Goal: Task Accomplishment & Management: Complete application form

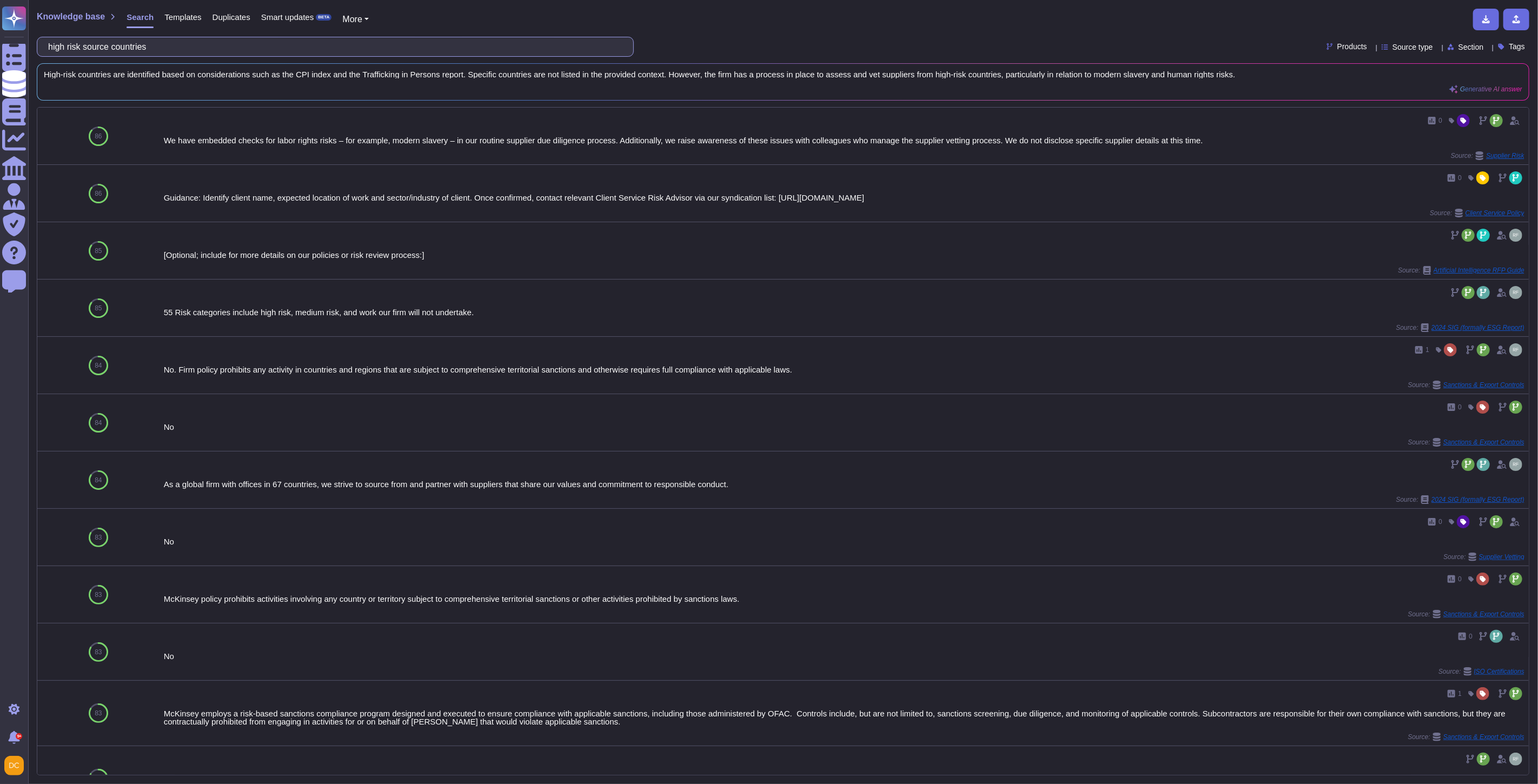
click at [158, 45] on input "high risk source countries" at bounding box center [331, 47] width 579 height 19
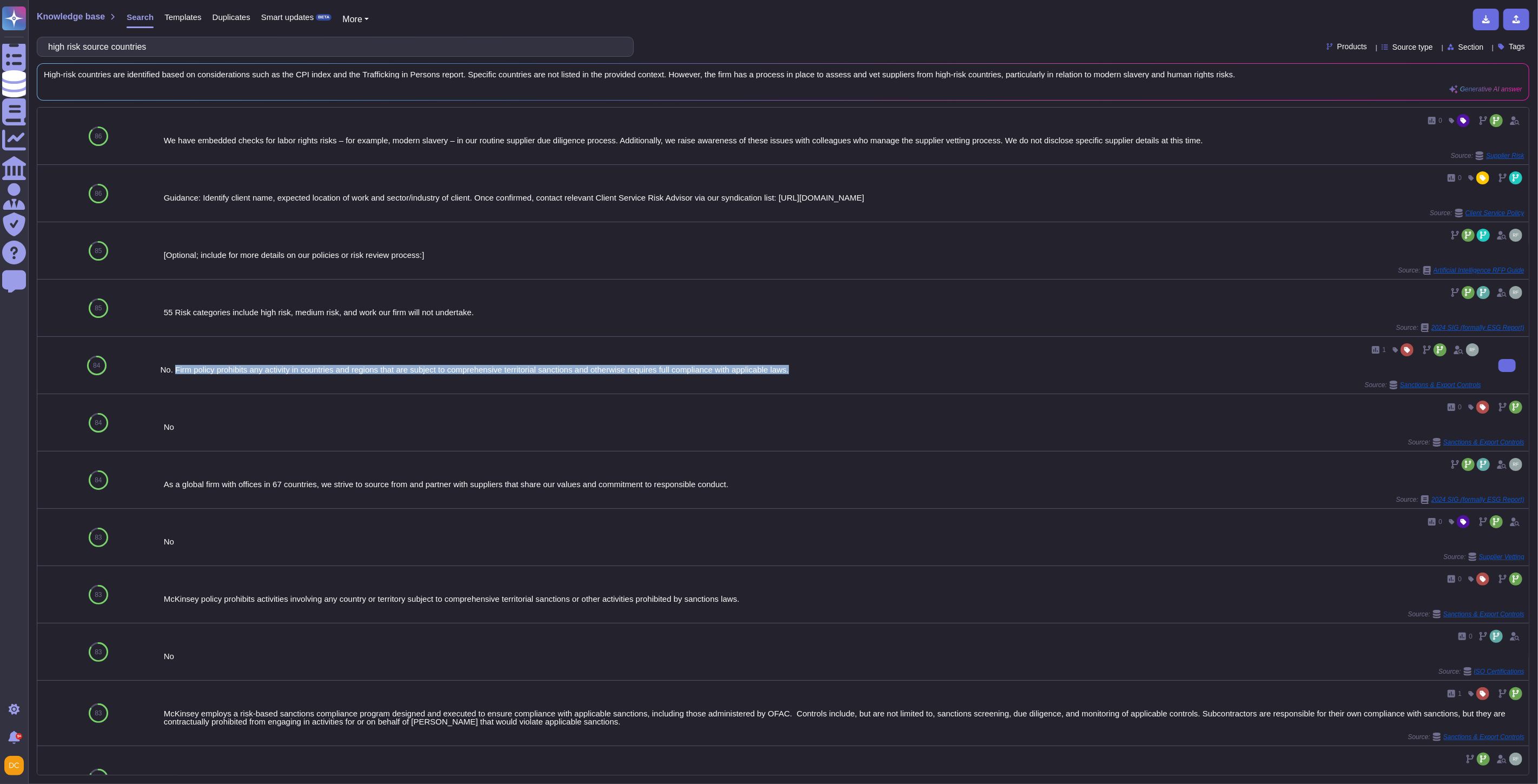
drag, startPoint x: 807, startPoint y: 374, endPoint x: 174, endPoint y: 375, distance: 633.0
click at [174, 374] on div "No. Firm policy prohibits any activity in countries and regions that are subjec…" at bounding box center [821, 369] width 1320 height 8
copy div "Firm policy prohibits any activity in countries and regions that are subject to…"
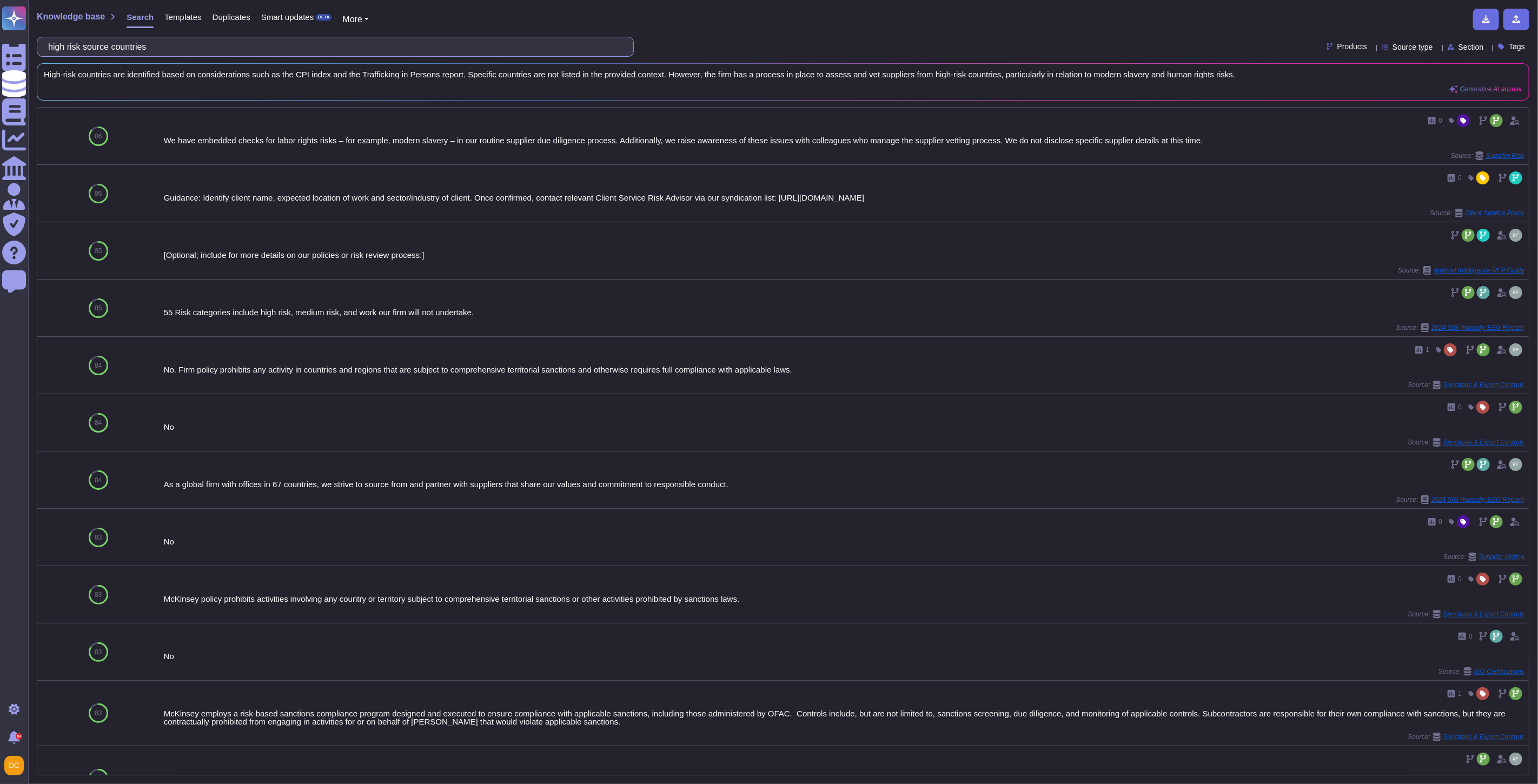
click at [110, 47] on input "high risk source countries" at bounding box center [331, 47] width 579 height 19
paste input "Due diligence processes (such as pre-employment checks, pre-qualification quest…"
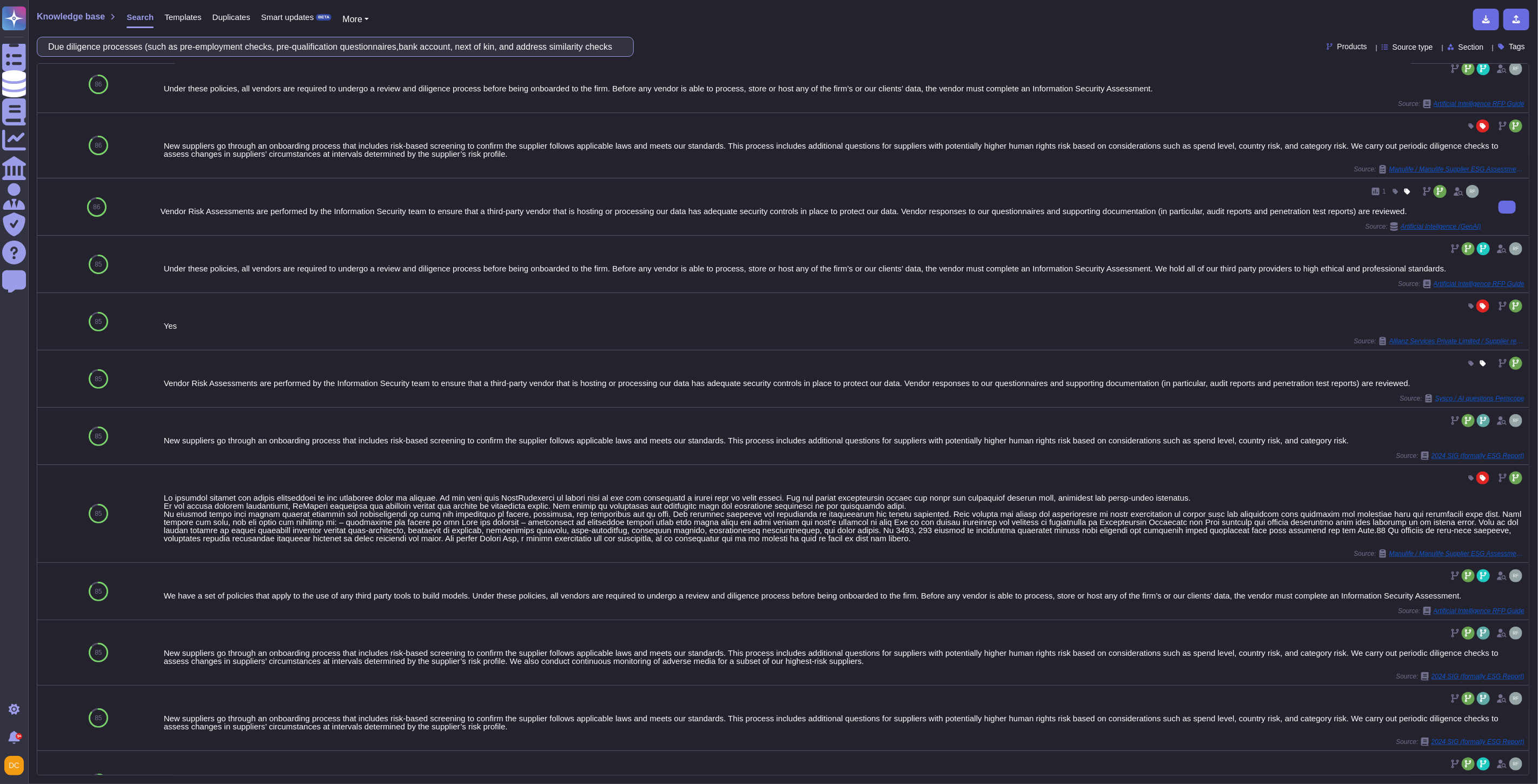
scroll to position [225, 0]
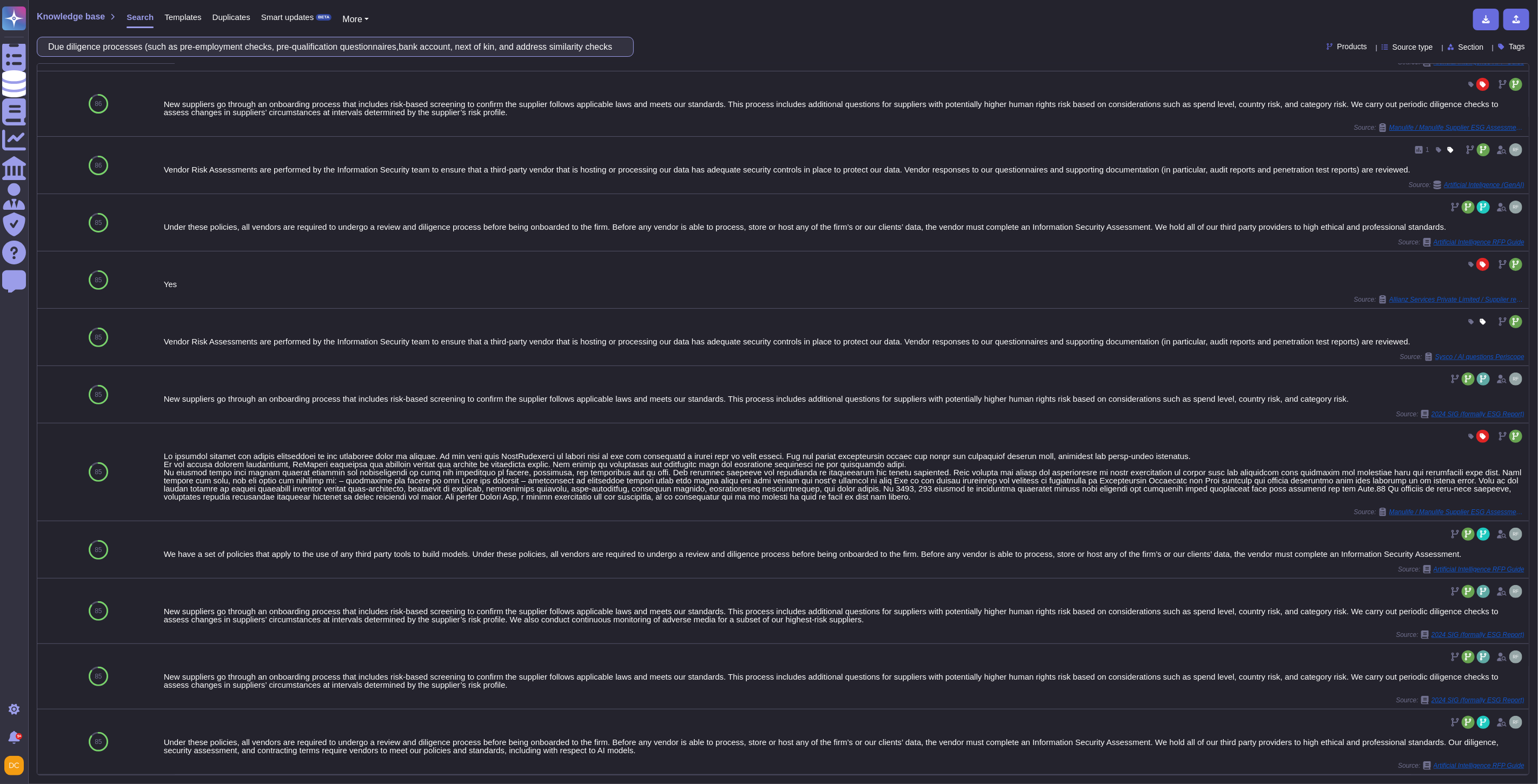
drag, startPoint x: 182, startPoint y: 46, endPoint x: 153, endPoint y: 52, distance: 29.6
click at [153, 52] on input "Due diligence processes (such as pre-employment checks, pre-qualification quest…" at bounding box center [331, 47] width 579 height 19
drag, startPoint x: 279, startPoint y: 47, endPoint x: 772, endPoint y: 51, distance: 493.0
click at [772, 51] on div "Due diligence processes (such as pre-employment checks, pre-qualification quest…" at bounding box center [782, 46] width 1493 height 20
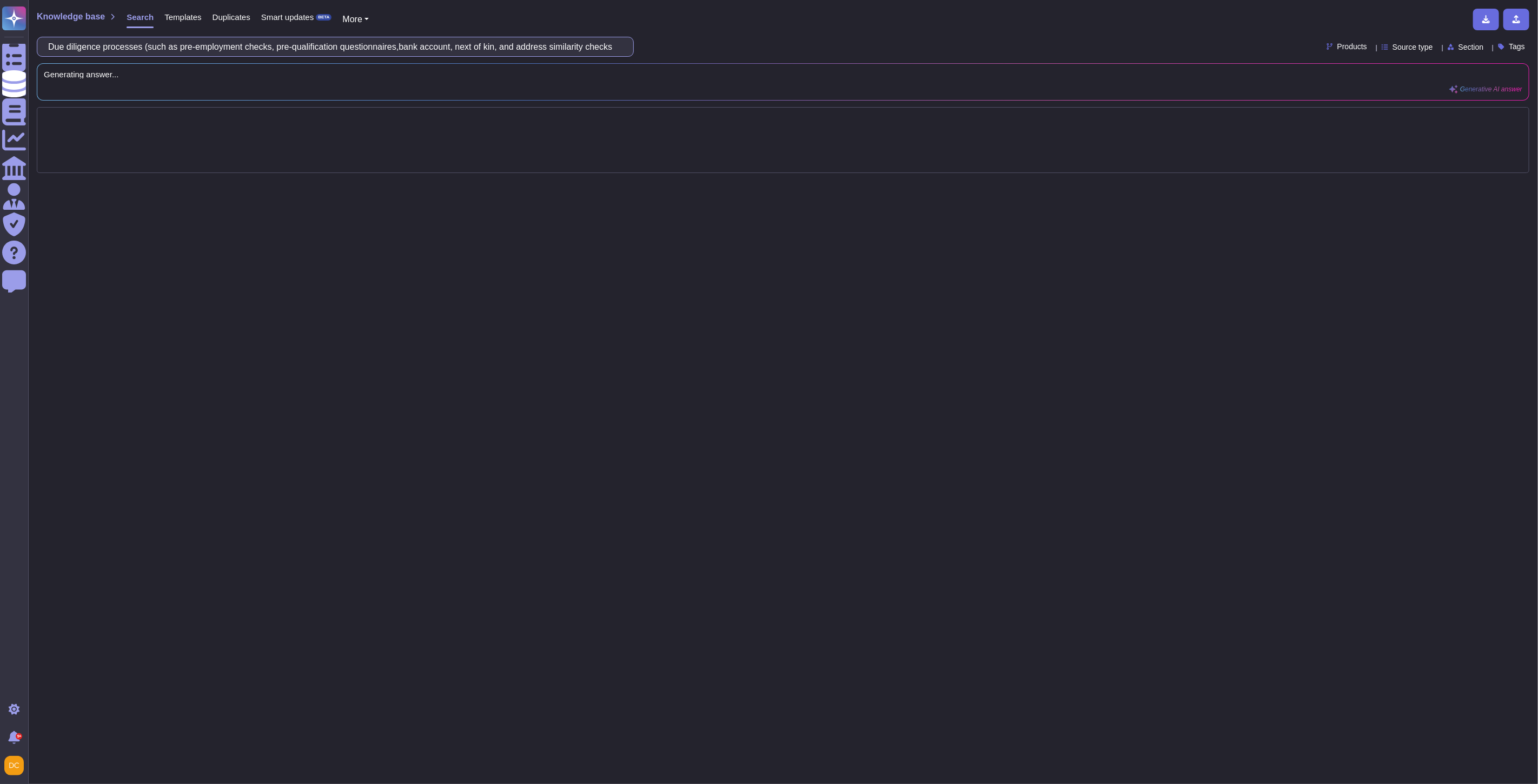
scroll to position [0, 0]
click at [153, 45] on input "Due diligence processes (such as pre-employment checks," at bounding box center [331, 47] width 579 height 19
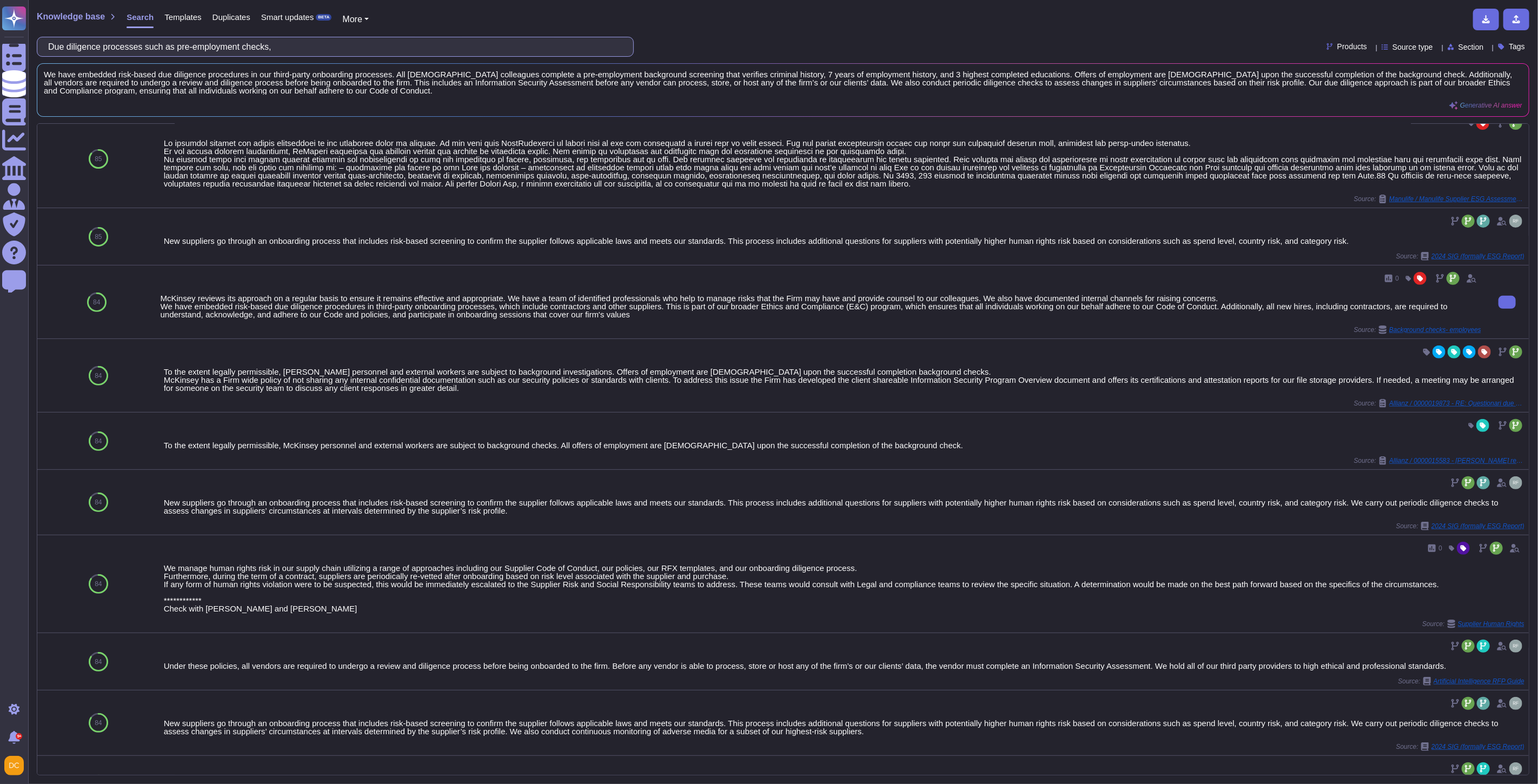
scroll to position [342, 0]
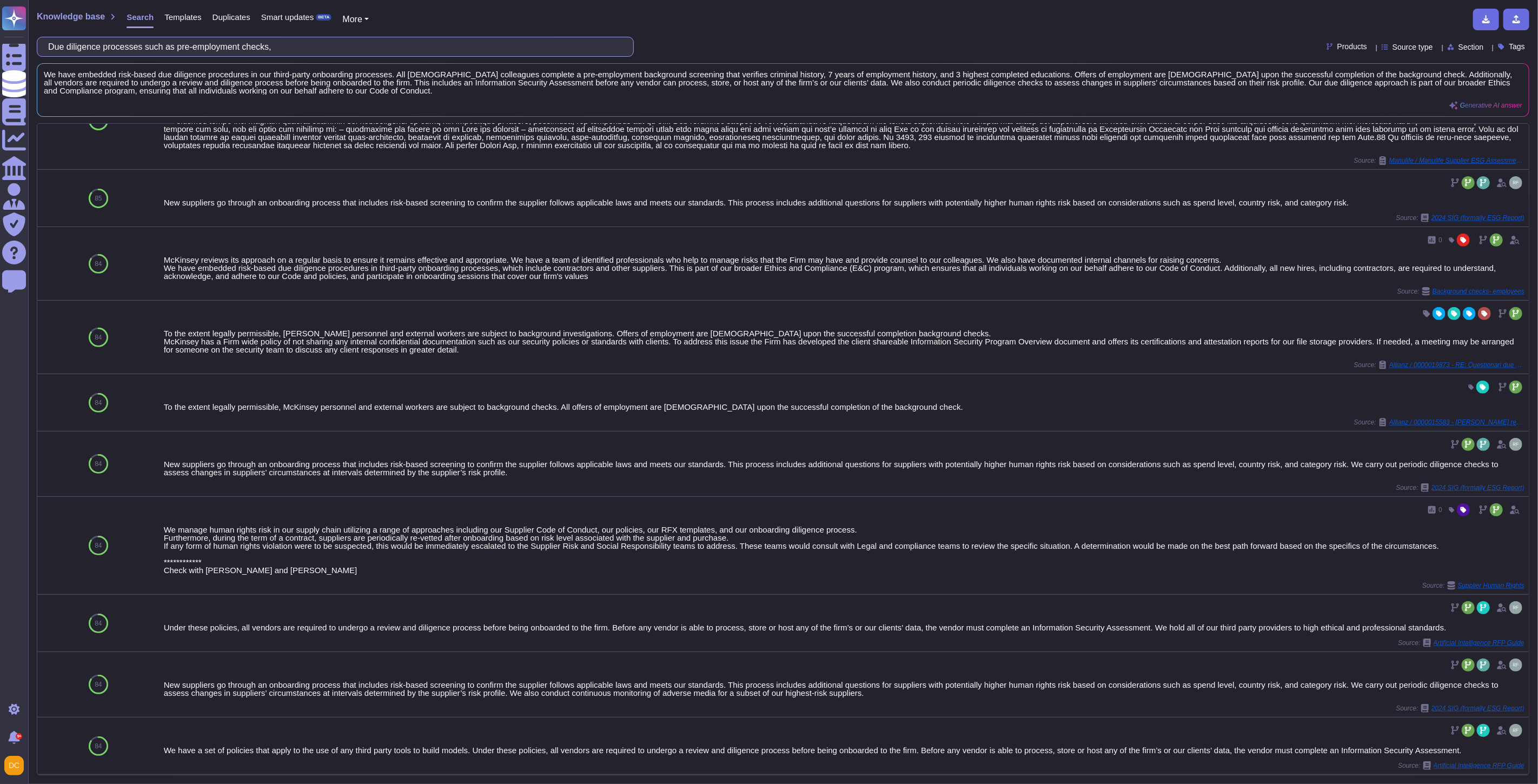
click at [153, 39] on input "Due diligence processes such as pre-employment checks," at bounding box center [331, 47] width 579 height 19
paste input "Risk assessment and management"
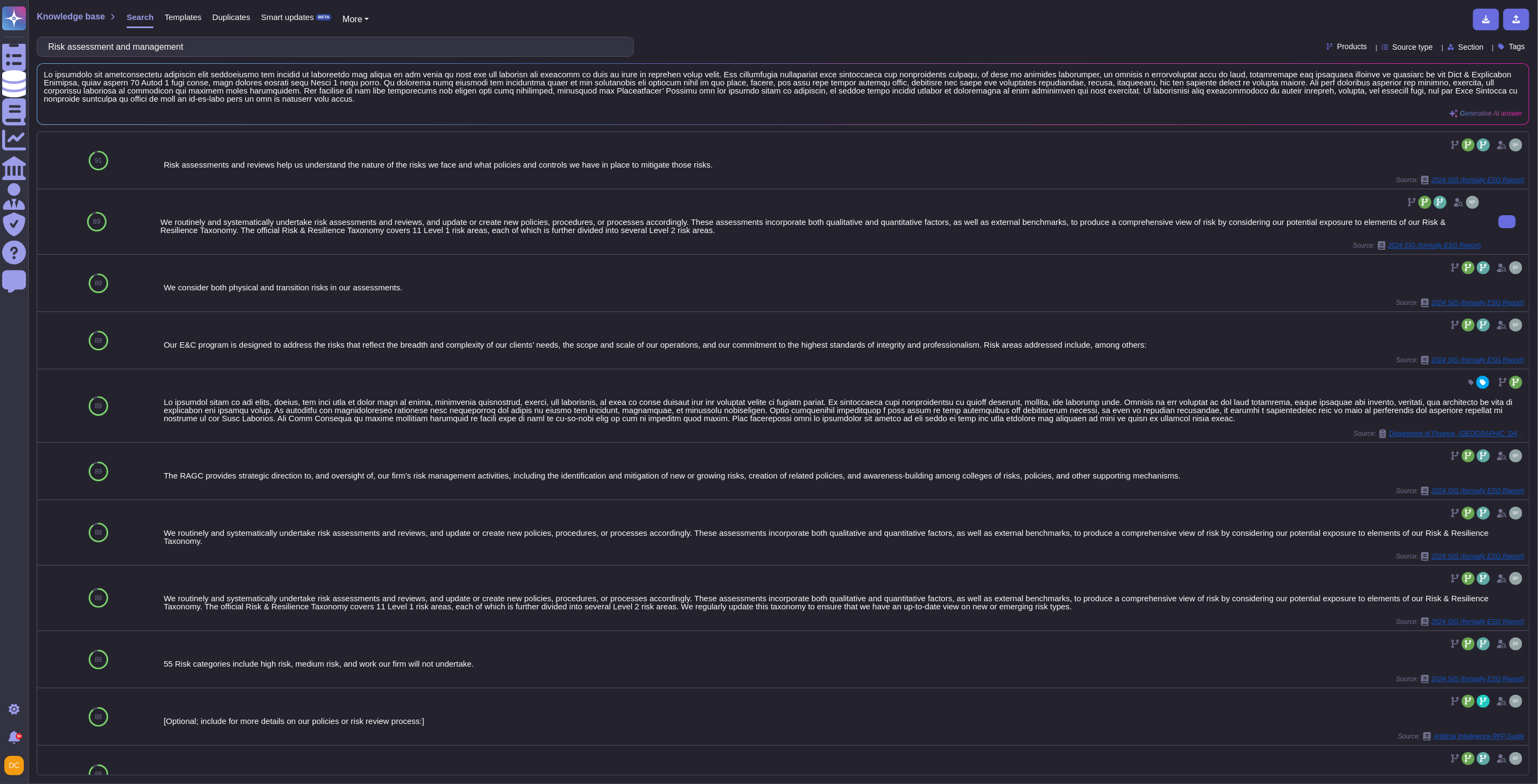
click at [311, 218] on div "We routinely and systematically undertake risk assessments and reviews, and upd…" at bounding box center [821, 225] width 1320 height 16
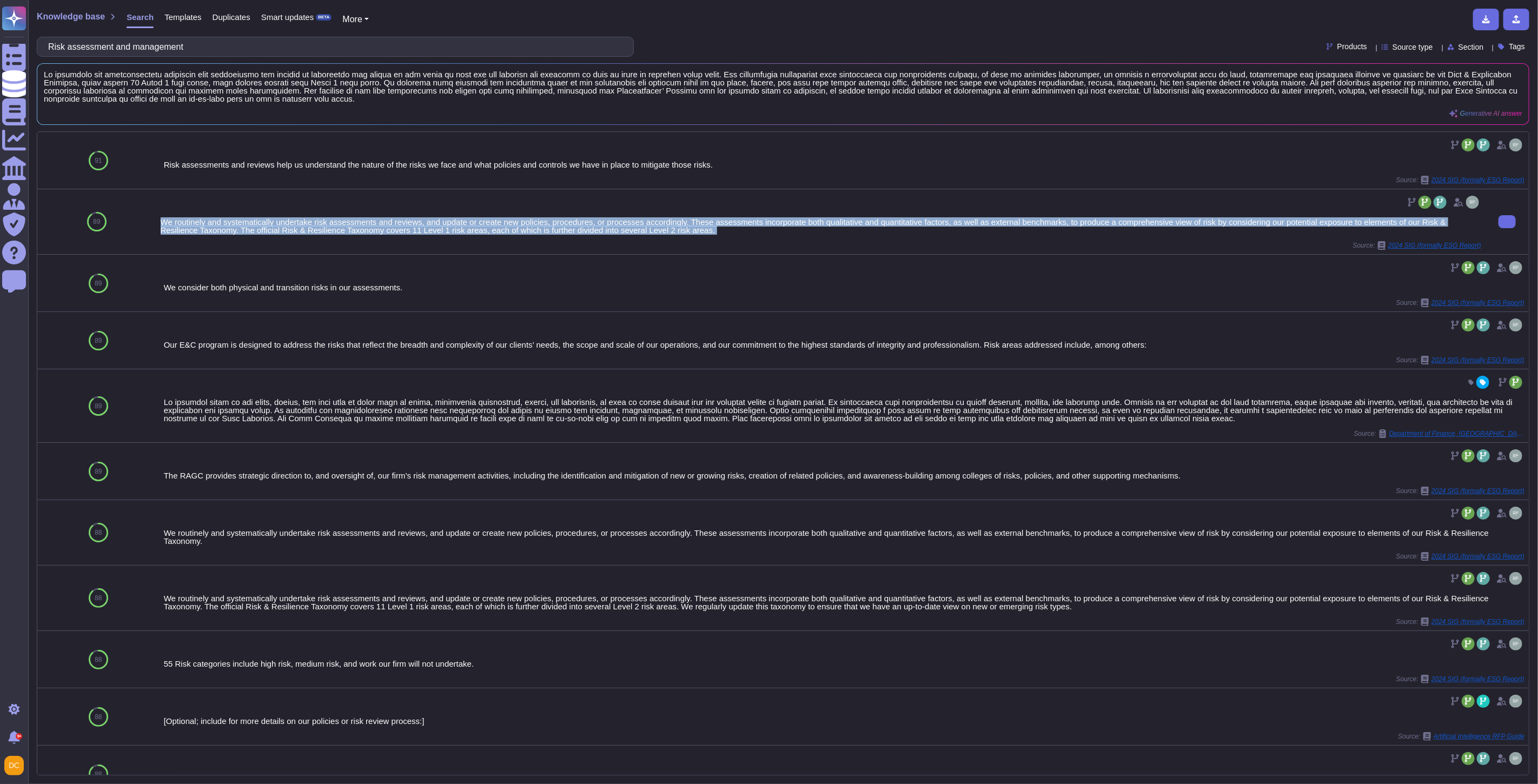
click at [311, 218] on div "We routinely and systematically undertake risk assessments and reviews, and upd…" at bounding box center [821, 225] width 1320 height 16
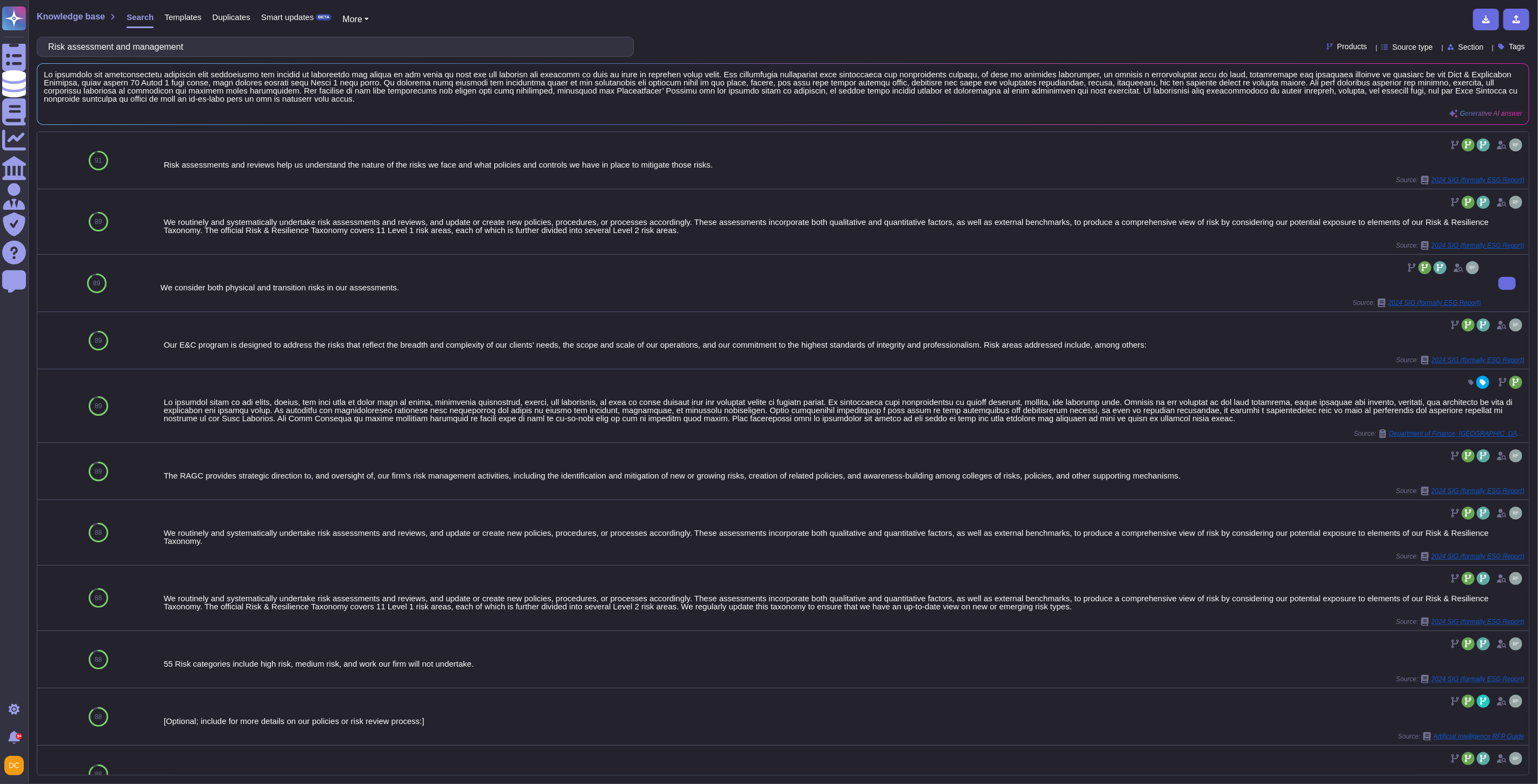
click at [760, 275] on div at bounding box center [821, 268] width 1320 height 17
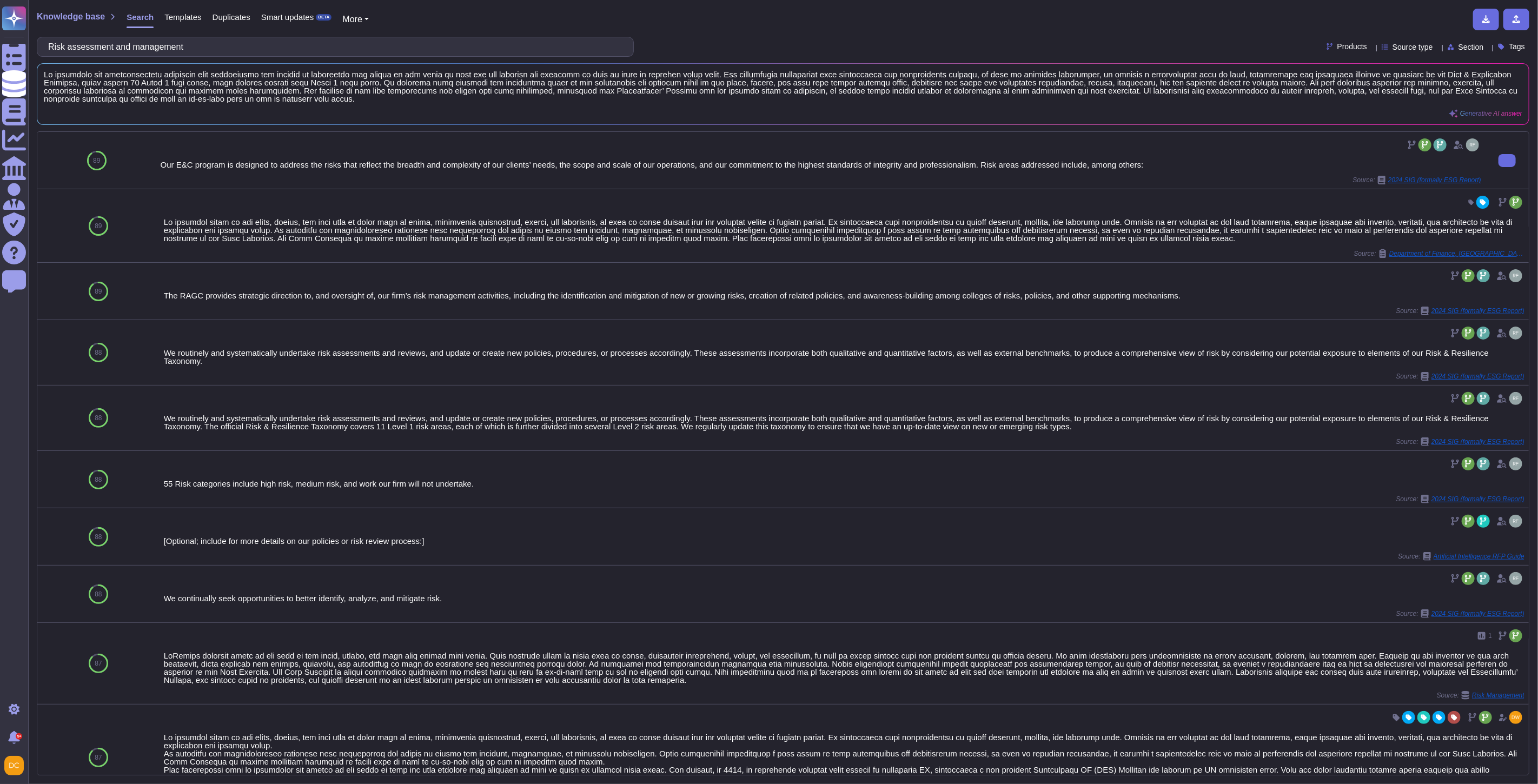
scroll to position [342, 0]
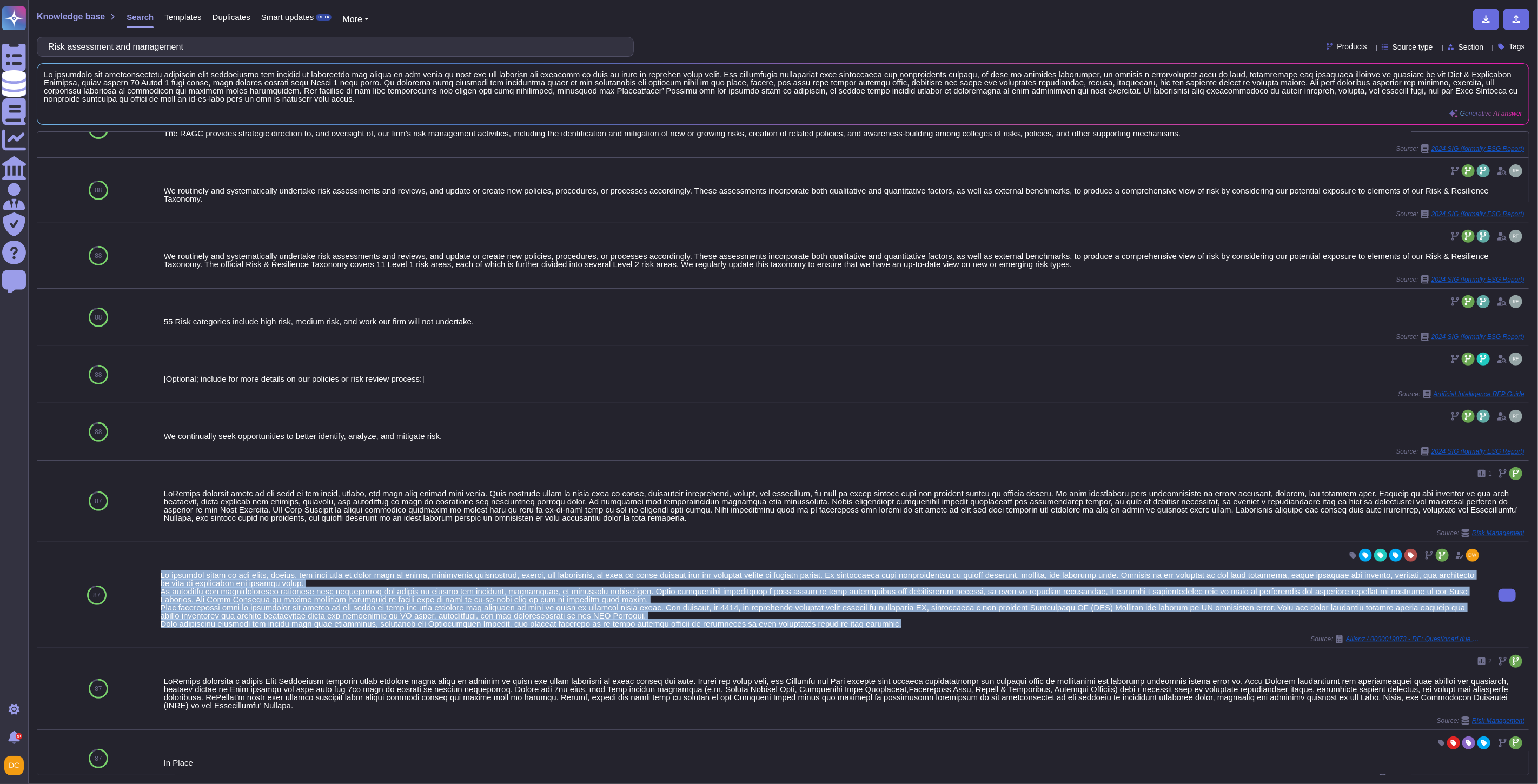
drag, startPoint x: 159, startPoint y: 569, endPoint x: 913, endPoint y: 620, distance: 755.7
click at [913, 620] on div at bounding box center [821, 598] width 1320 height 57
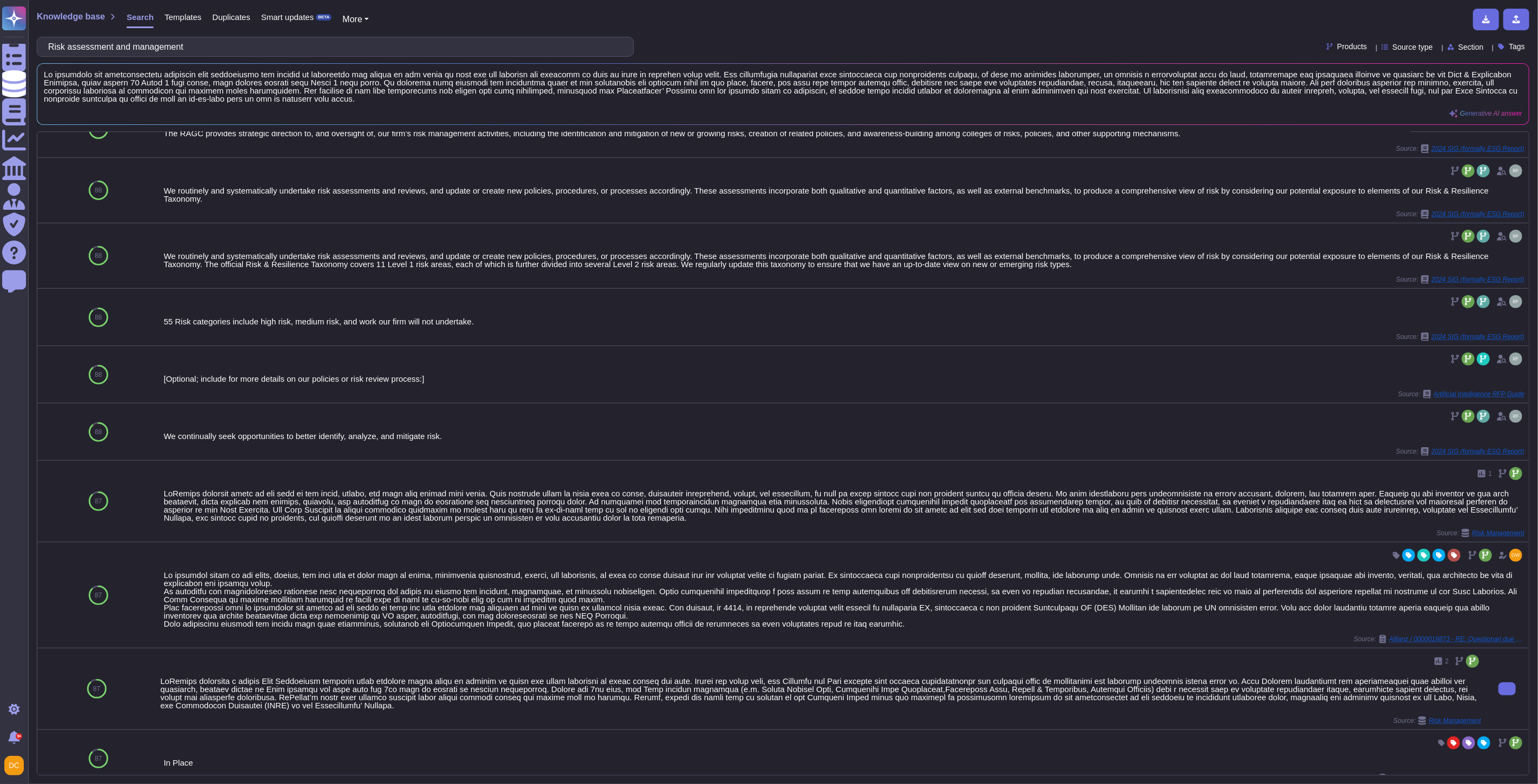
click at [378, 684] on div at bounding box center [821, 693] width 1320 height 33
drag, startPoint x: 378, startPoint y: 684, endPoint x: 334, endPoint y: 682, distance: 44.0
click at [334, 683] on div at bounding box center [821, 693] width 1320 height 33
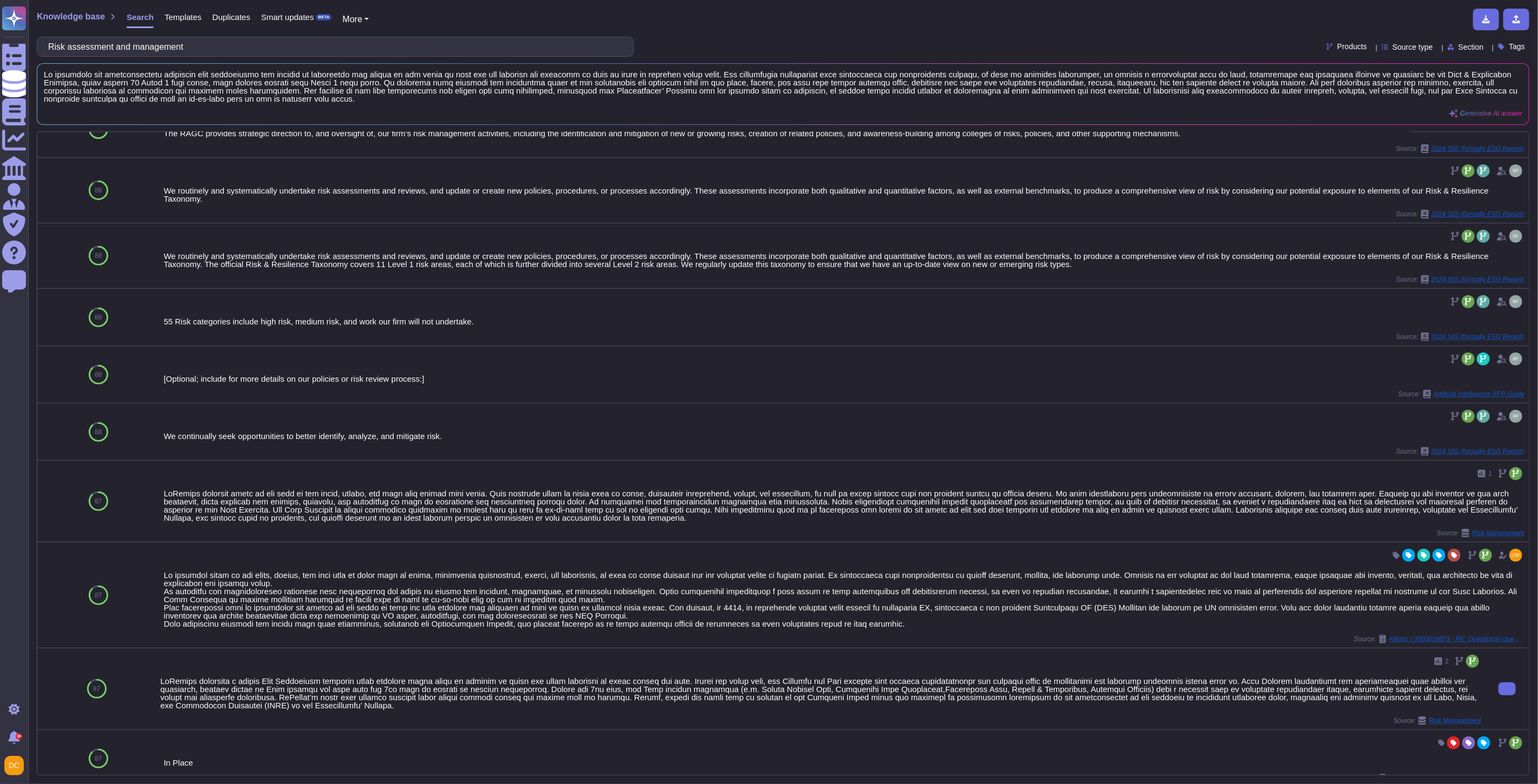
click at [334, 680] on div at bounding box center [821, 693] width 1320 height 33
click at [335, 680] on div at bounding box center [821, 693] width 1320 height 33
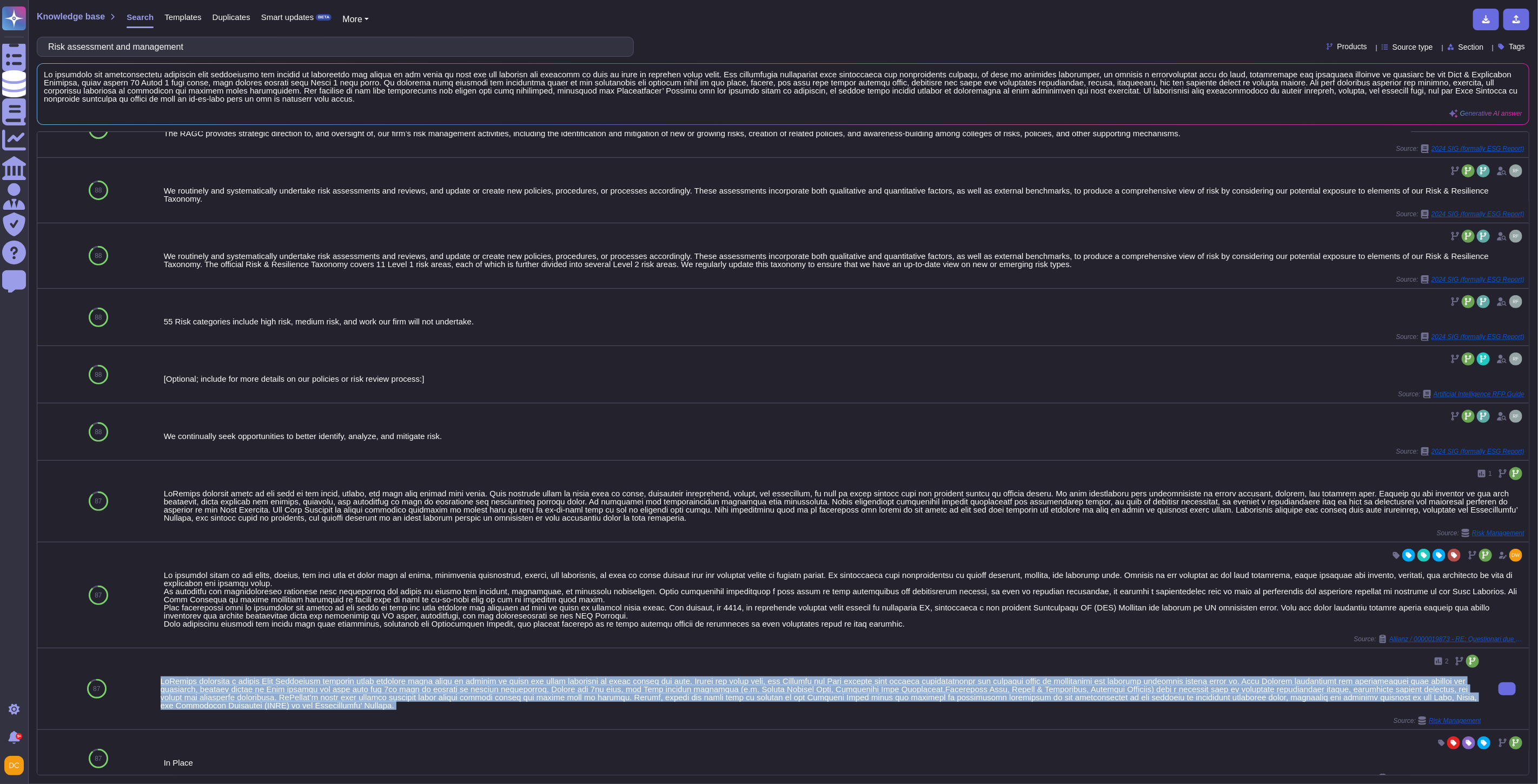
click at [335, 680] on div at bounding box center [821, 693] width 1320 height 33
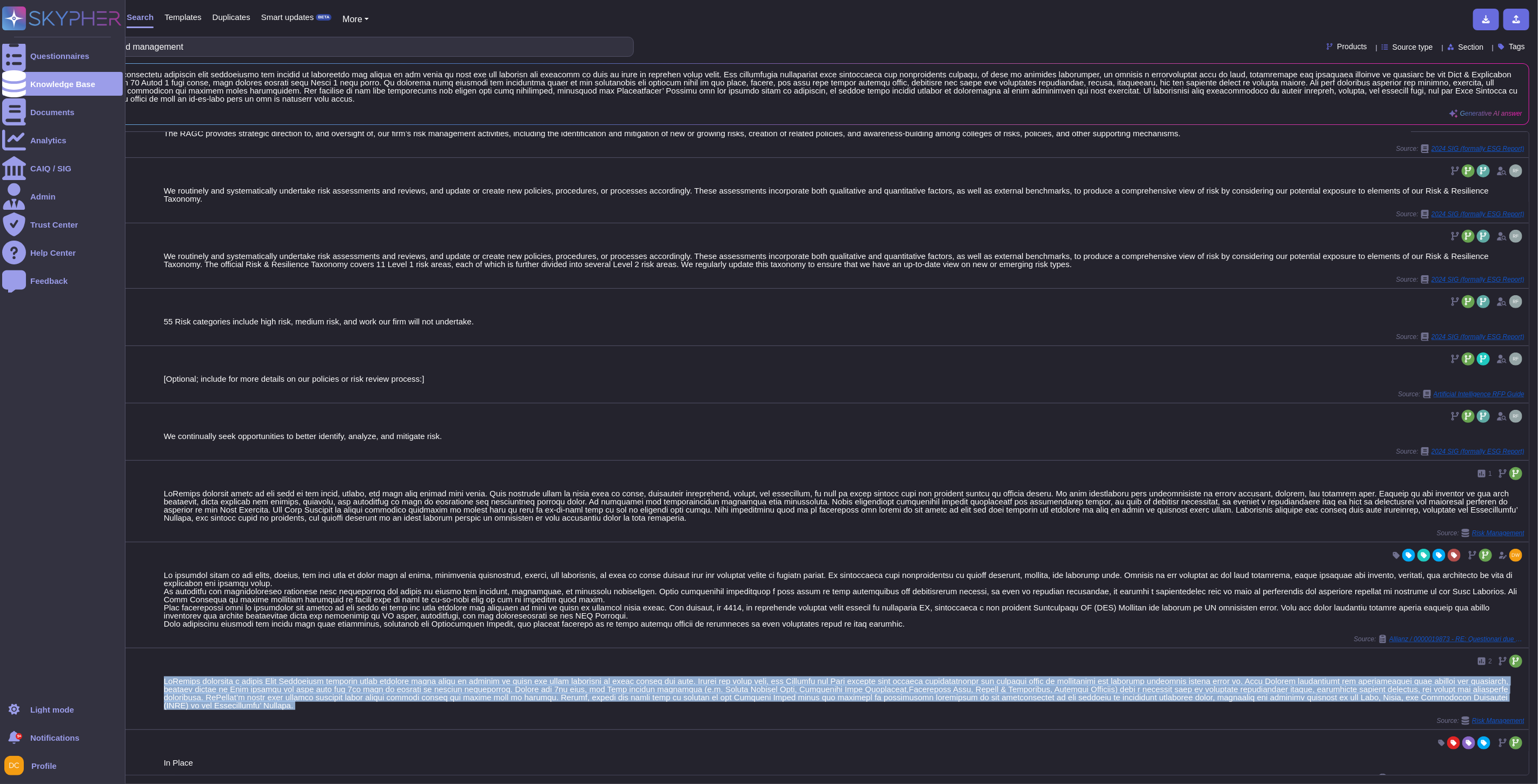
copy div "LoRemips dolorsita c adipis Elit Seddoeiusm temporin utlab etdolore magna aliqu…"
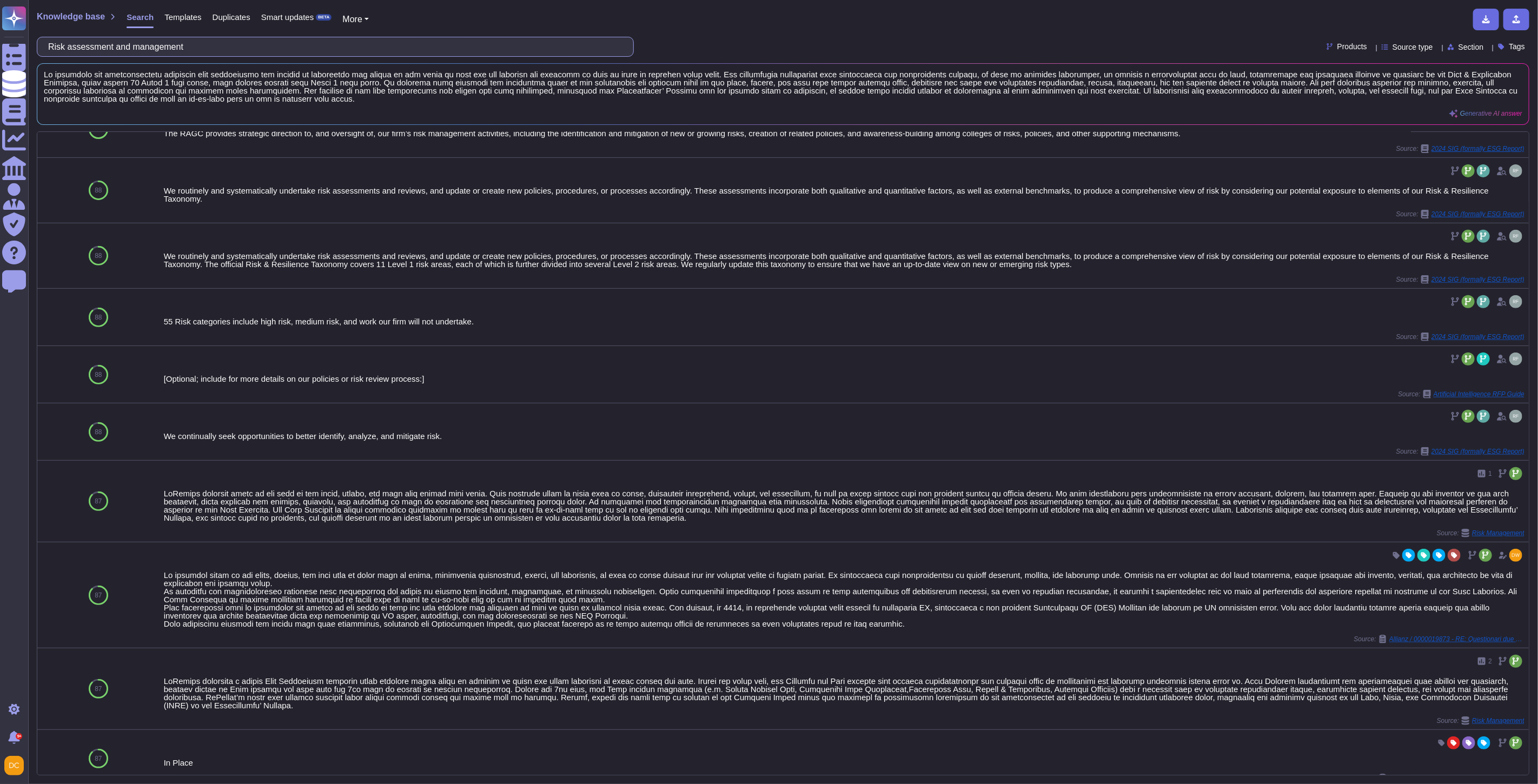
click at [104, 50] on input "Risk assessment and management" at bounding box center [331, 47] width 579 height 19
paste input "Key performance indicators to measure effectiveness of steps being taken"
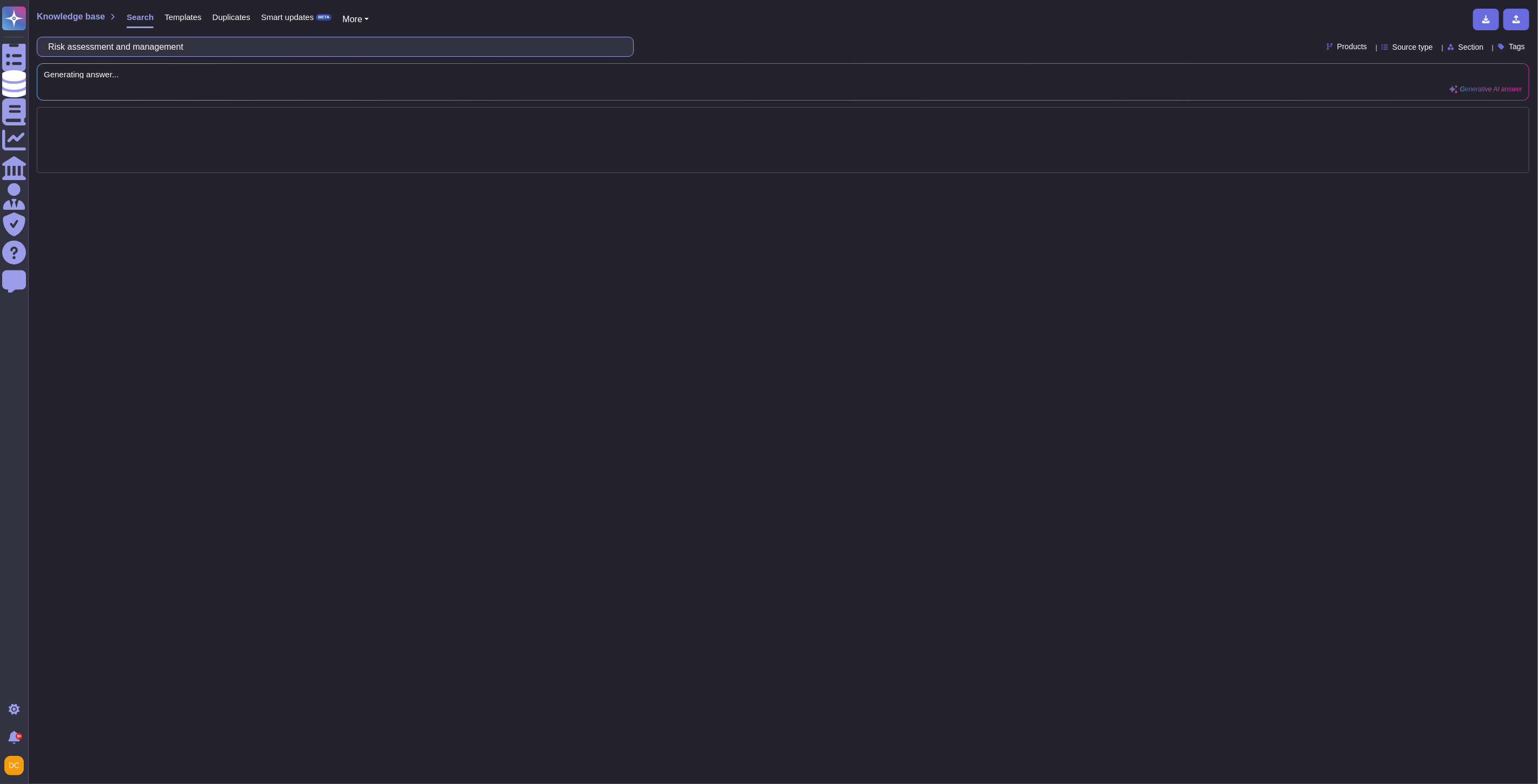
scroll to position [0, 0]
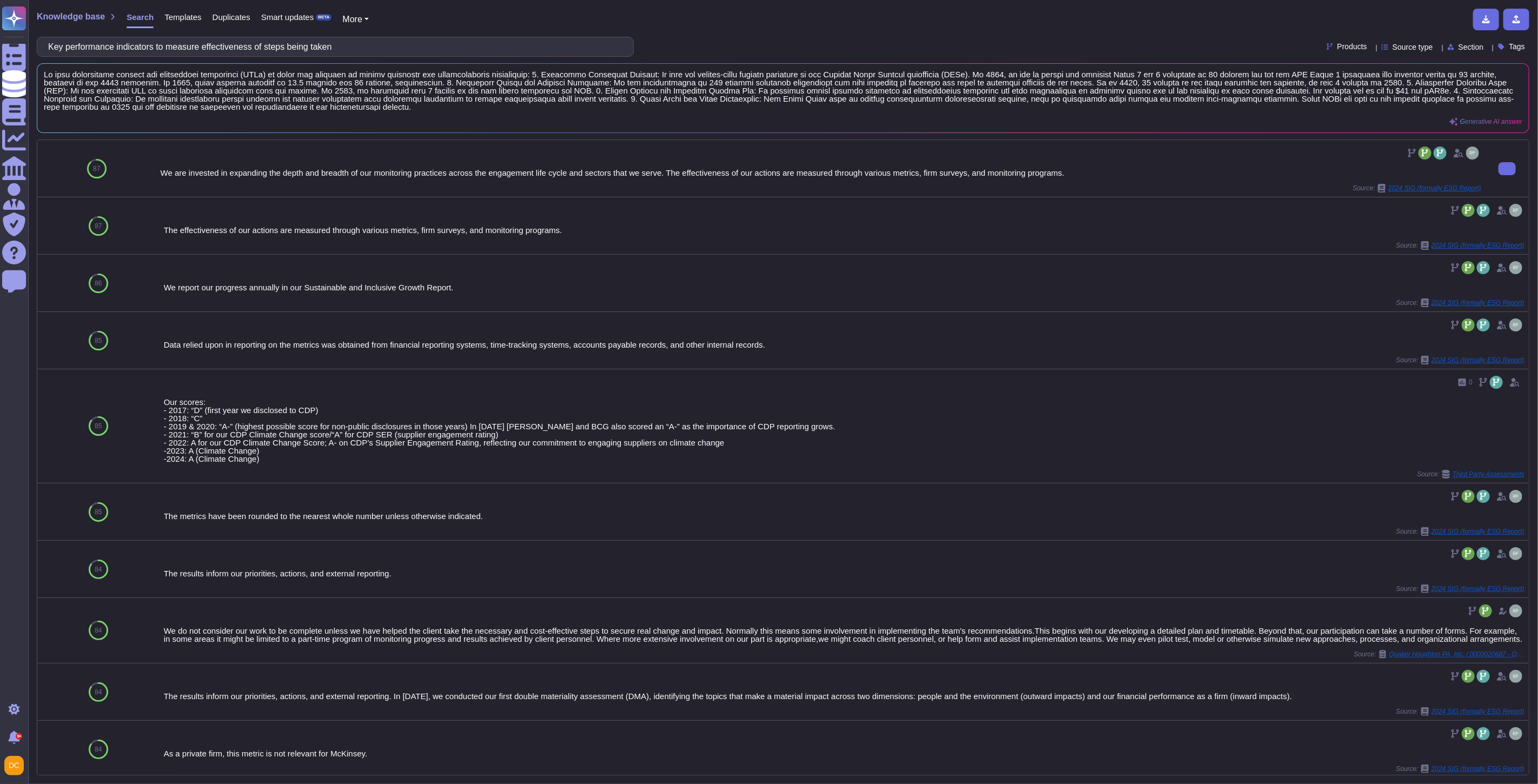
click at [233, 170] on div "We are invested in expanding the depth and breadth of our monitoring practices …" at bounding box center [821, 172] width 1320 height 8
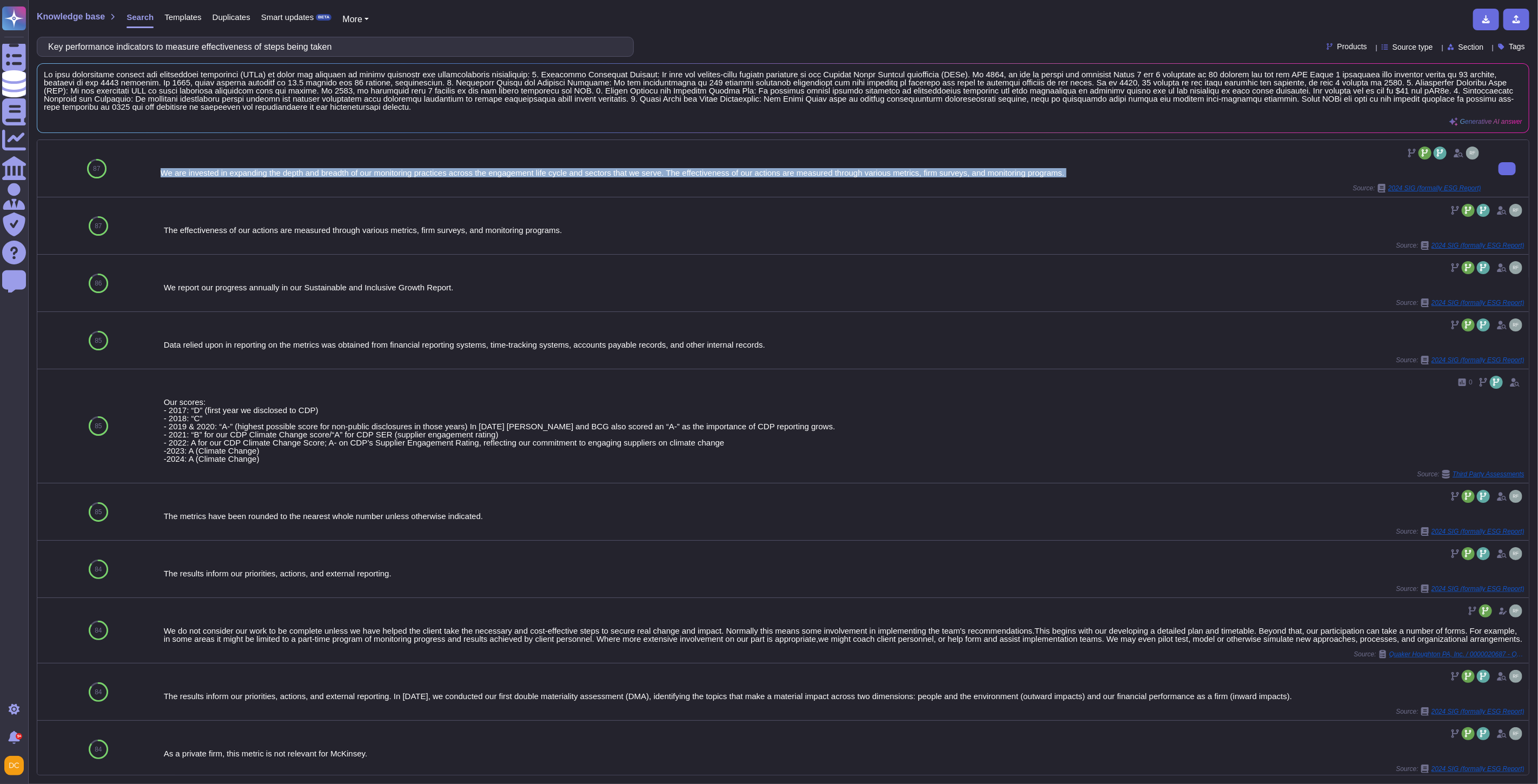
click at [233, 170] on div "We are invested in expanding the depth and breadth of our monitoring practices …" at bounding box center [821, 172] width 1320 height 8
copy div "We are invested in expanding the depth and breadth of our monitoring practices …"
click at [118, 49] on input "Key performance indicators to measure effectiveness of steps being taken" at bounding box center [331, 47] width 579 height 19
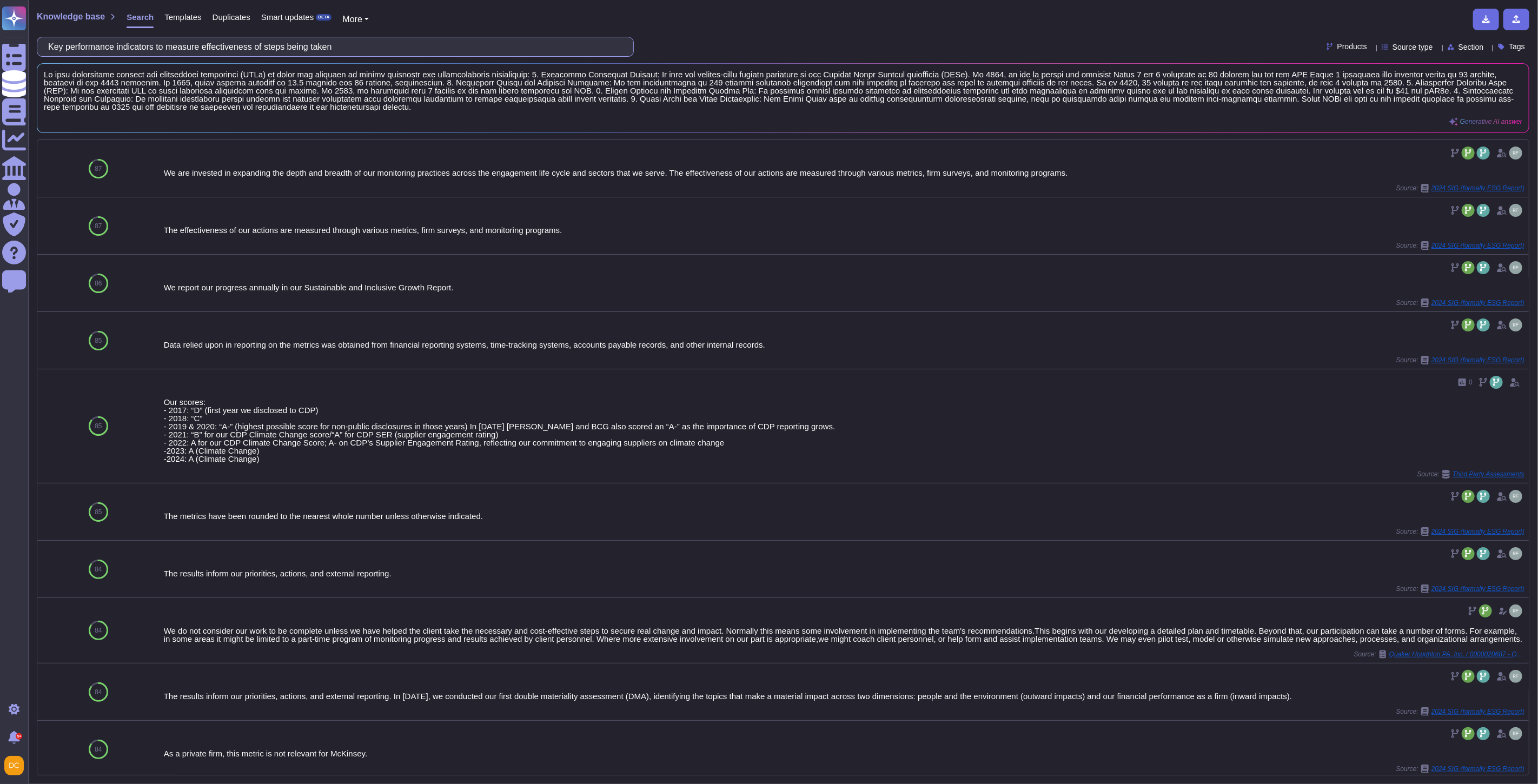
click at [118, 49] on input "Key performance indicators to measure effectiveness of steps being taken" at bounding box center [331, 47] width 579 height 19
paste input "raining on modern slavery and human trafficking."
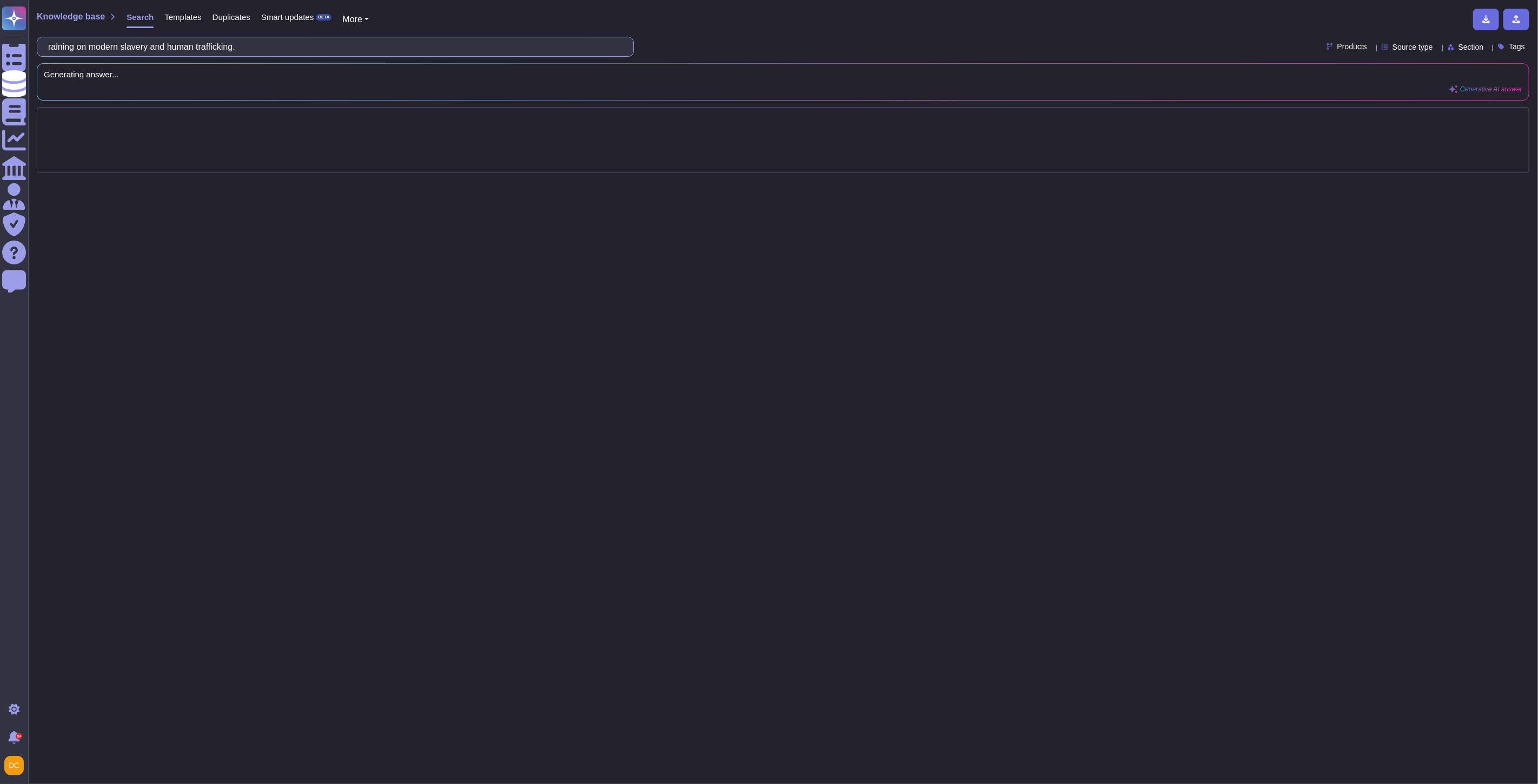
click at [60, 46] on input "raining on modern slavery and human trafficking." at bounding box center [331, 47] width 579 height 19
click at [57, 46] on input "raining on modern slavery and human trafficking." at bounding box center [331, 47] width 579 height 19
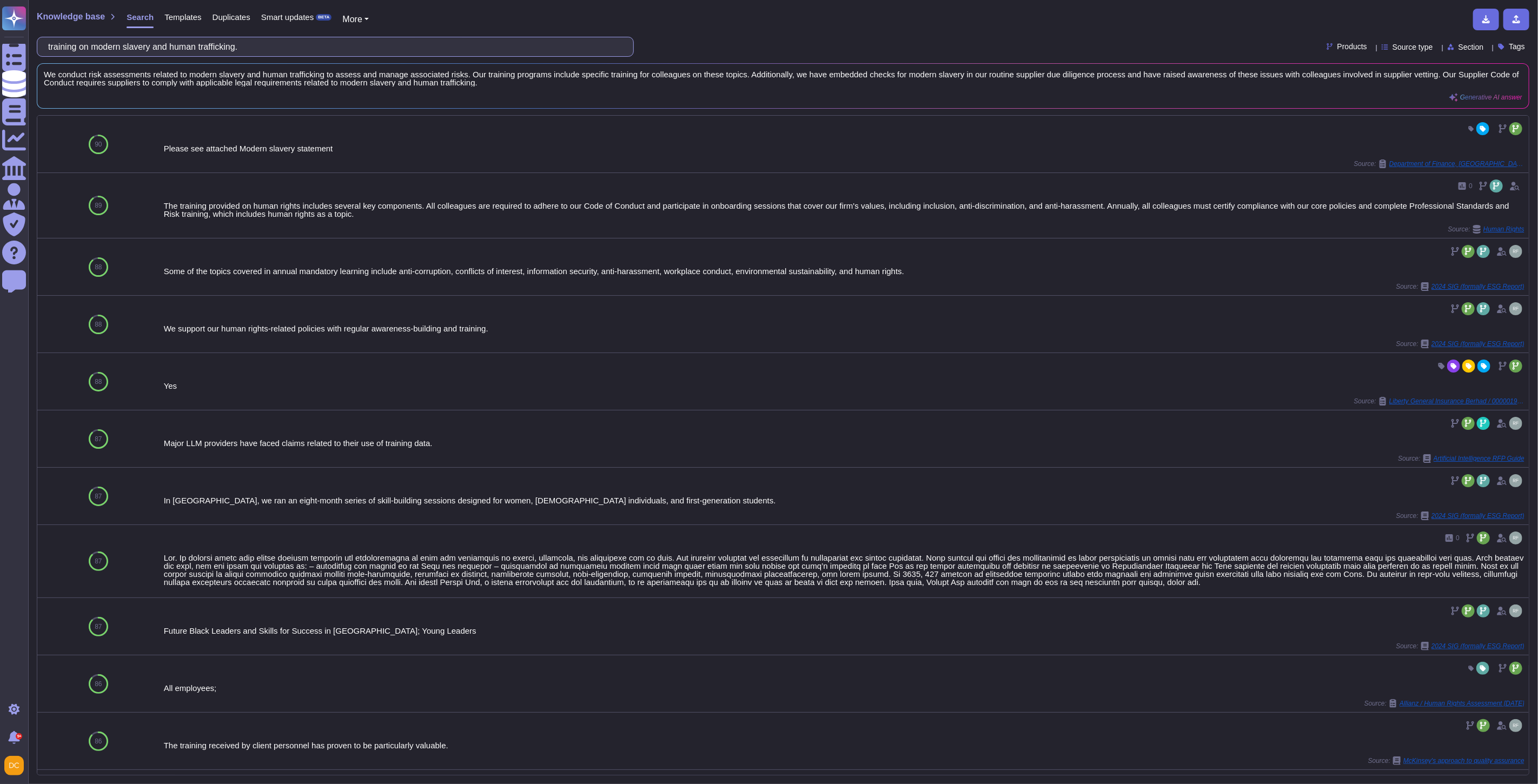
click at [238, 42] on input "training on modern slavery and human trafficking." at bounding box center [331, 47] width 579 height 19
paste input "ow the supplier ensures that wages meet legally mandated"
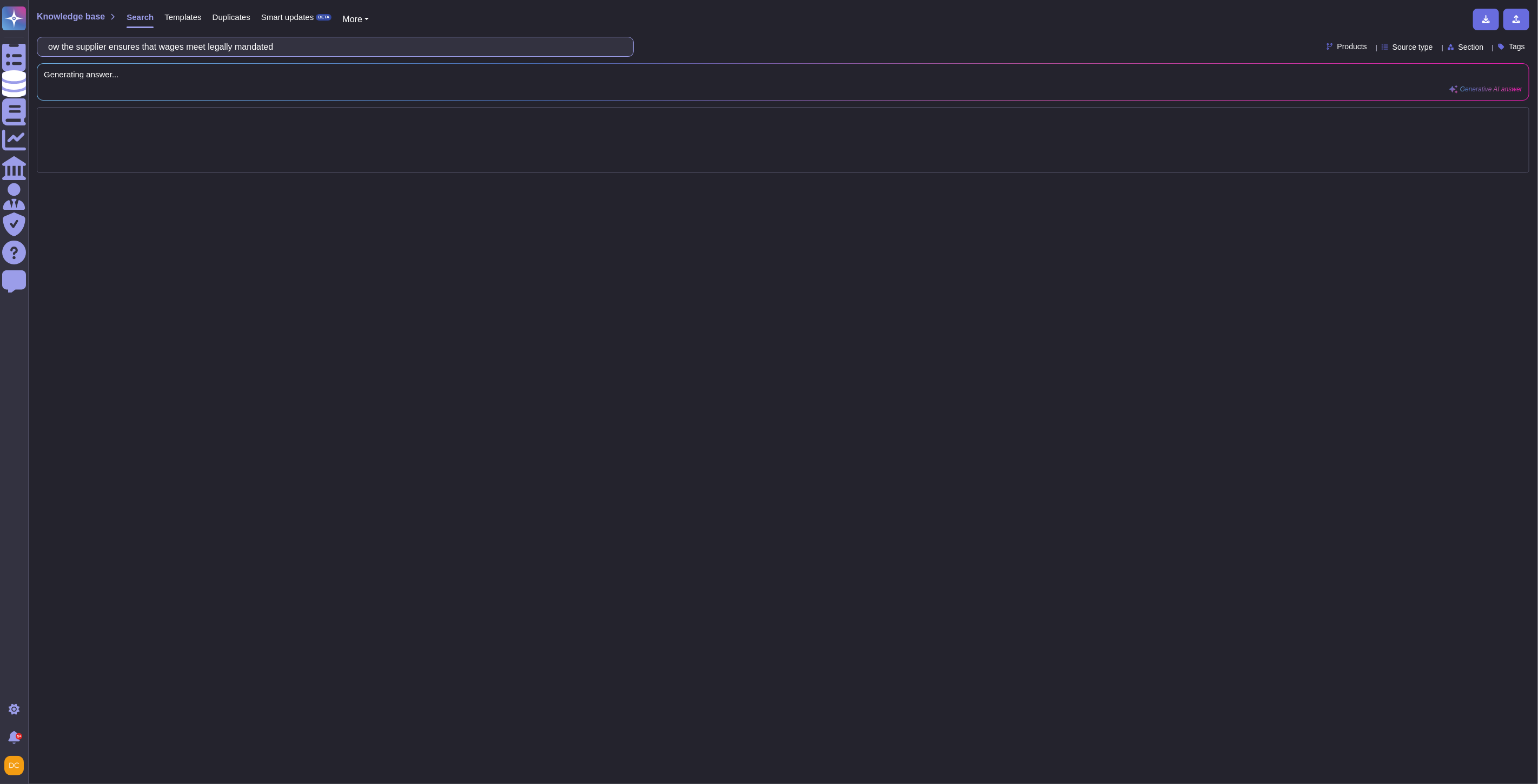
drag, startPoint x: 180, startPoint y: 48, endPoint x: 81, endPoint y: 46, distance: 99.0
click at [81, 46] on input "ow the supplier ensures that wages meet legally mandated" at bounding box center [331, 47] width 579 height 19
click at [56, 46] on input "ow the supplier ensures that wages meet legally mandated" at bounding box center [331, 47] width 579 height 19
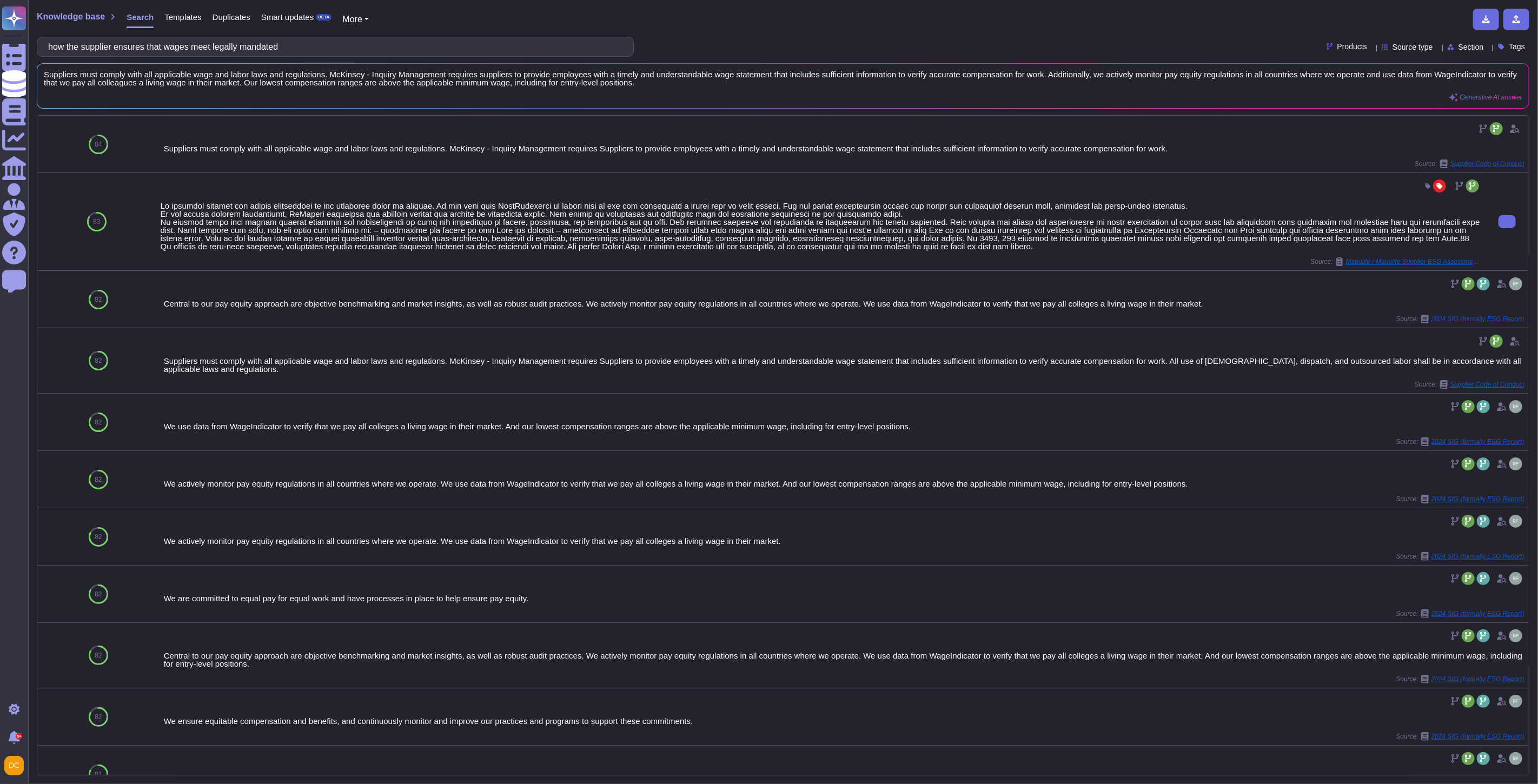
click at [369, 234] on div at bounding box center [821, 225] width 1320 height 48
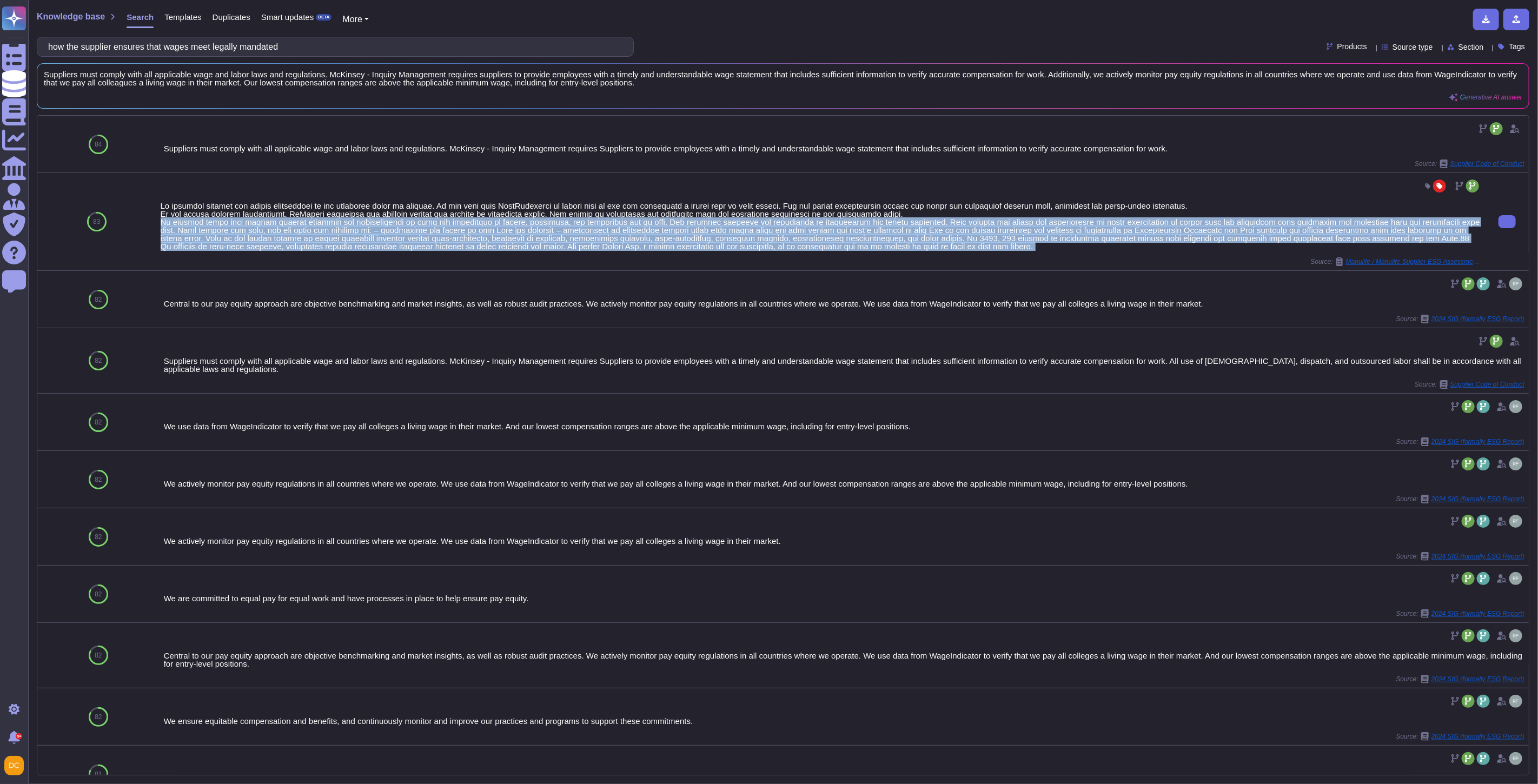
click at [369, 234] on div at bounding box center [821, 225] width 1320 height 48
click at [438, 225] on div at bounding box center [821, 225] width 1320 height 48
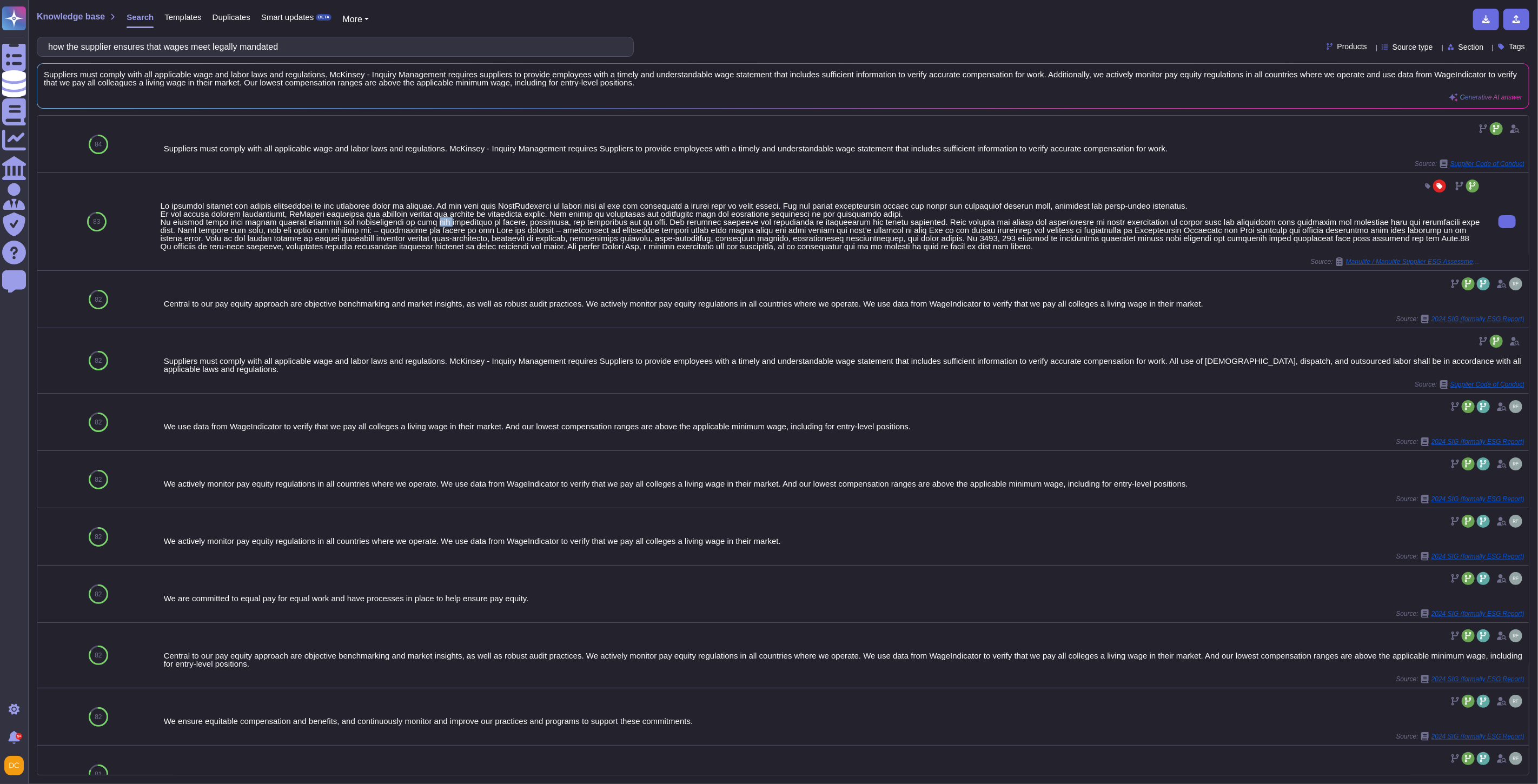
click at [438, 225] on div at bounding box center [821, 225] width 1320 height 48
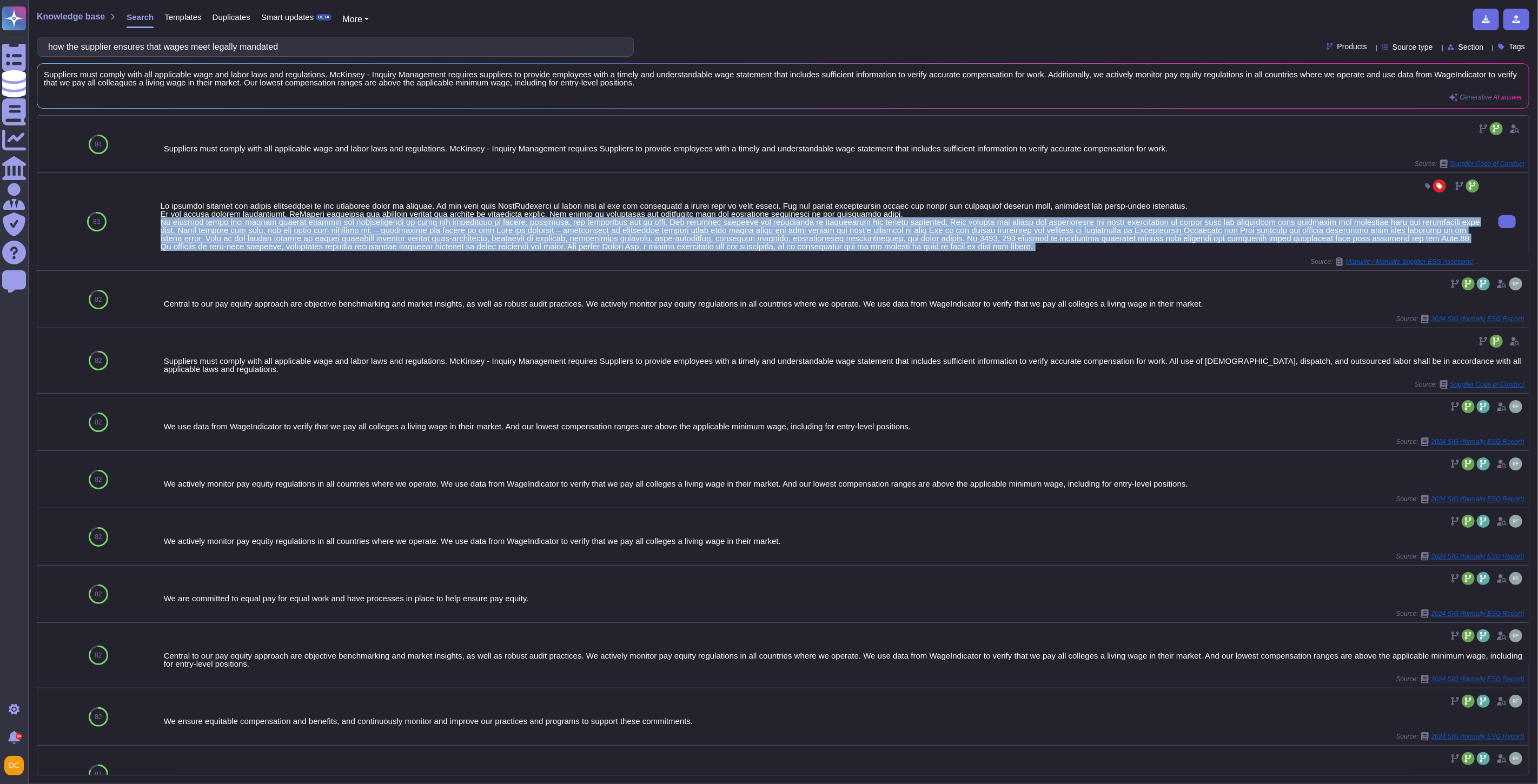
click at [438, 225] on div at bounding box center [821, 225] width 1320 height 48
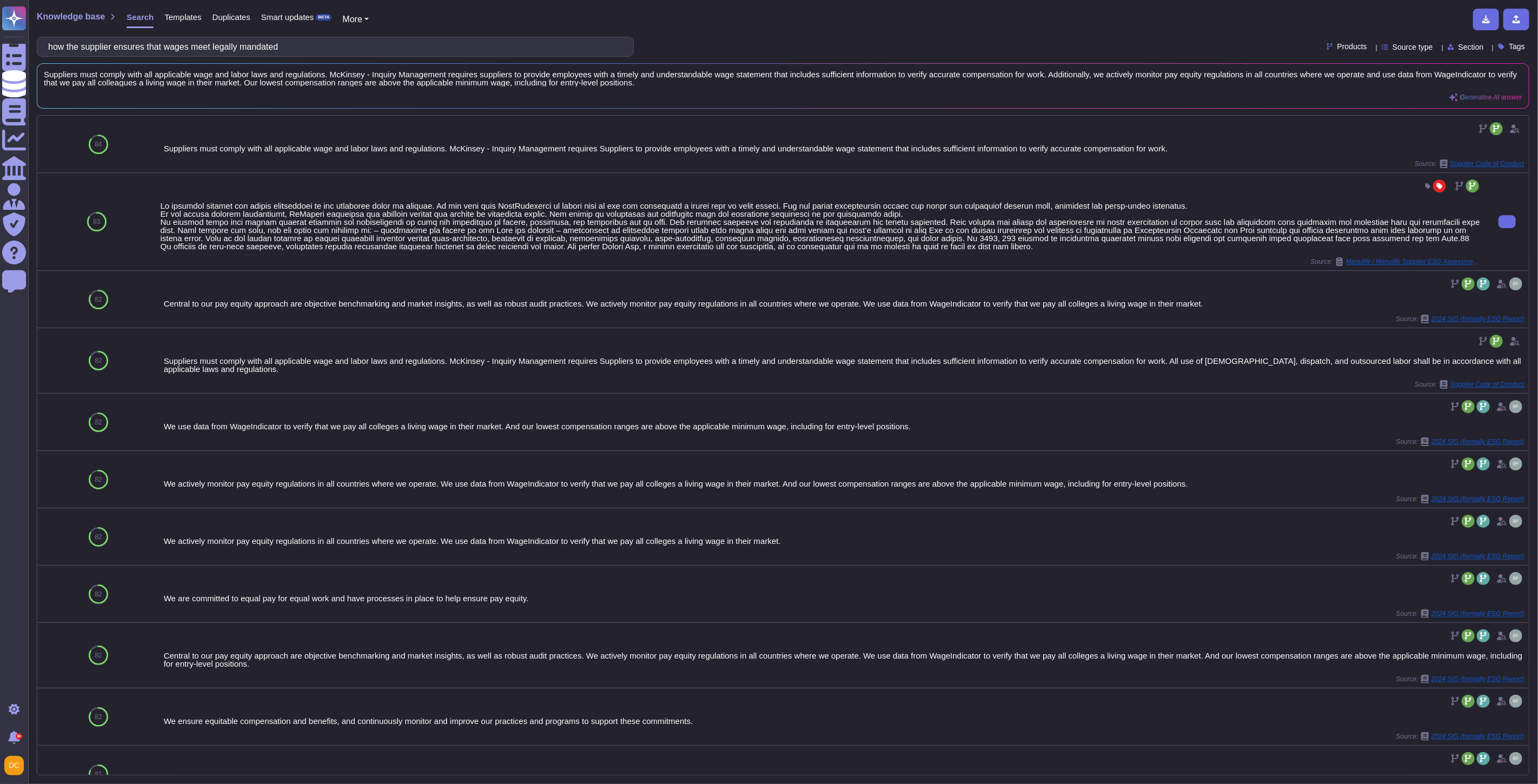
click at [517, 219] on div at bounding box center [821, 225] width 1320 height 48
click at [1507, 222] on icon at bounding box center [1507, 222] width 0 height 0
click at [228, 52] on input "how the supplier ensures that wages meet legally mandated" at bounding box center [331, 47] width 579 height 19
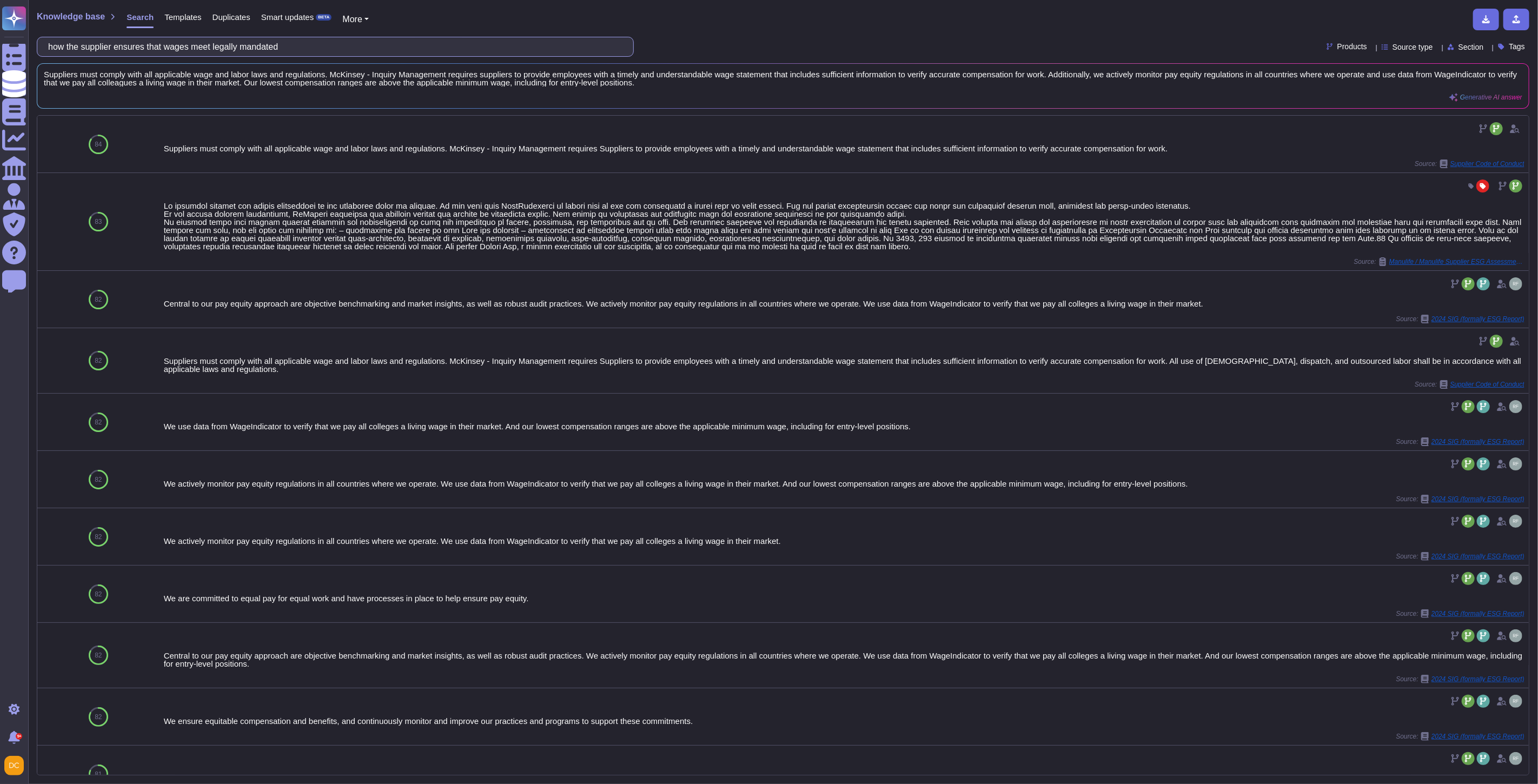
paste input "Confirm employees can legally organise and join associations"
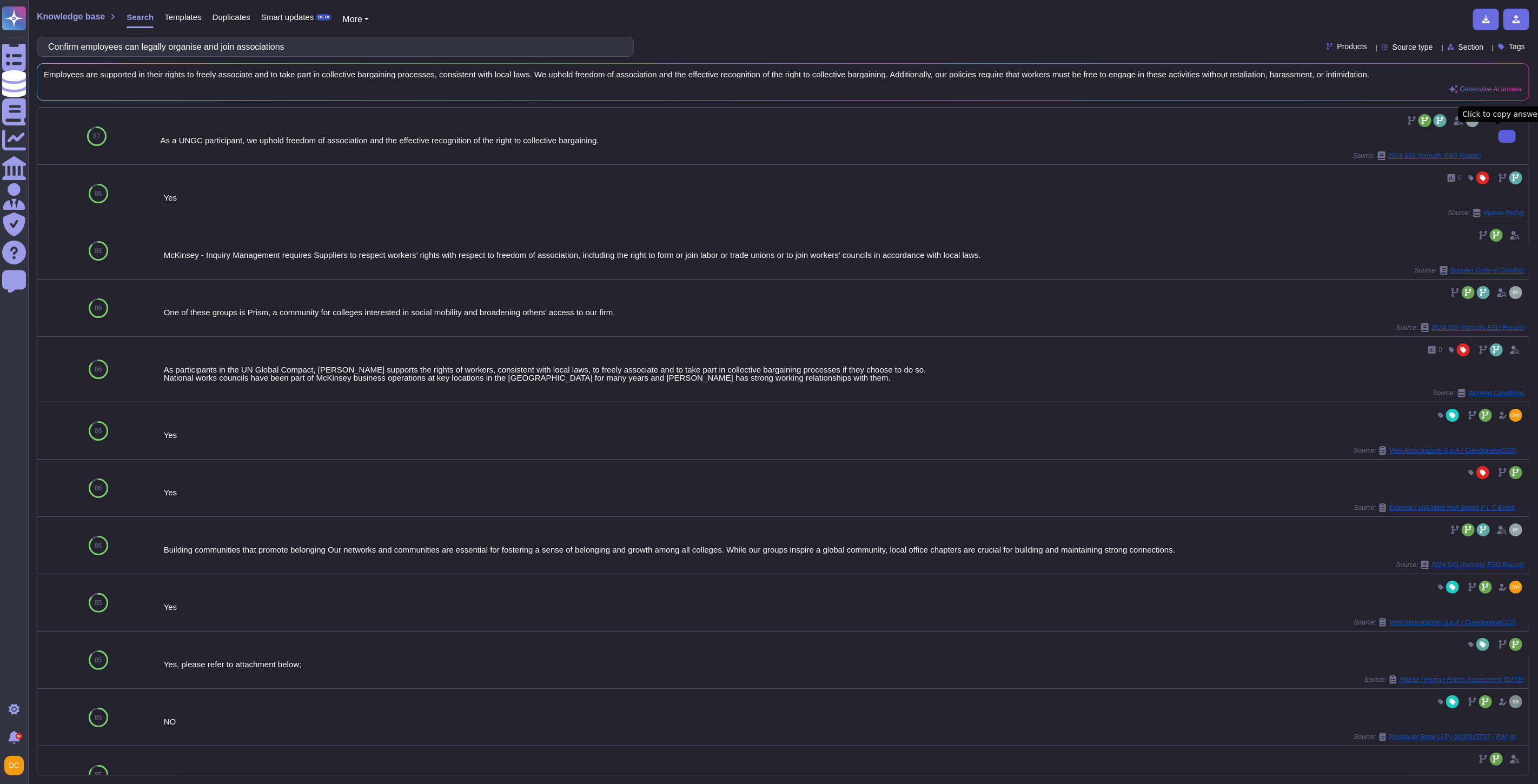
click at [1507, 136] on icon at bounding box center [1507, 136] width 0 height 0
click at [251, 53] on input "Confirm employees can legally organise and join associations" at bounding box center [331, 47] width 579 height 19
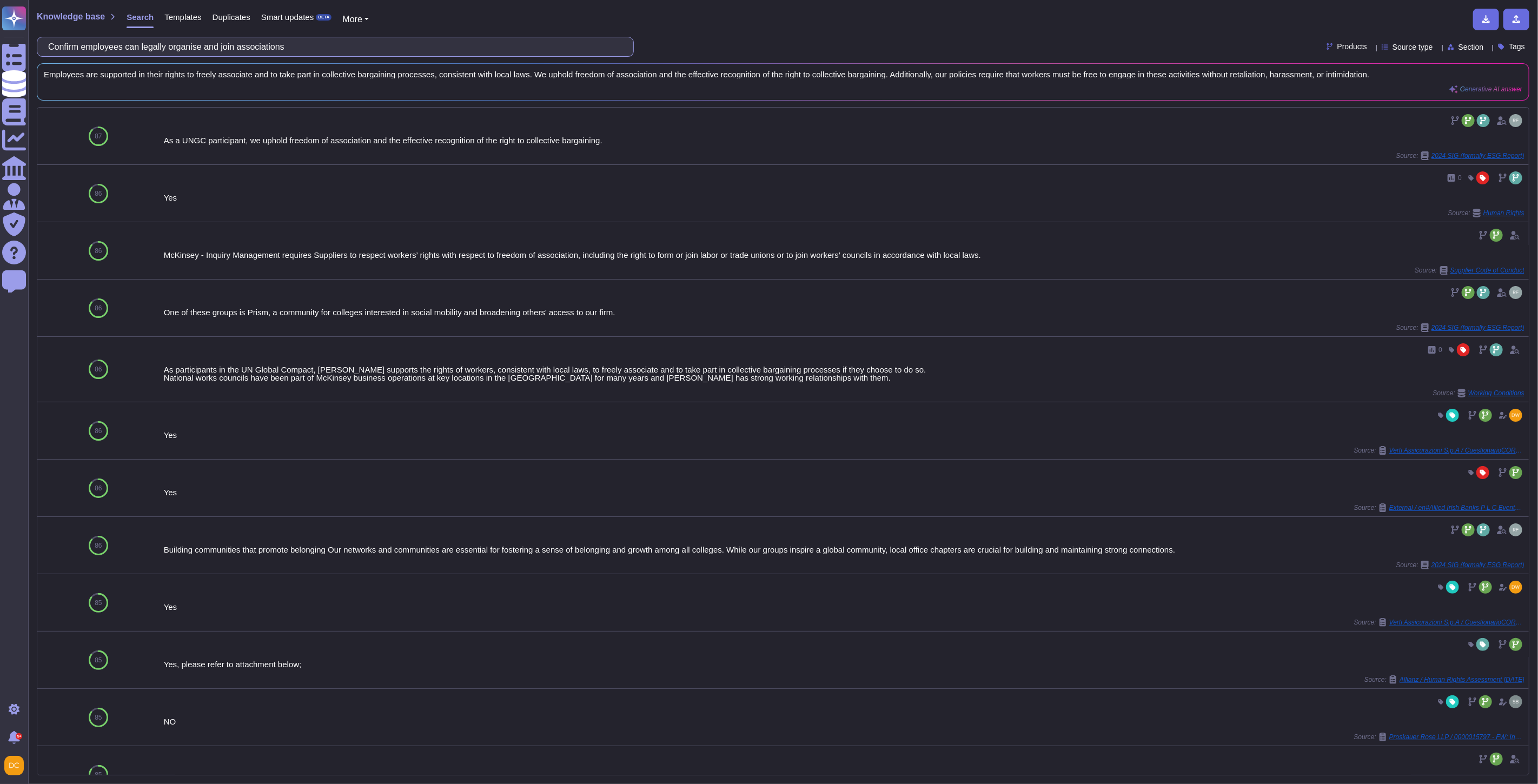
paste input "isciplinary and grievance procedures are provided,including prohibiting mental,…"
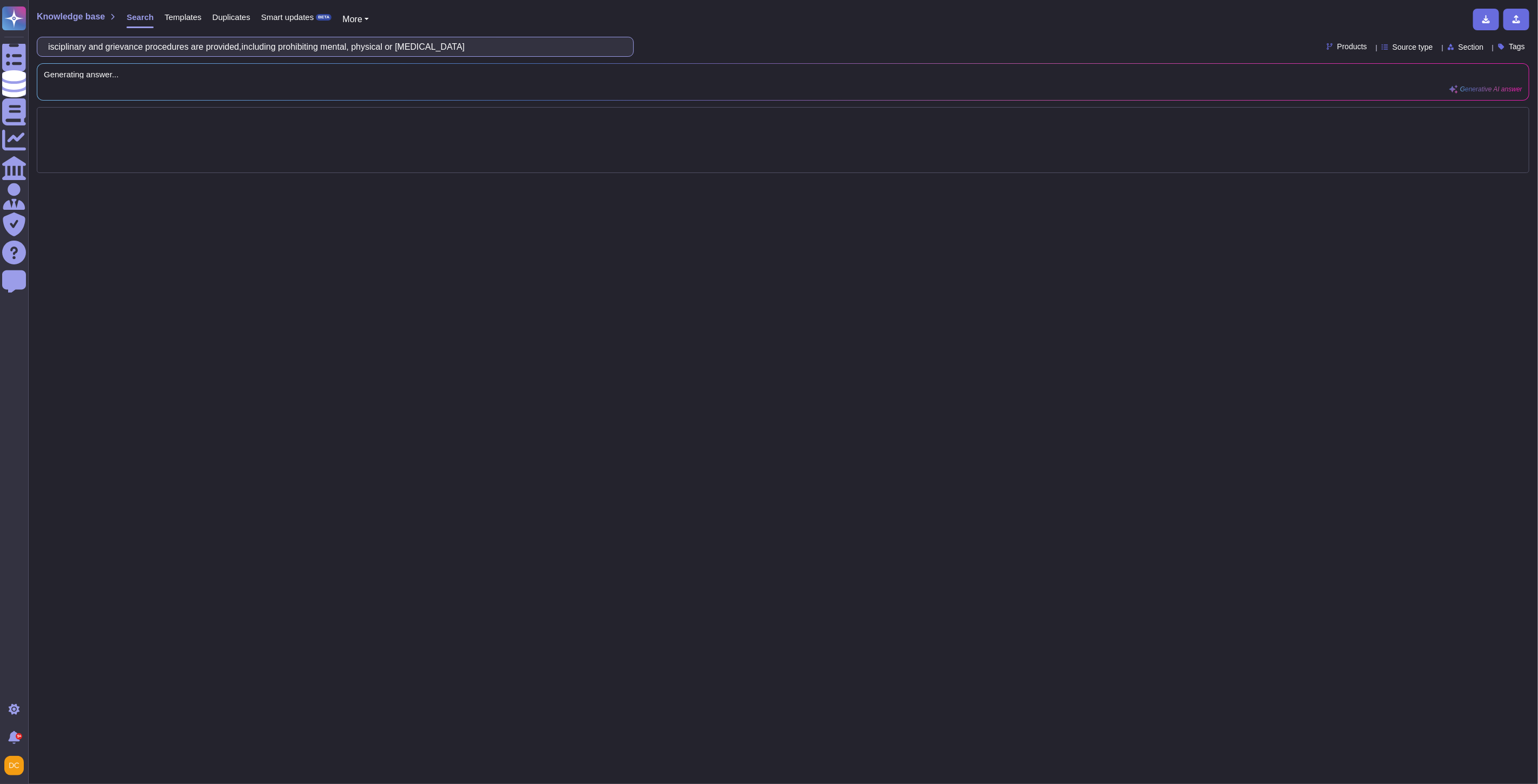
click at [58, 46] on input "isciplinary and grievance procedures are provided,including prohibiting mental,…" at bounding box center [331, 47] width 579 height 19
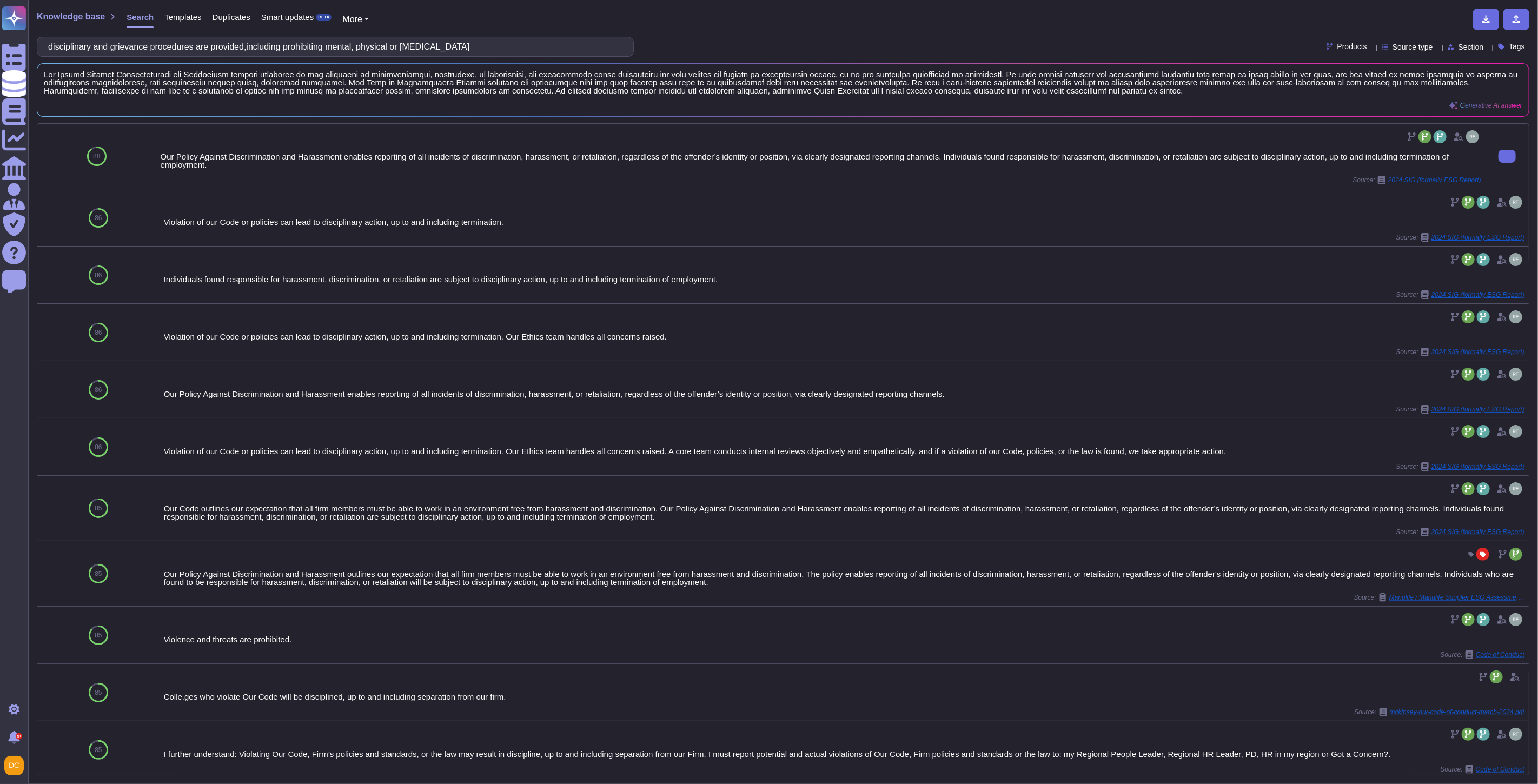
click at [296, 159] on div "Our Policy Against Discrimination and Harassment enables reporting of all incid…" at bounding box center [821, 160] width 1320 height 16
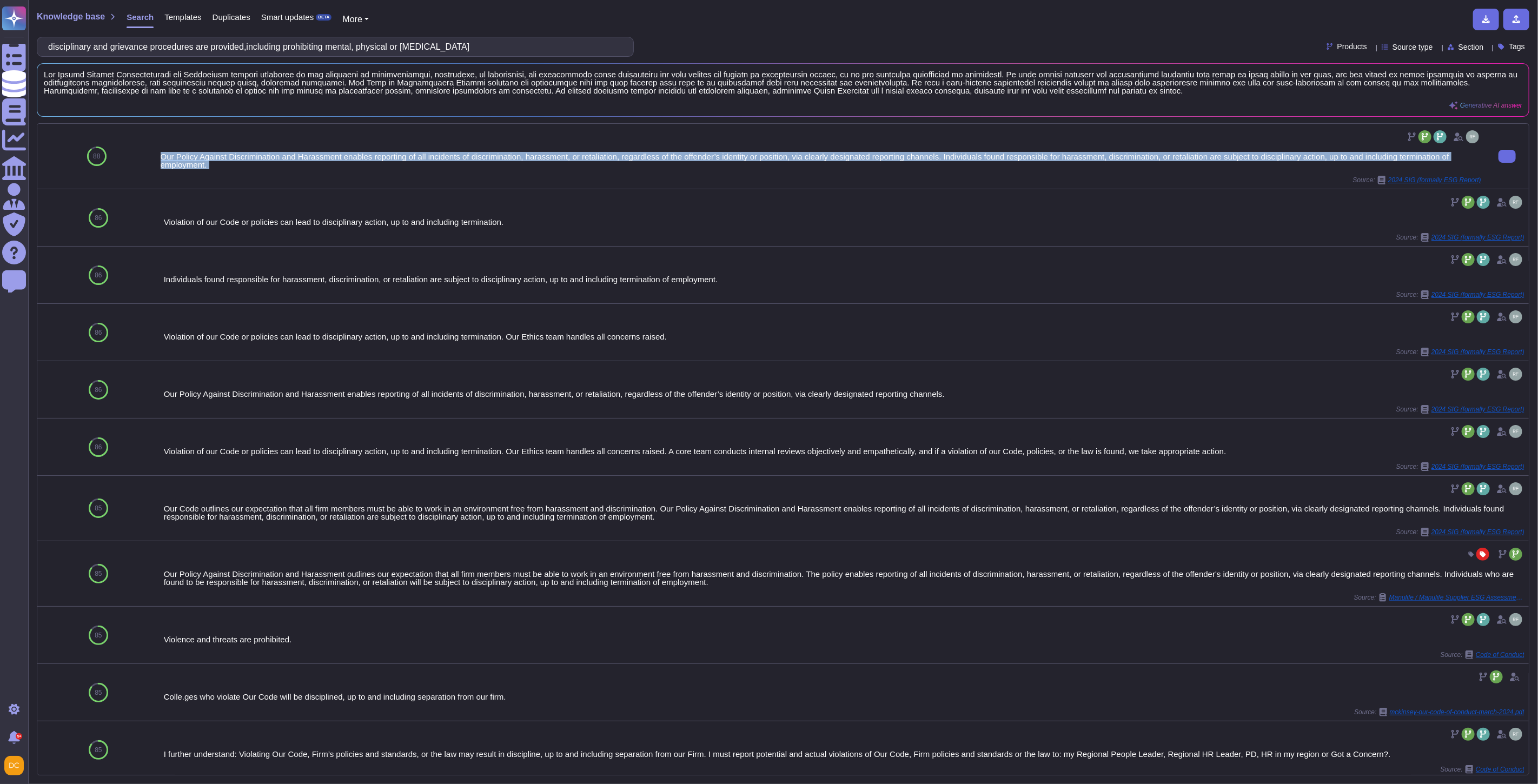
click at [296, 159] on div "Our Policy Against Discrimination and Harassment enables reporting of all incid…" at bounding box center [821, 160] width 1320 height 16
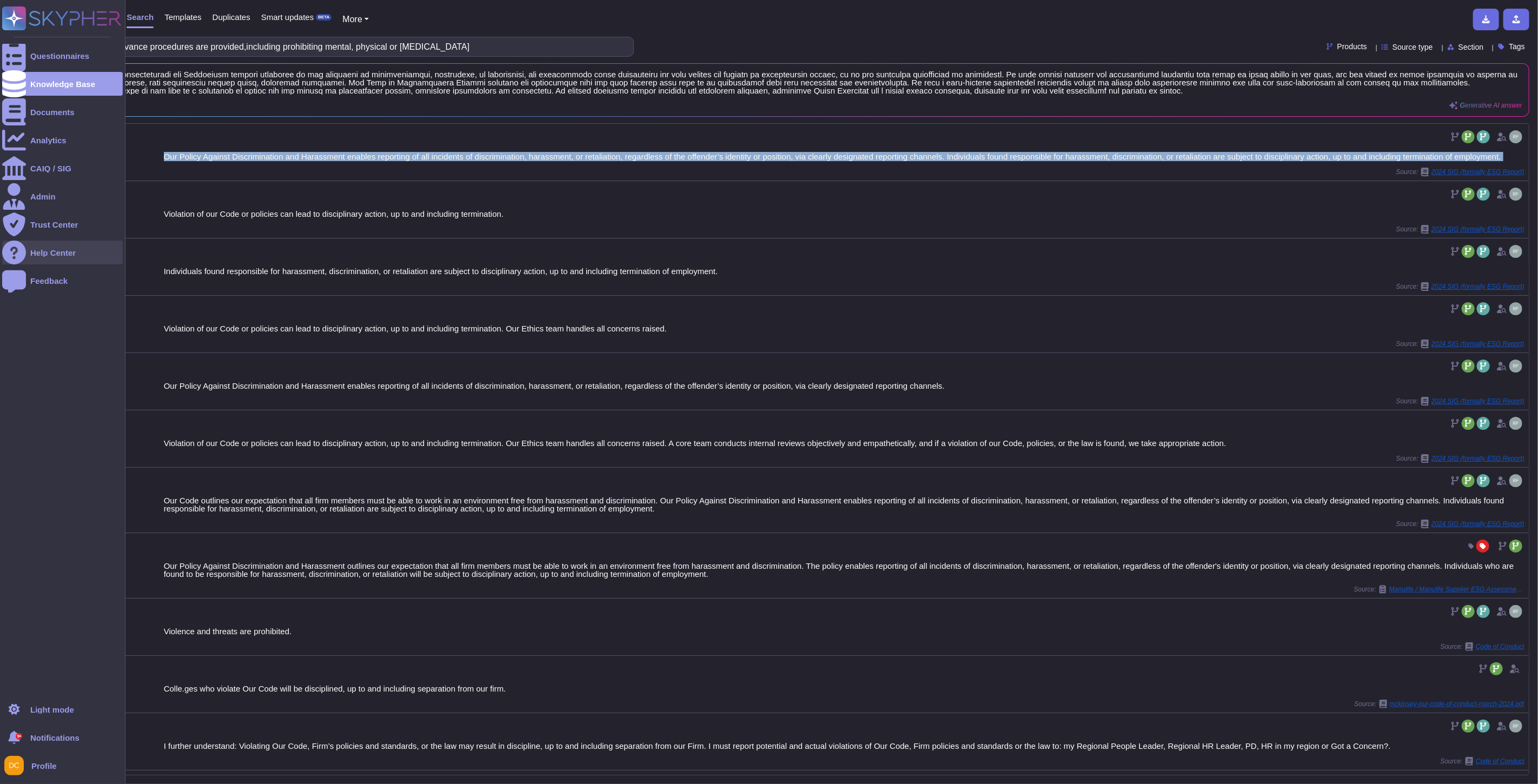
copy div "Our Policy Against Discrimination and Harassment enables reporting of all incid…"
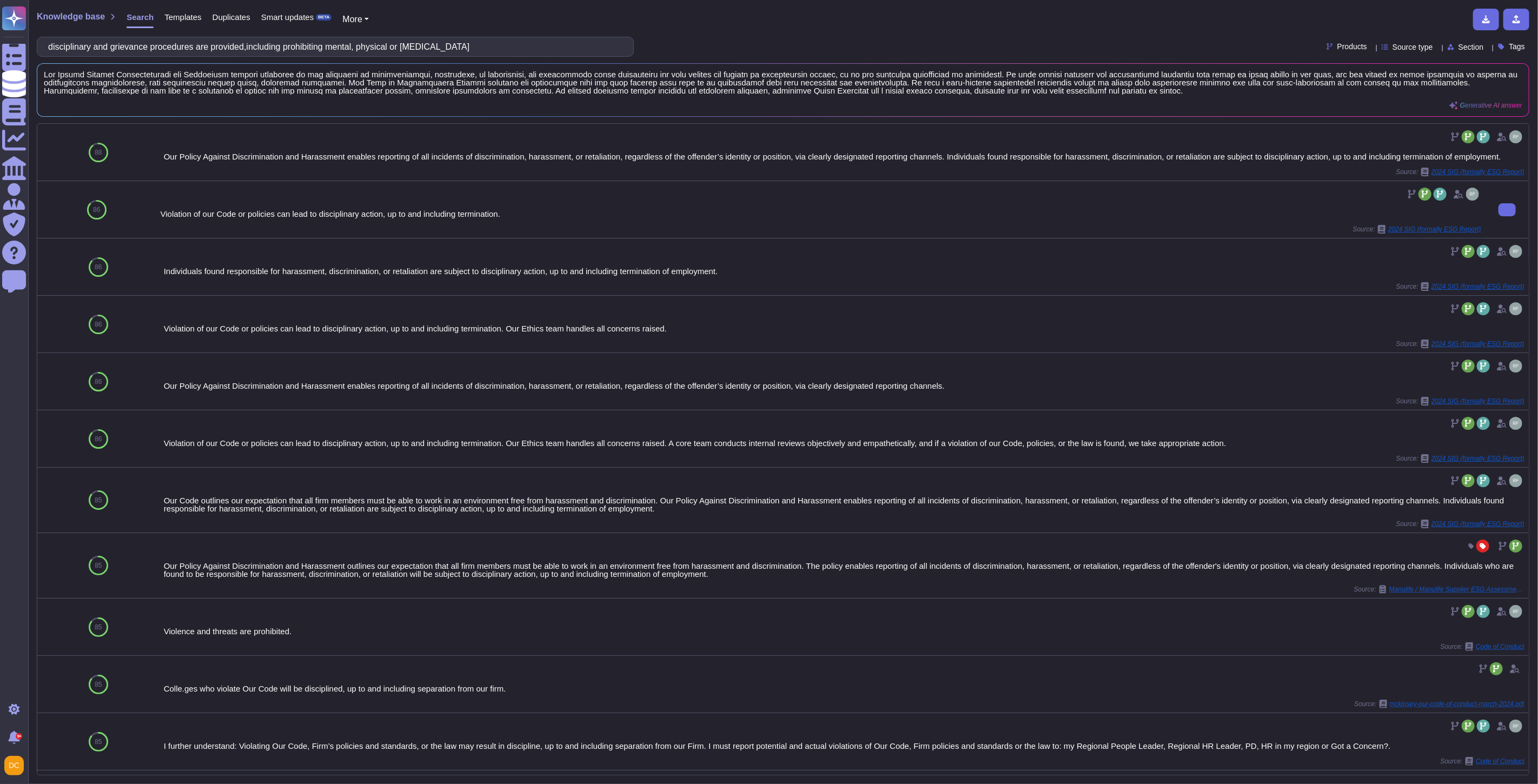
click at [250, 217] on div "Violation of our Code or policies can lead to disciplinary action, up to and in…" at bounding box center [821, 214] width 1320 height 8
copy div "Violation of our Code or policies can lead to disciplinary action, up to and in…"
click at [225, 43] on input "disciplinary and grievance procedures are provided,including prohibiting mental…" at bounding box center [331, 47] width 579 height 19
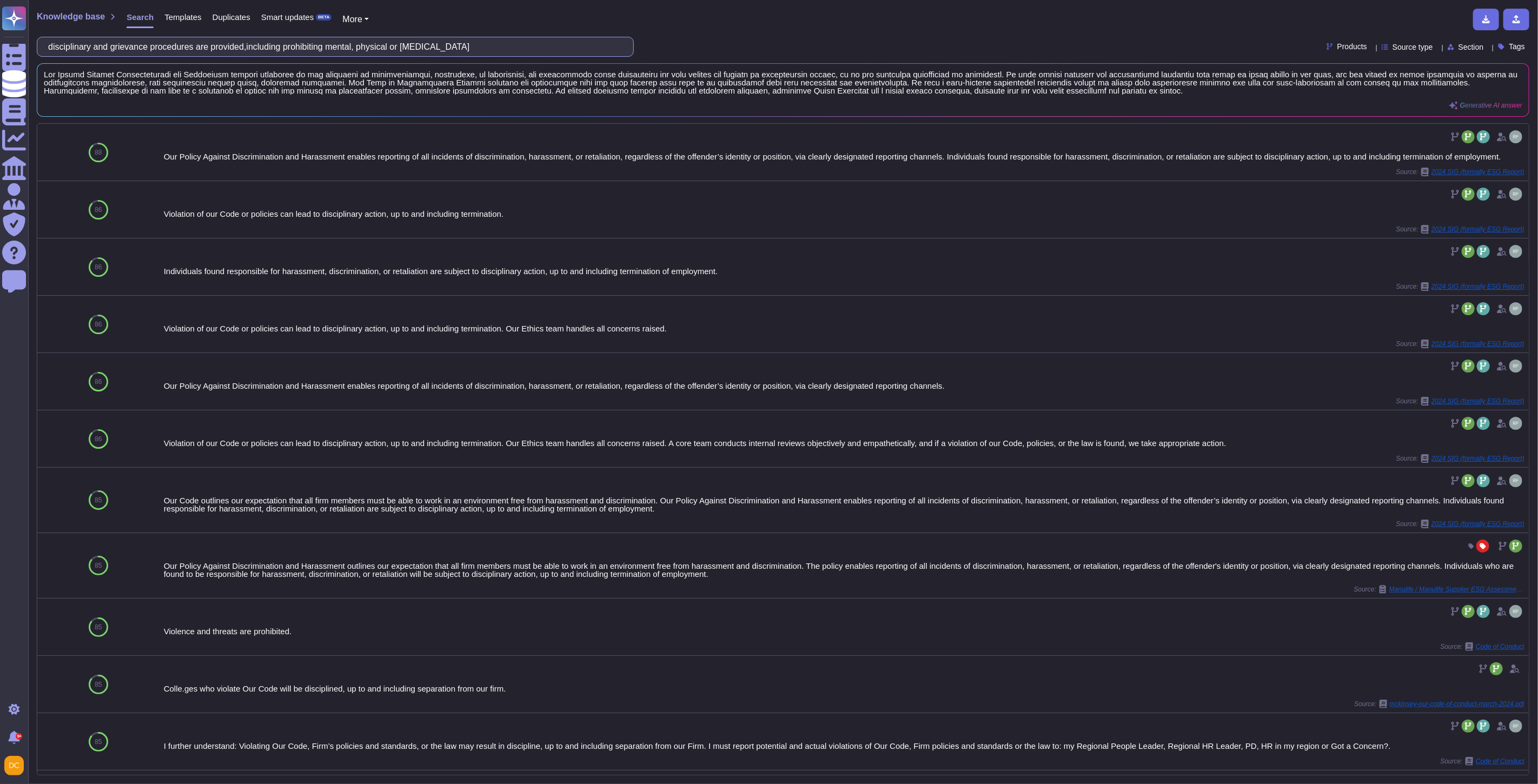
click at [225, 43] on input "disciplinary and grievance procedures are provided,including prohibiting mental…" at bounding box center [331, 47] width 579 height 19
paste input "How does the supplier ensure working hours are in accordance with local regulat…"
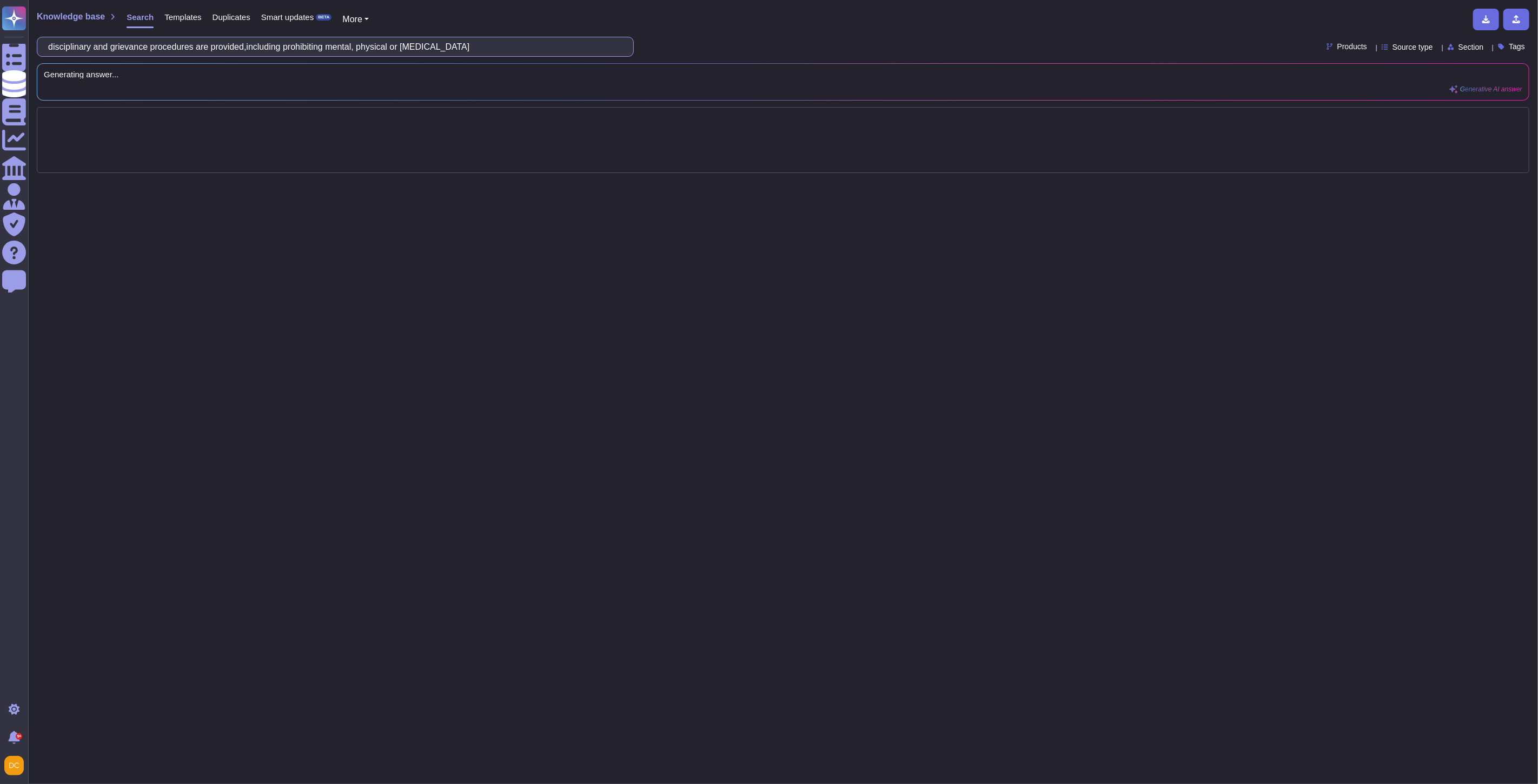
scroll to position [0, 25]
click at [369, 46] on input "How does the supplier ensure working hours are in accordance with local regulat…" at bounding box center [331, 47] width 579 height 19
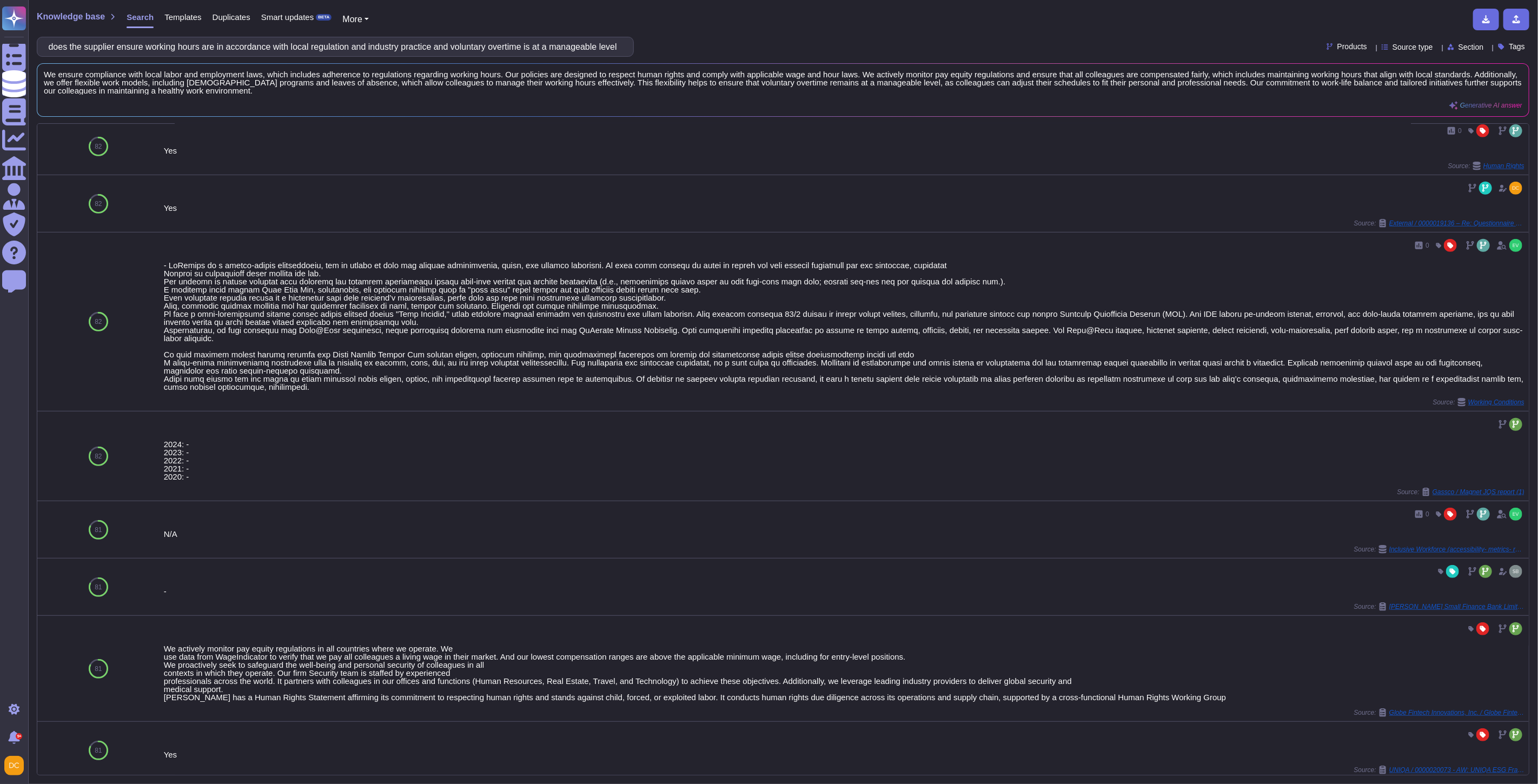
scroll to position [0, 0]
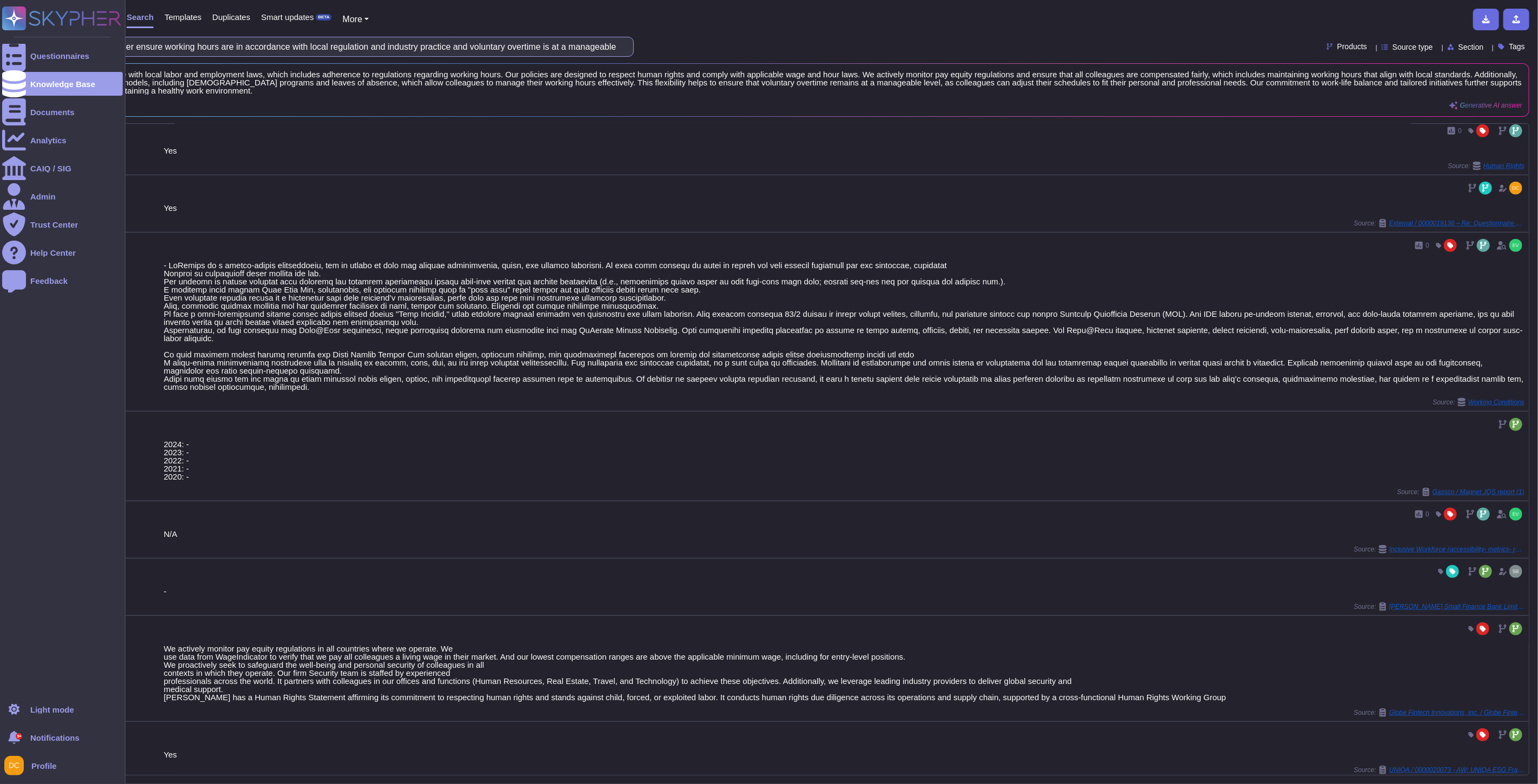
drag, startPoint x: 171, startPoint y: 45, endPoint x: 12, endPoint y: 41, distance: 159.1
click at [12, 41] on div "Questionnaires Knowledge Base Documents Analytics CAIQ / SIG Admin Trust Center…" at bounding box center [769, 392] width 1538 height 784
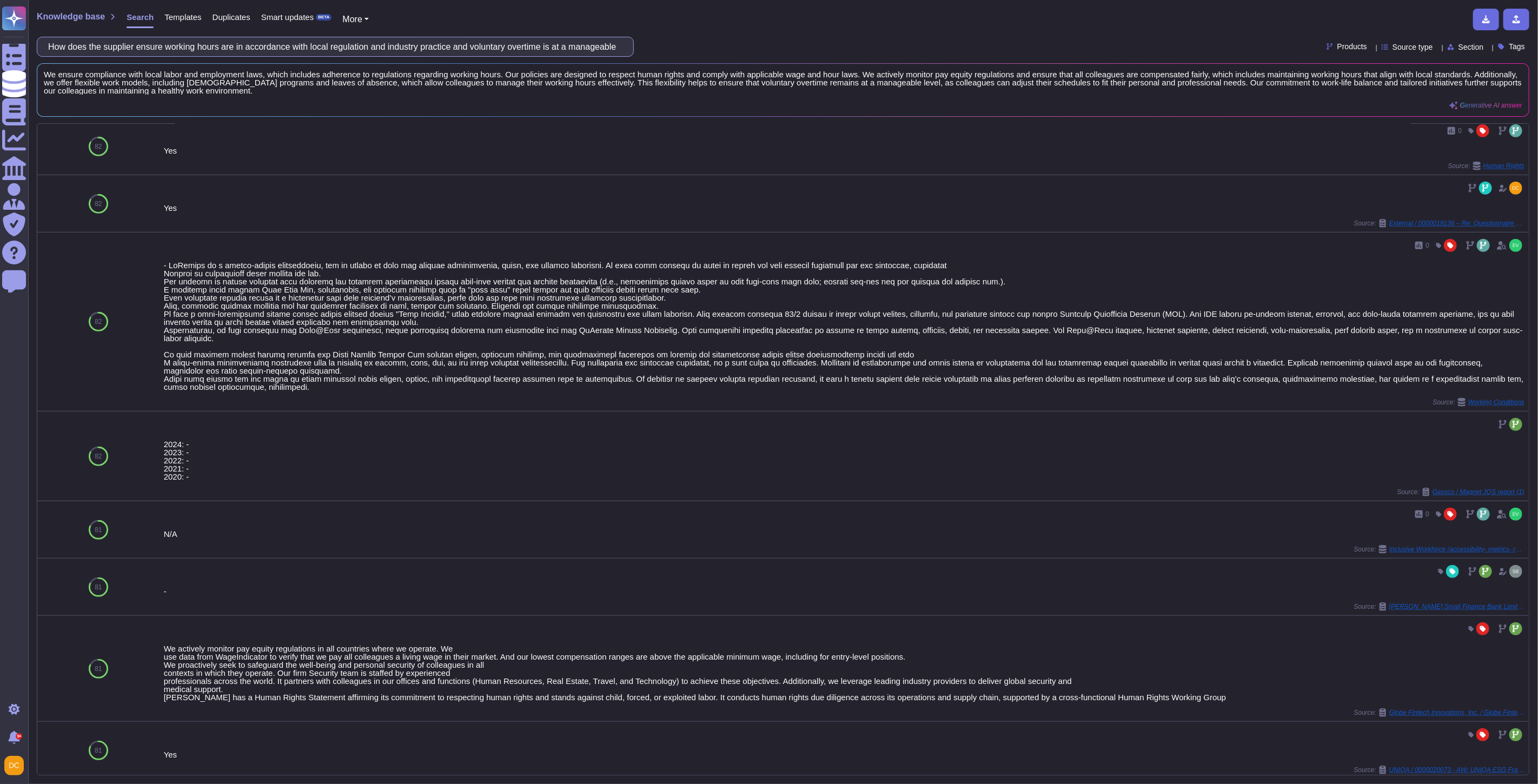
click at [255, 46] on input "How does the supplier ensure working hours are in accordance with local regulat…" at bounding box center [331, 47] width 579 height 19
drag, startPoint x: 382, startPoint y: 47, endPoint x: 693, endPoint y: 51, distance: 311.0
click at [691, 50] on div "How does the supplier ensure working hours are in accordance with local regulat…" at bounding box center [782, 46] width 1493 height 20
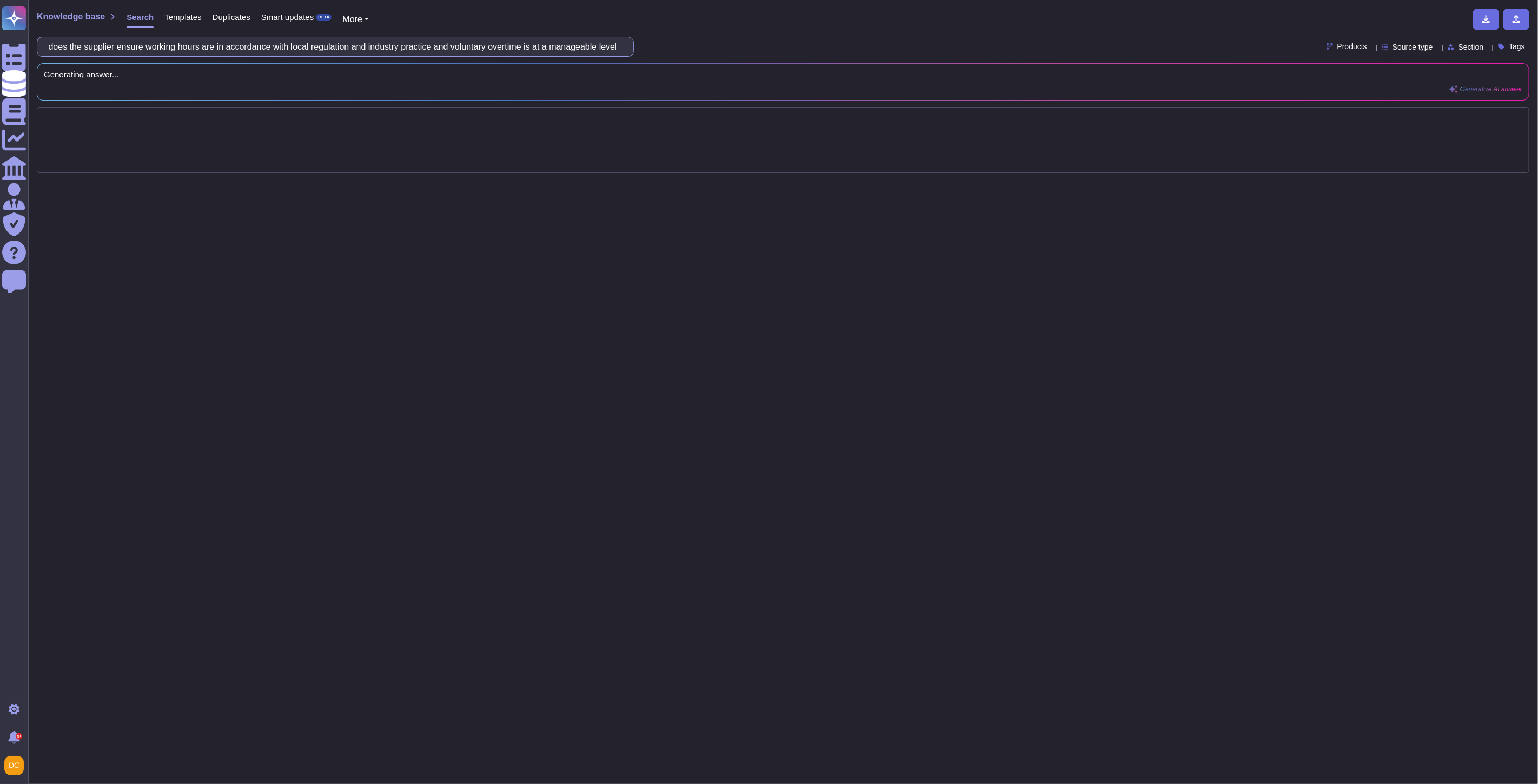
scroll to position [0, 0]
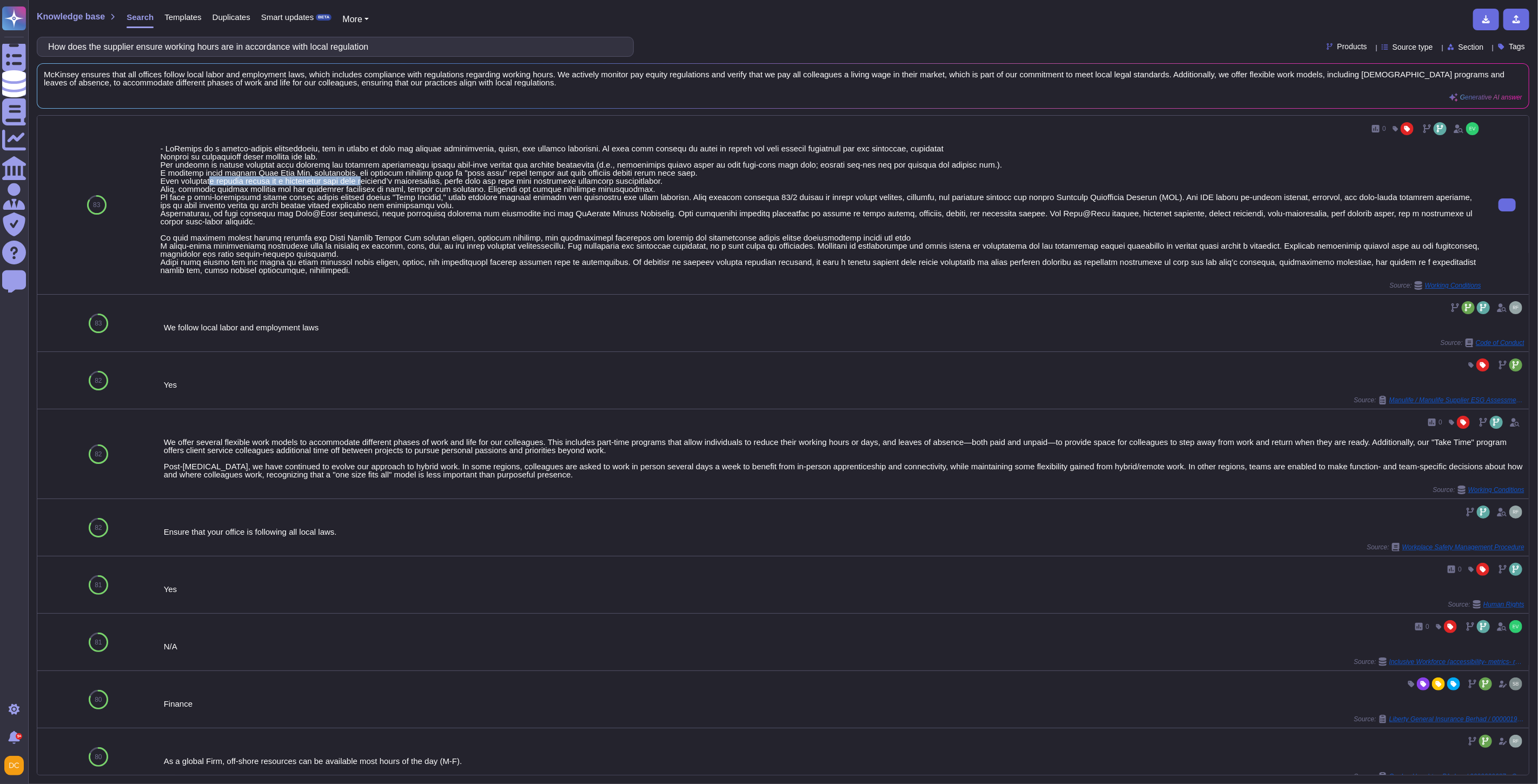
drag, startPoint x: 210, startPoint y: 178, endPoint x: 360, endPoint y: 179, distance: 150.0
click at [362, 179] on div at bounding box center [821, 209] width 1320 height 130
drag, startPoint x: 160, startPoint y: 185, endPoint x: 349, endPoint y: 179, distance: 189.1
click at [353, 179] on div at bounding box center [821, 209] width 1320 height 130
drag, startPoint x: 189, startPoint y: 187, endPoint x: 381, endPoint y: 176, distance: 192.3
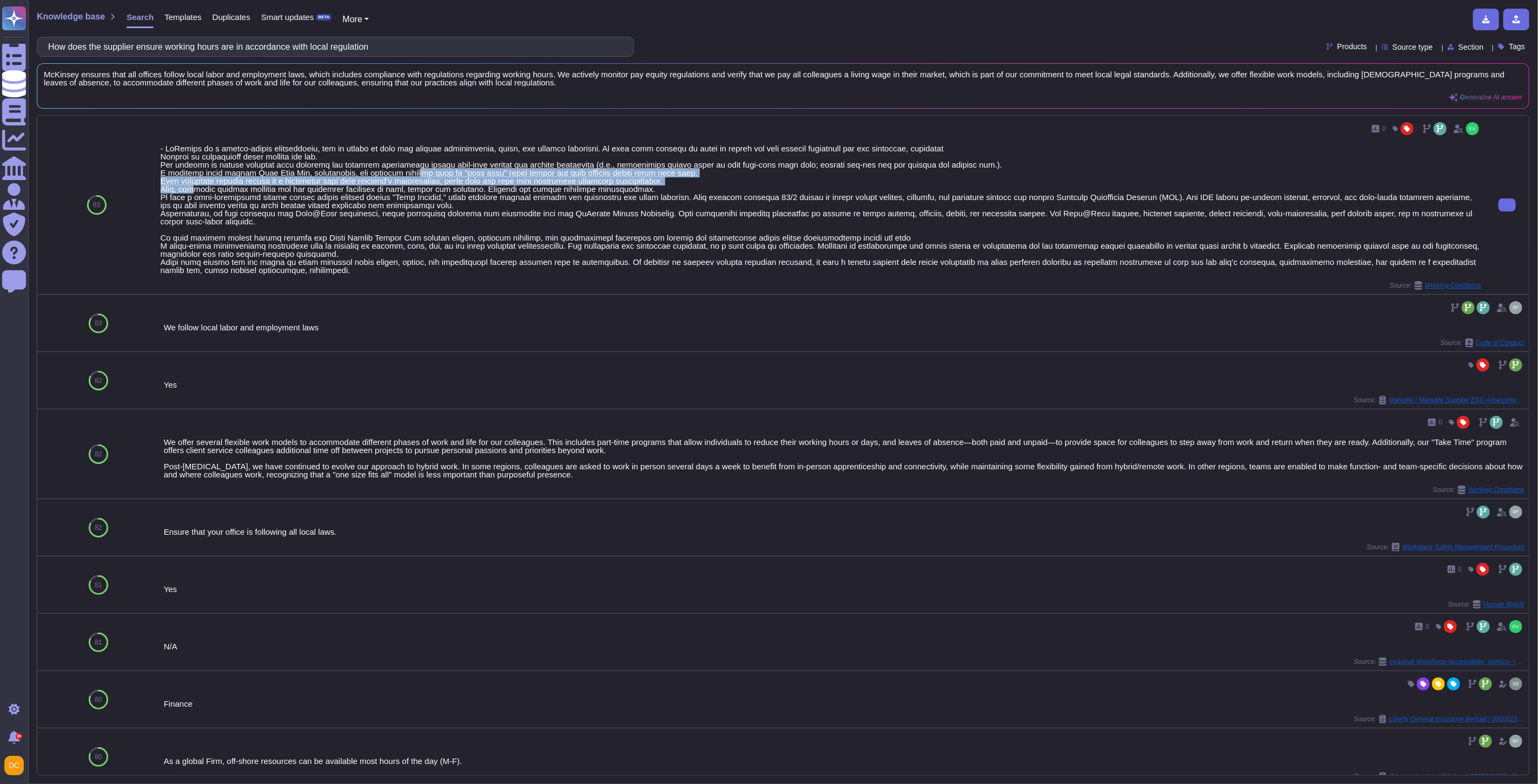
click at [403, 176] on div at bounding box center [821, 209] width 1320 height 130
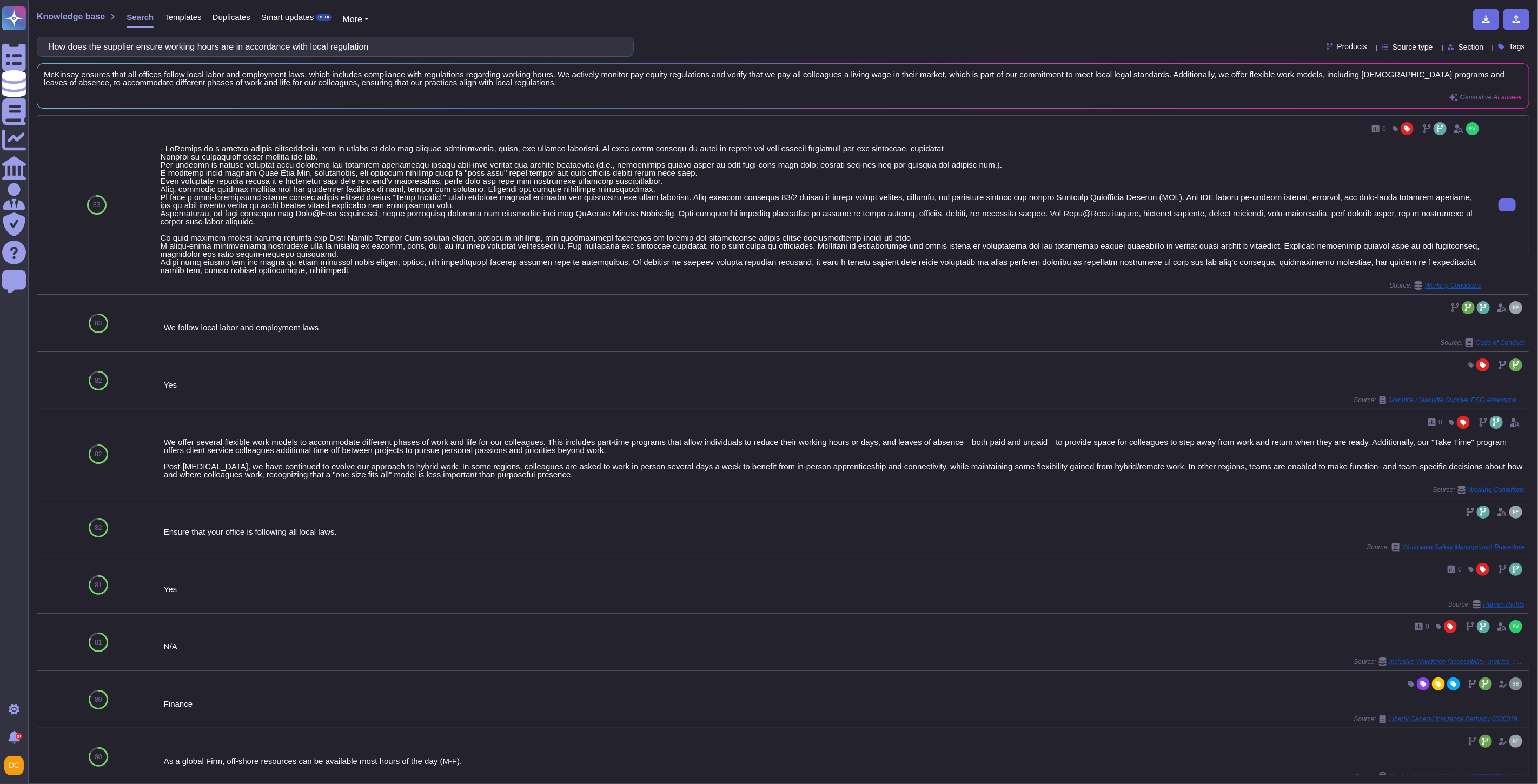
click at [192, 200] on div at bounding box center [821, 209] width 1320 height 130
click at [590, 439] on div "We offer several flexible work models to accommodate different phases of work a…" at bounding box center [821, 457] width 1320 height 40
click at [591, 440] on div "We offer several flexible work models to accommodate different phases of work a…" at bounding box center [821, 457] width 1320 height 40
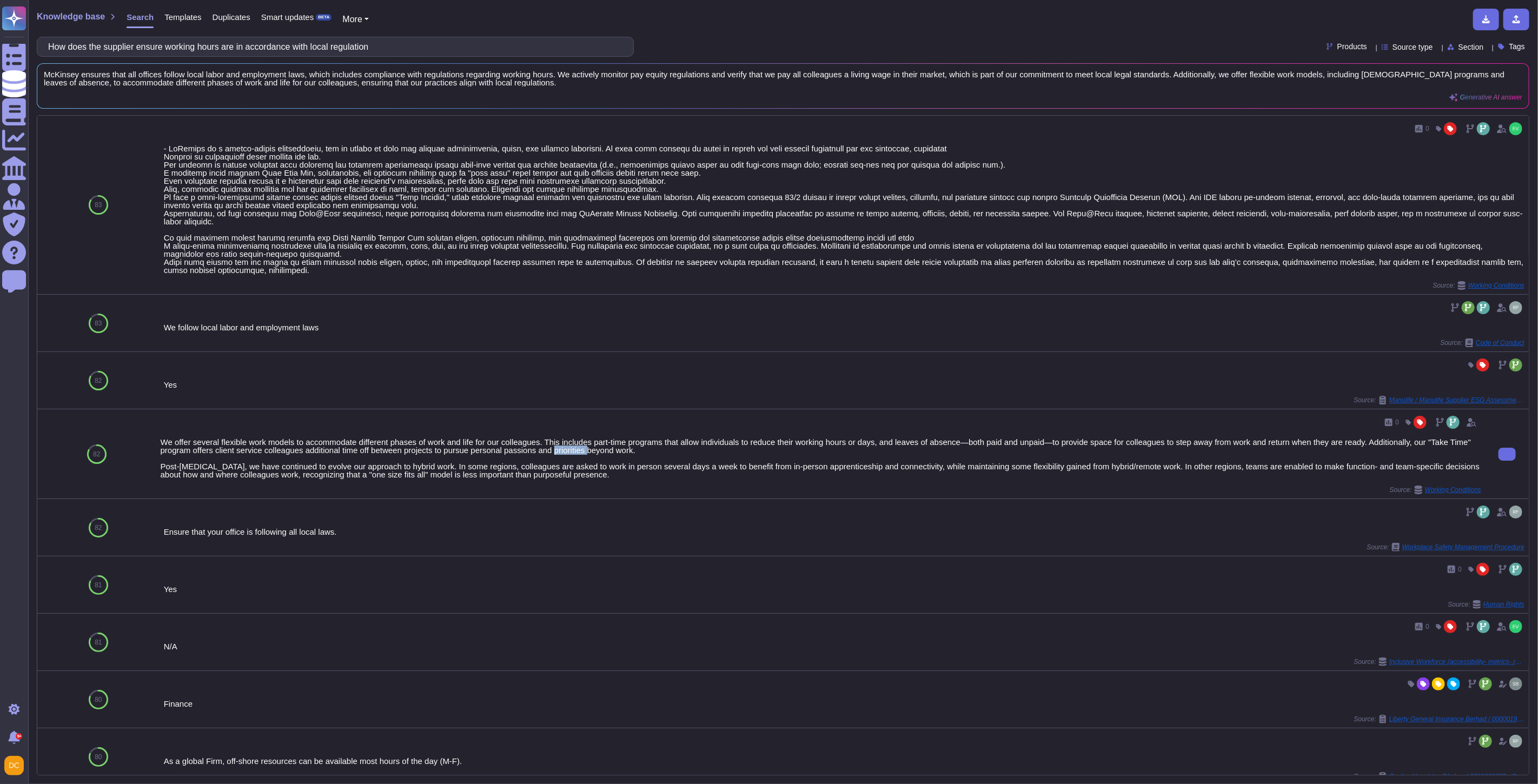
click at [591, 440] on div "We offer several flexible work models to accommodate different phases of work a…" at bounding box center [821, 457] width 1320 height 40
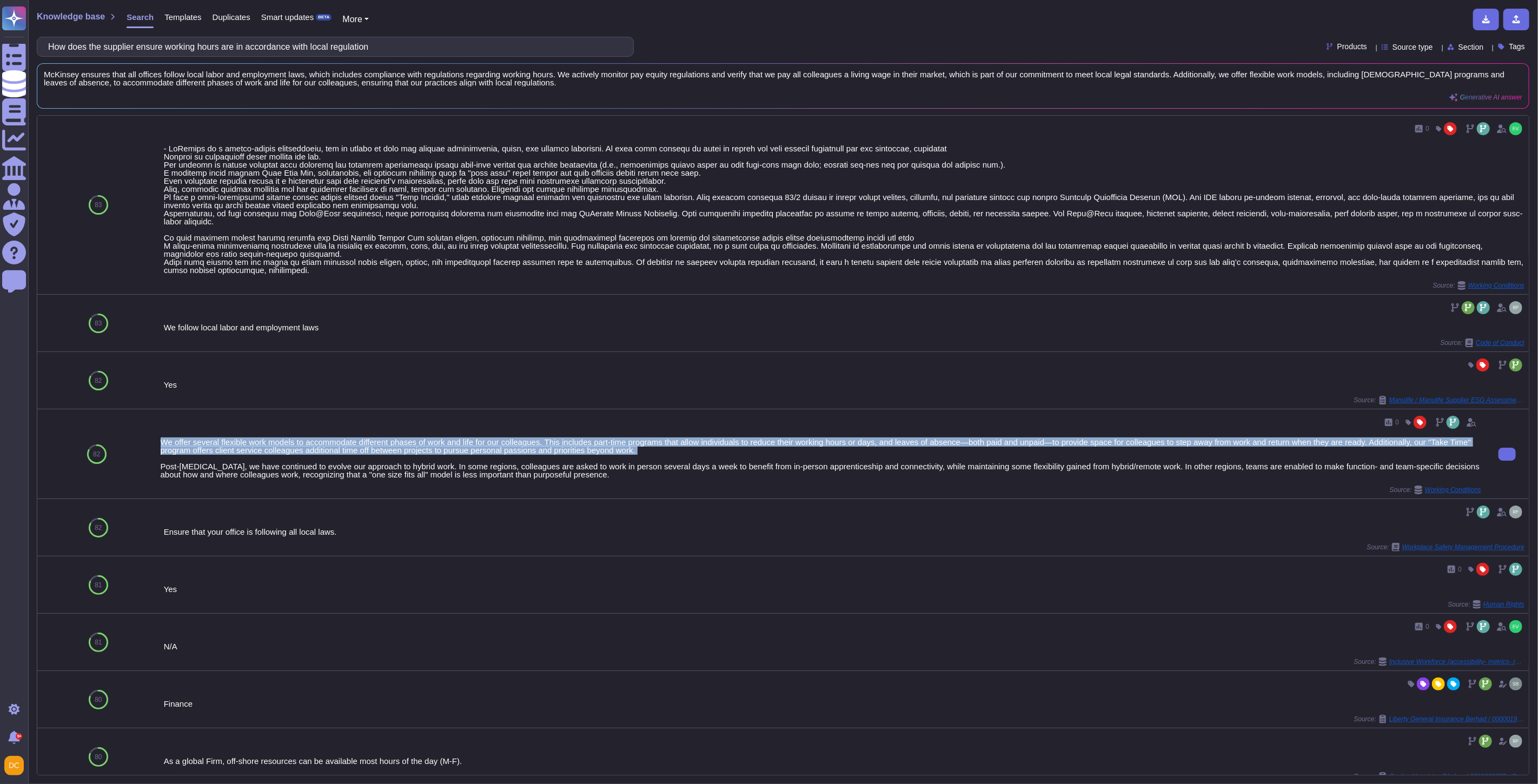
click at [591, 440] on div "We offer several flexible work models to accommodate different phases of work a…" at bounding box center [821, 457] width 1320 height 40
copy div "We offer several flexible work models to accommodate different phases of work a…"
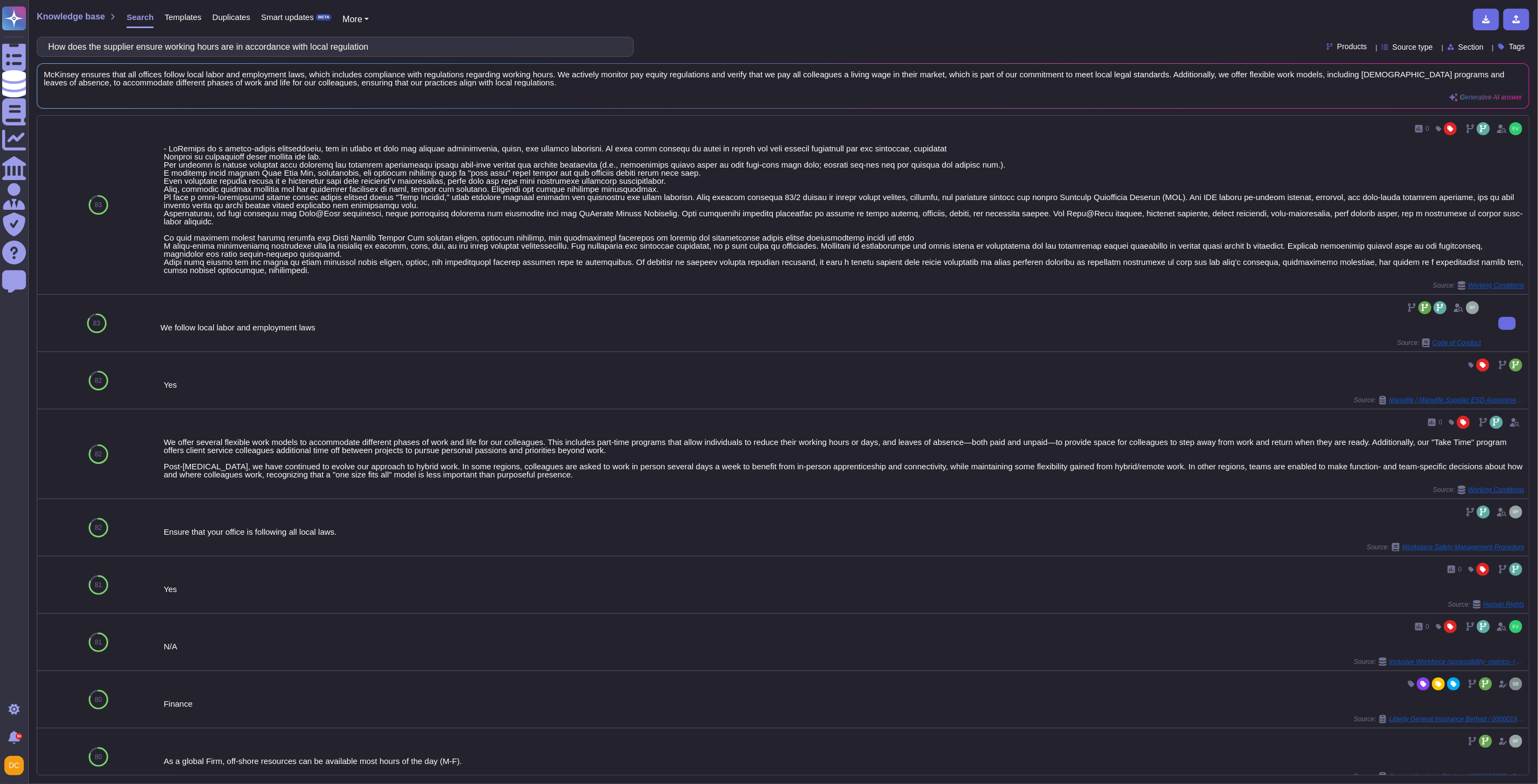
click at [230, 324] on div "We follow local labor and employment laws" at bounding box center [821, 327] width 1320 height 8
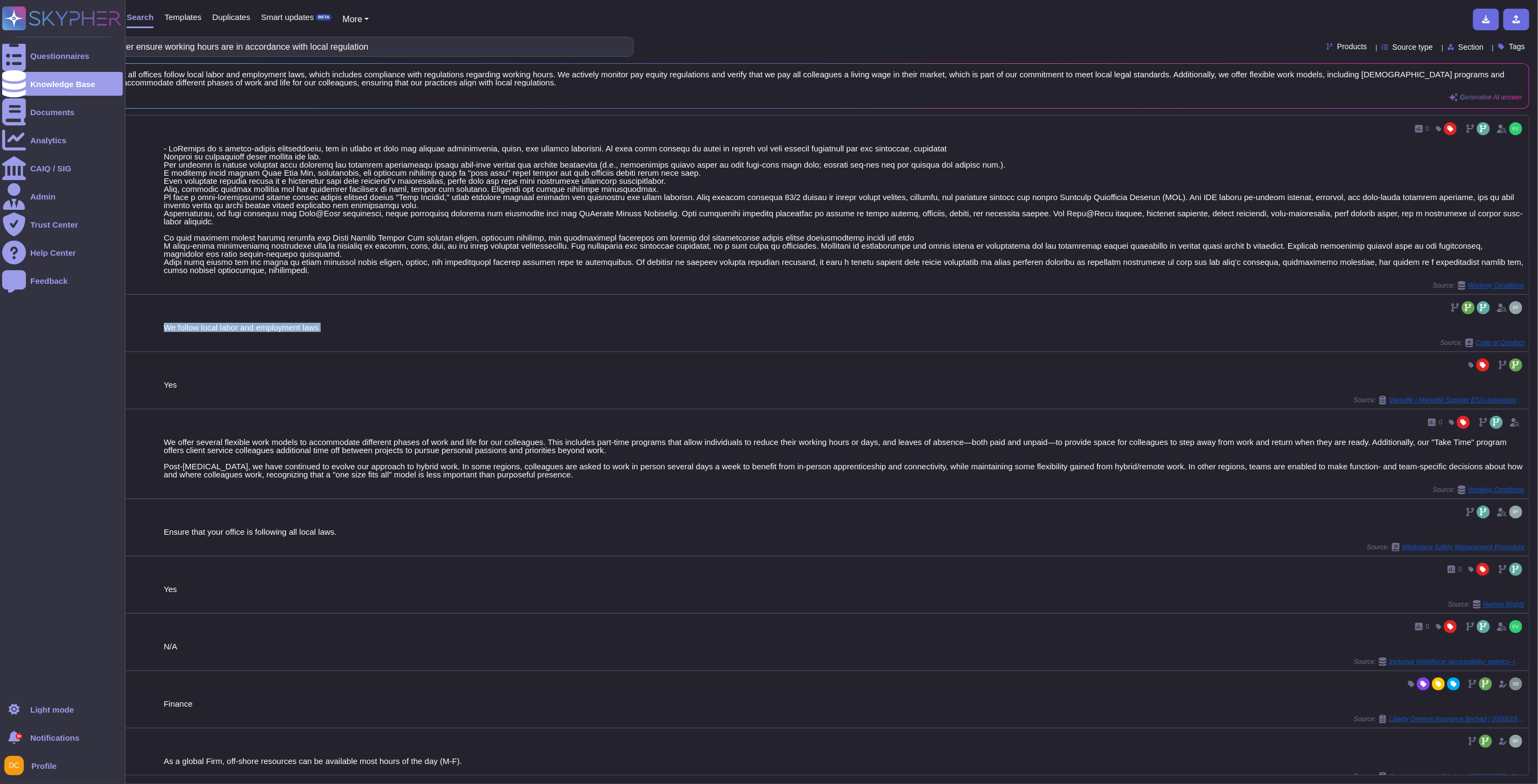
copy div "We follow local labor and employment laws"
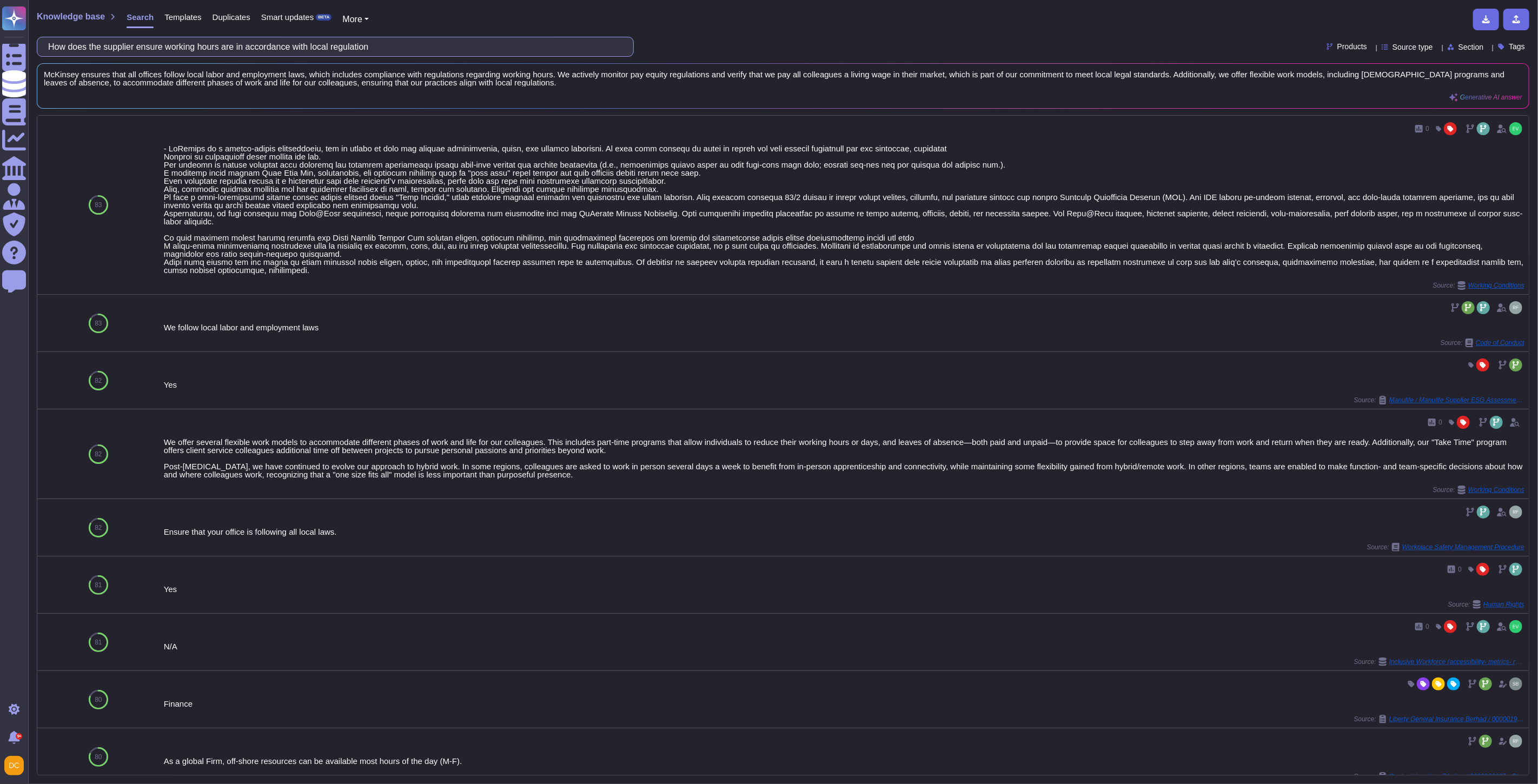
click at [320, 39] on input "How does the supplier ensure working hours are in accordance with local regulat…" at bounding box center [331, 47] width 579 height 19
paste input "ow the supplier ensures that all employees are treated fairly and are not discr…"
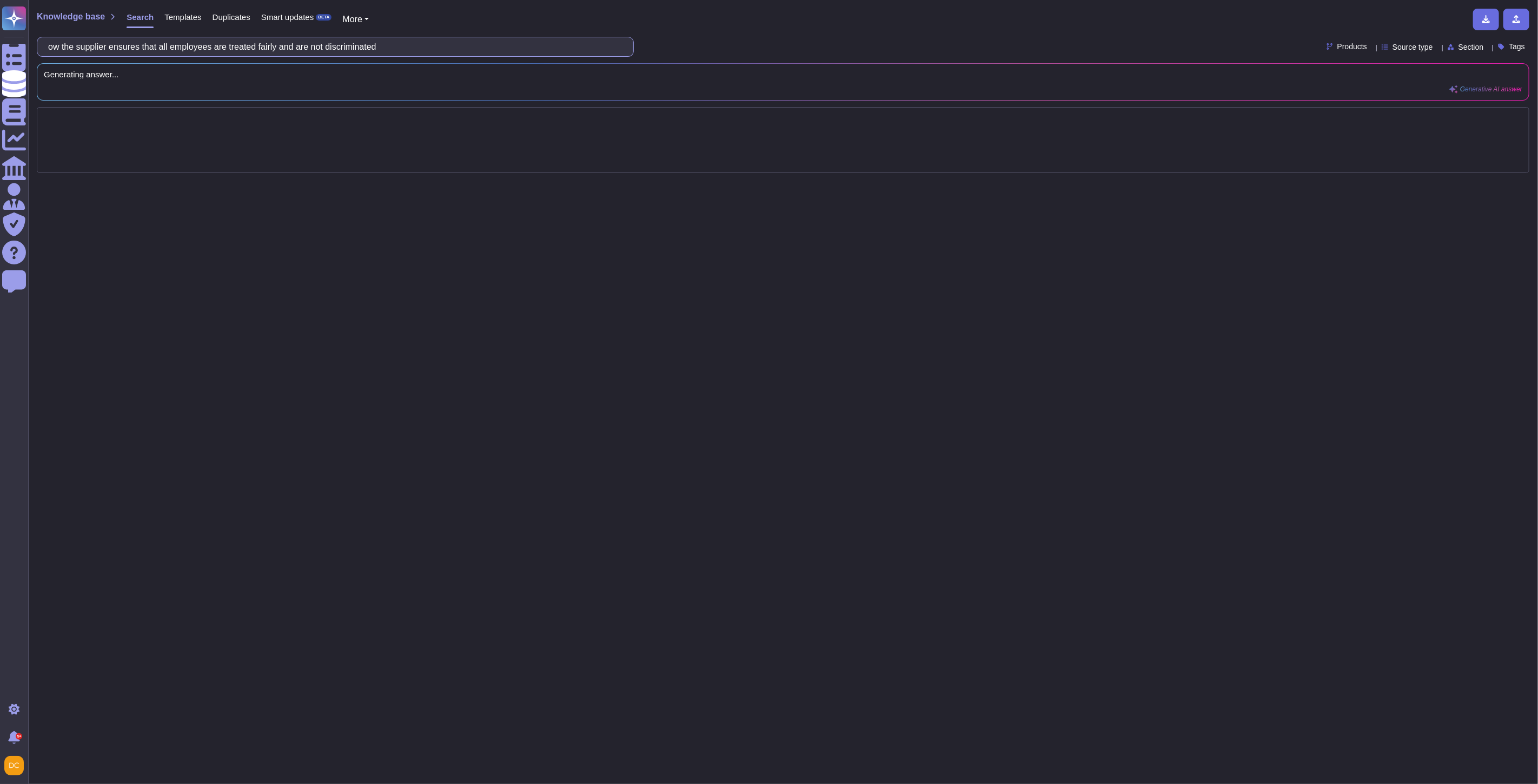
click at [57, 44] on input "ow the supplier ensures that all employees are treated fairly and are not discr…" at bounding box center [331, 47] width 579 height 19
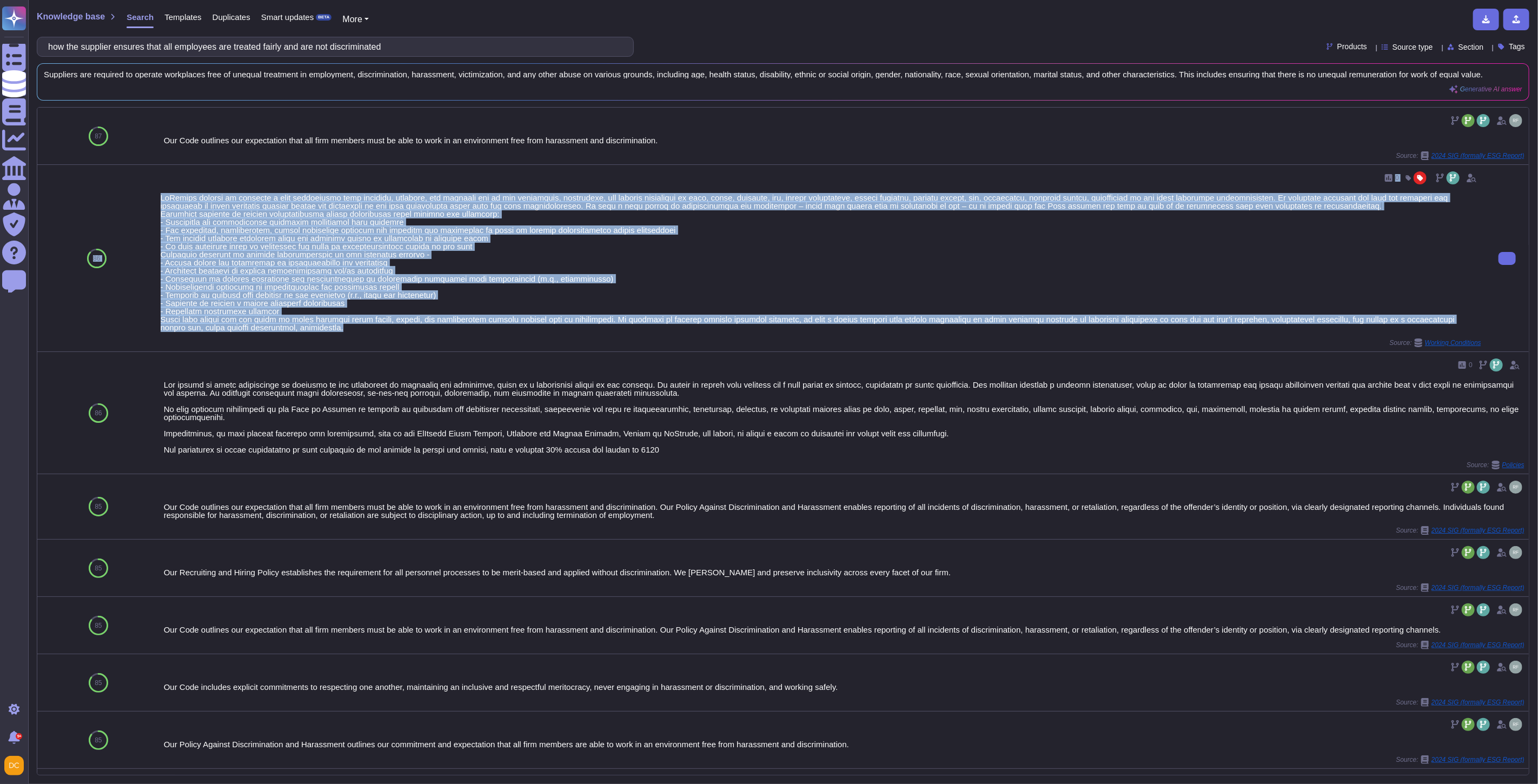
drag, startPoint x: 152, startPoint y: 179, endPoint x: 363, endPoint y: 330, distance: 259.5
click at [363, 330] on div "86 0 Source: Working Conditions" at bounding box center [782, 258] width 1491 height 187
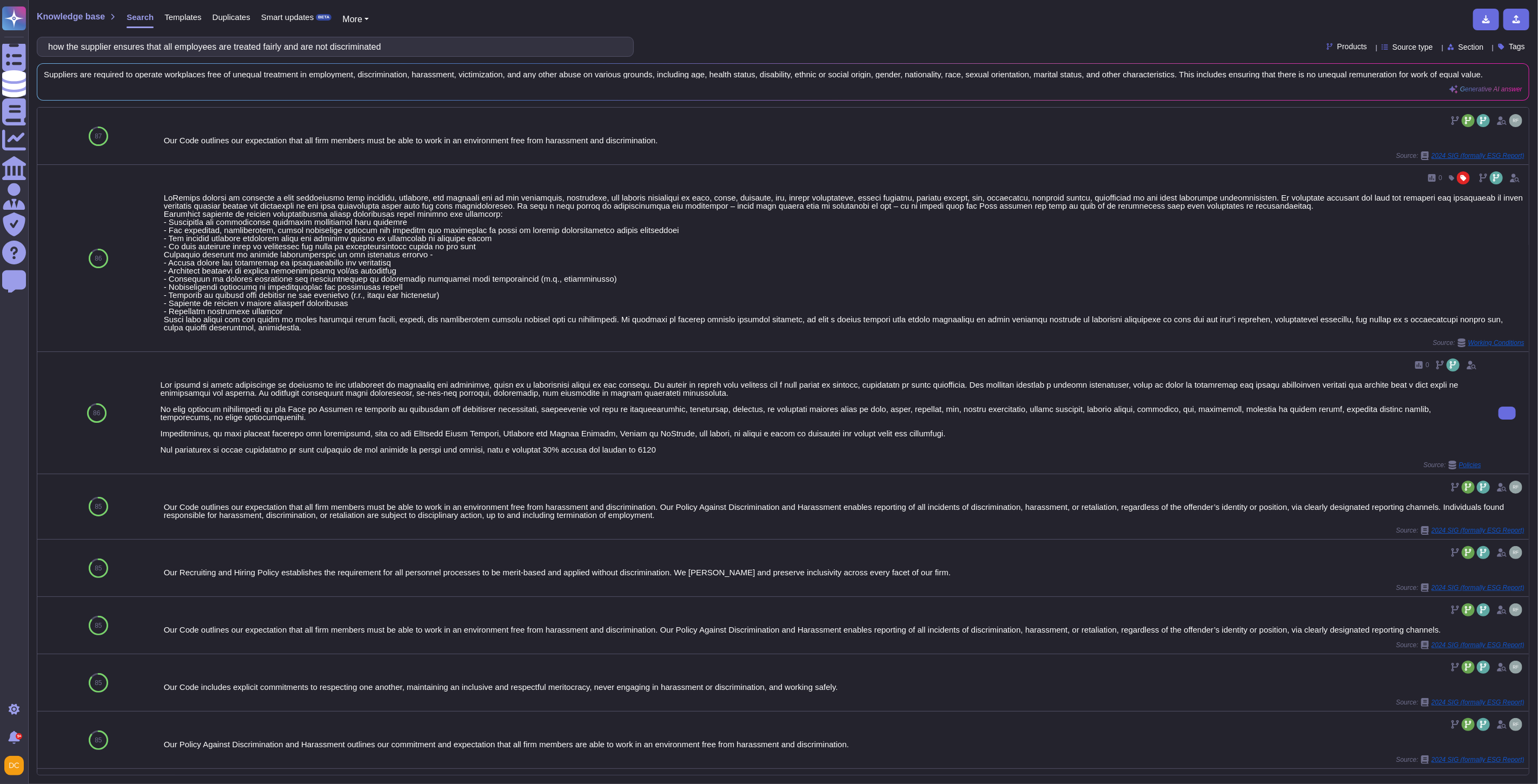
click at [512, 390] on div at bounding box center [821, 417] width 1320 height 73
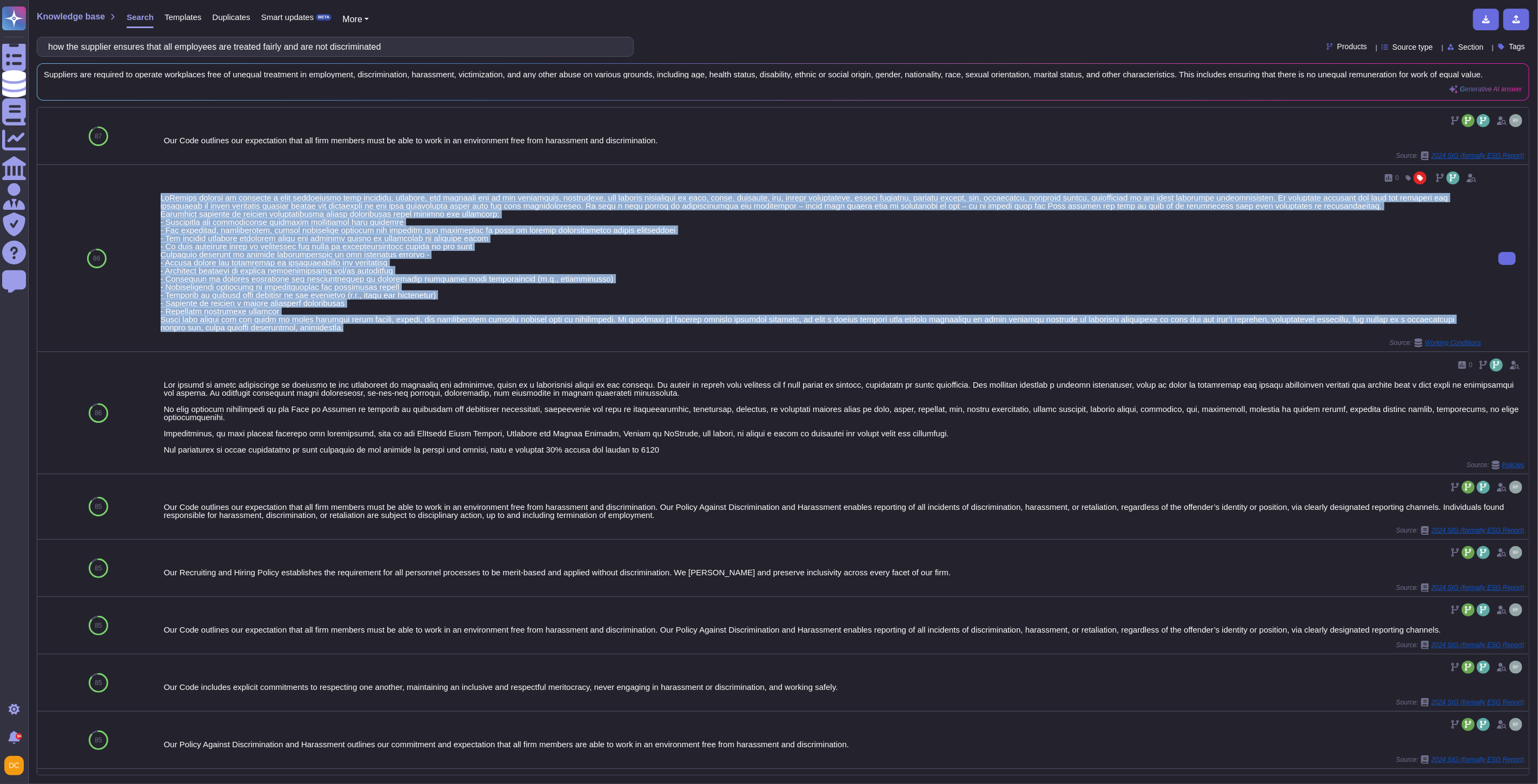
drag, startPoint x: 156, startPoint y: 195, endPoint x: 324, endPoint y: 332, distance: 216.8
click at [324, 332] on div "0 Source: Working Conditions" at bounding box center [820, 258] width 1329 height 187
copy div "LoRemips dolorsi am consecte a elit seddoeiusmo temp incididu, utlabore, etd ma…"
click at [1498, 263] on button at bounding box center [1507, 257] width 17 height 13
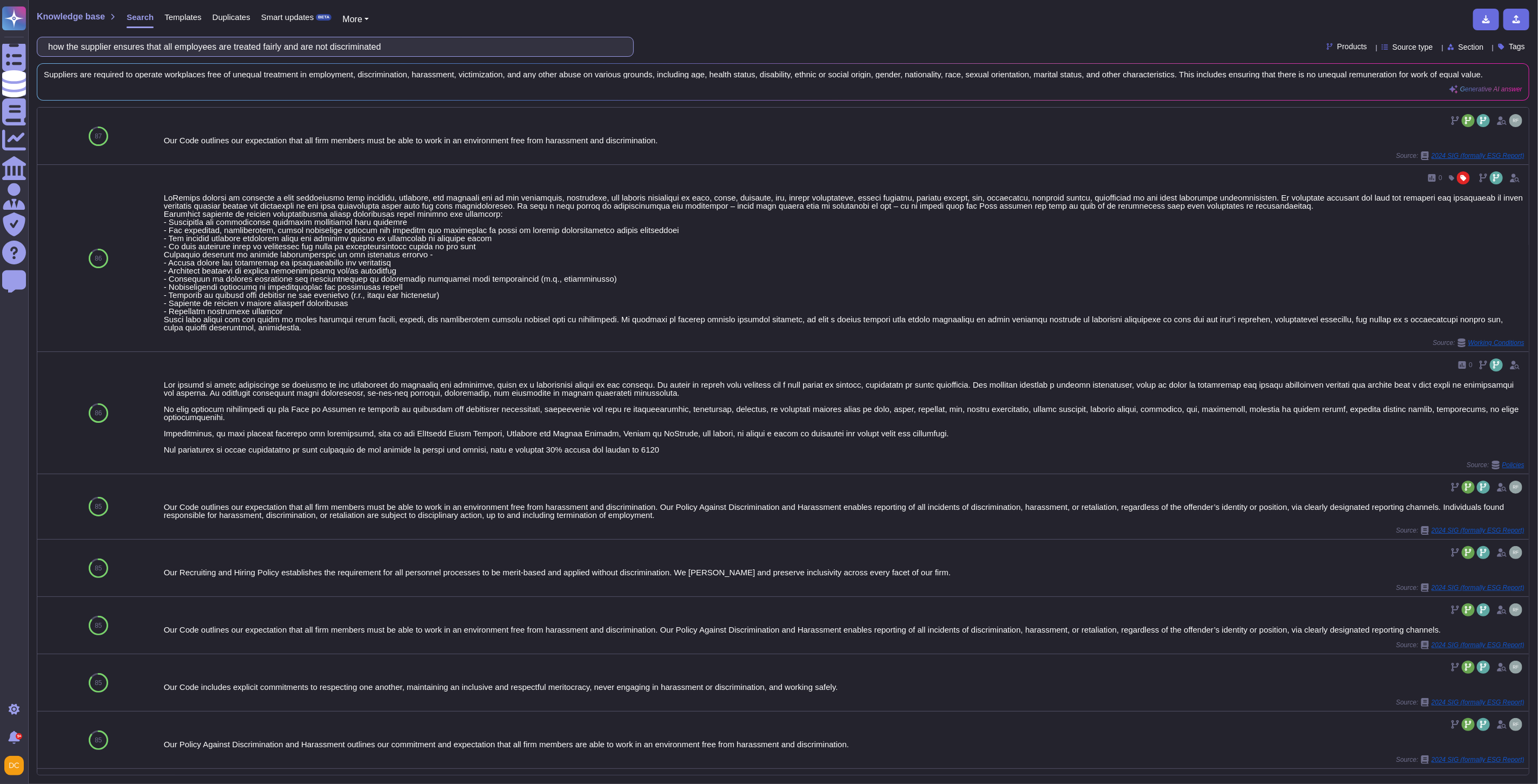
click at [354, 39] on input "how the supplier ensures that all employees are treated fairly and are not disc…" at bounding box center [331, 47] width 579 height 19
paste input "ealth, safety and wellbeing"
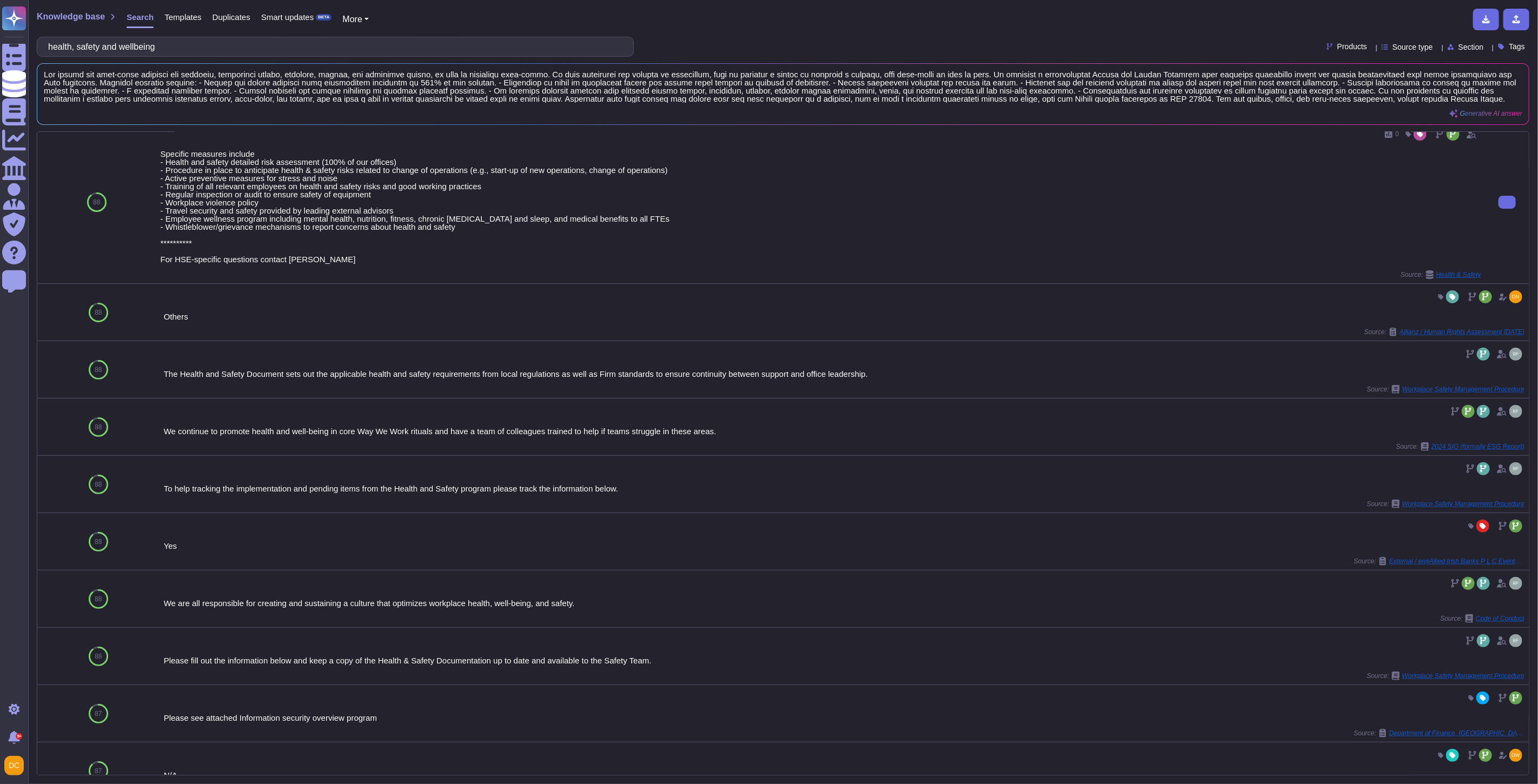
scroll to position [300, 0]
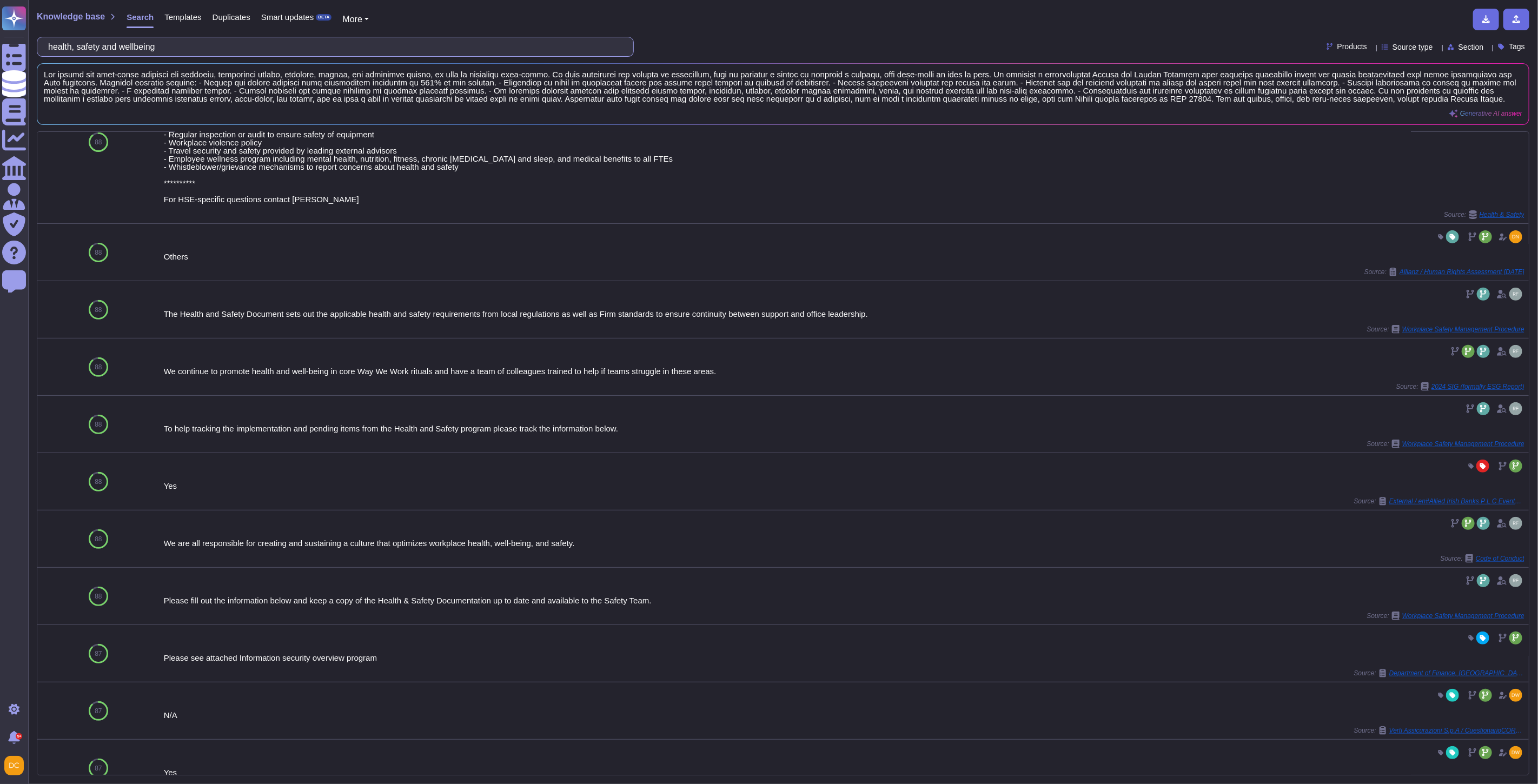
click at [179, 50] on input "health, safety and wellbeing" at bounding box center [331, 47] width 579 height 19
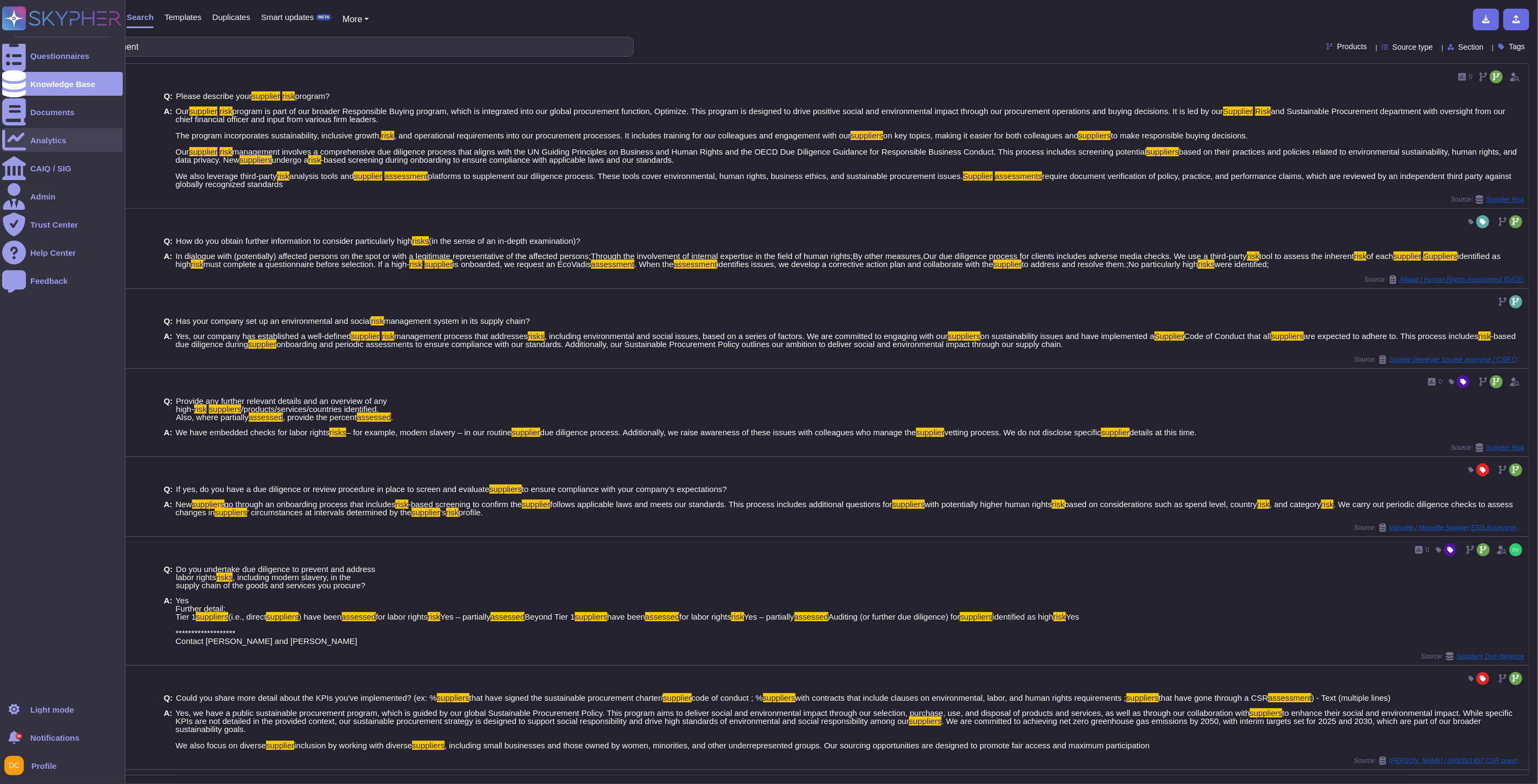
type input "supplier risk assesment"
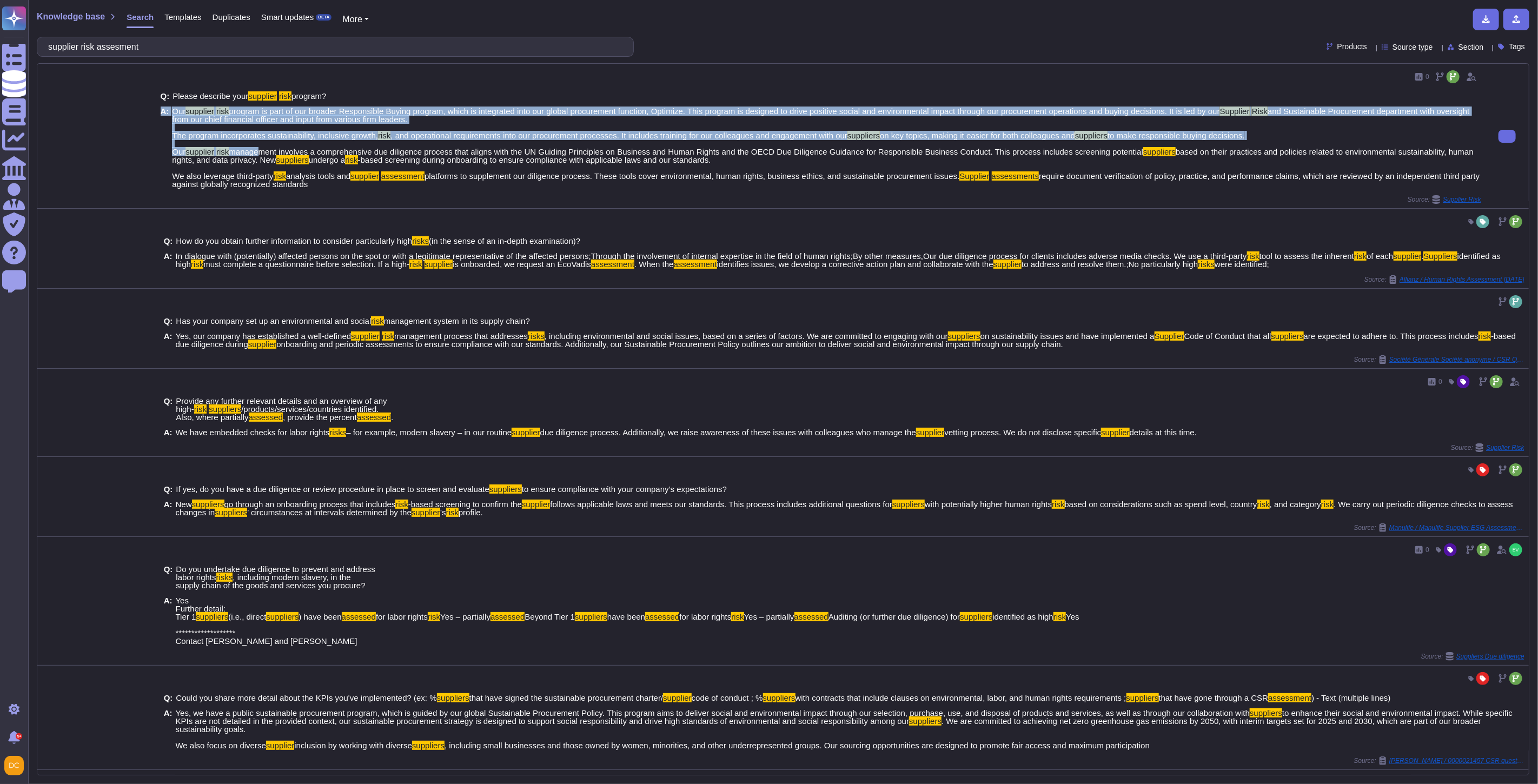
drag, startPoint x: 161, startPoint y: 152, endPoint x: 258, endPoint y: 150, distance: 97.0
click at [258, 150] on div "A: Our supplier risk program is part of our broader Responsible Buying program,…" at bounding box center [821, 147] width 1320 height 81
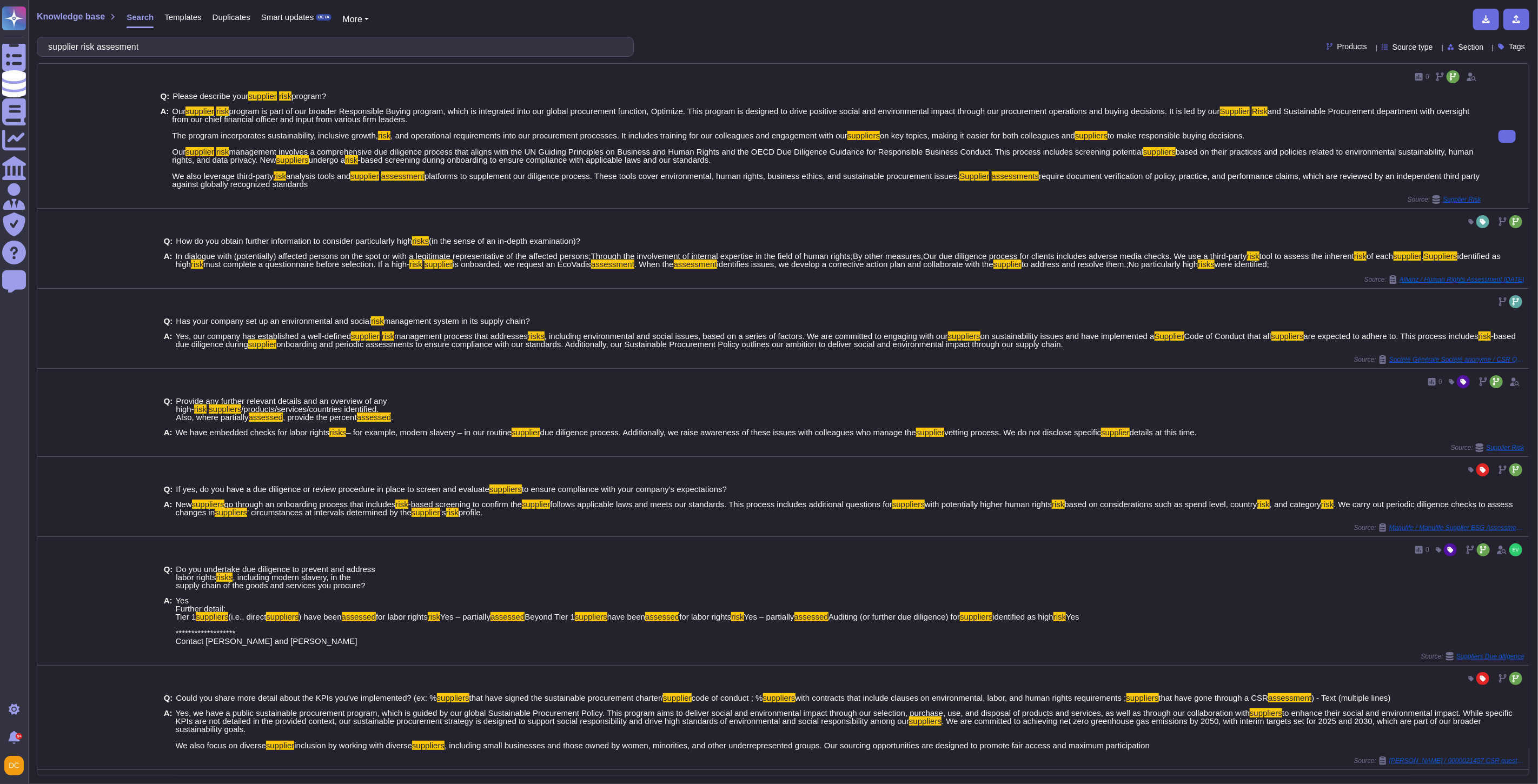
click at [265, 156] on span "based on their practices and policies related to environmental sustainability, …" at bounding box center [822, 156] width 1301 height 17
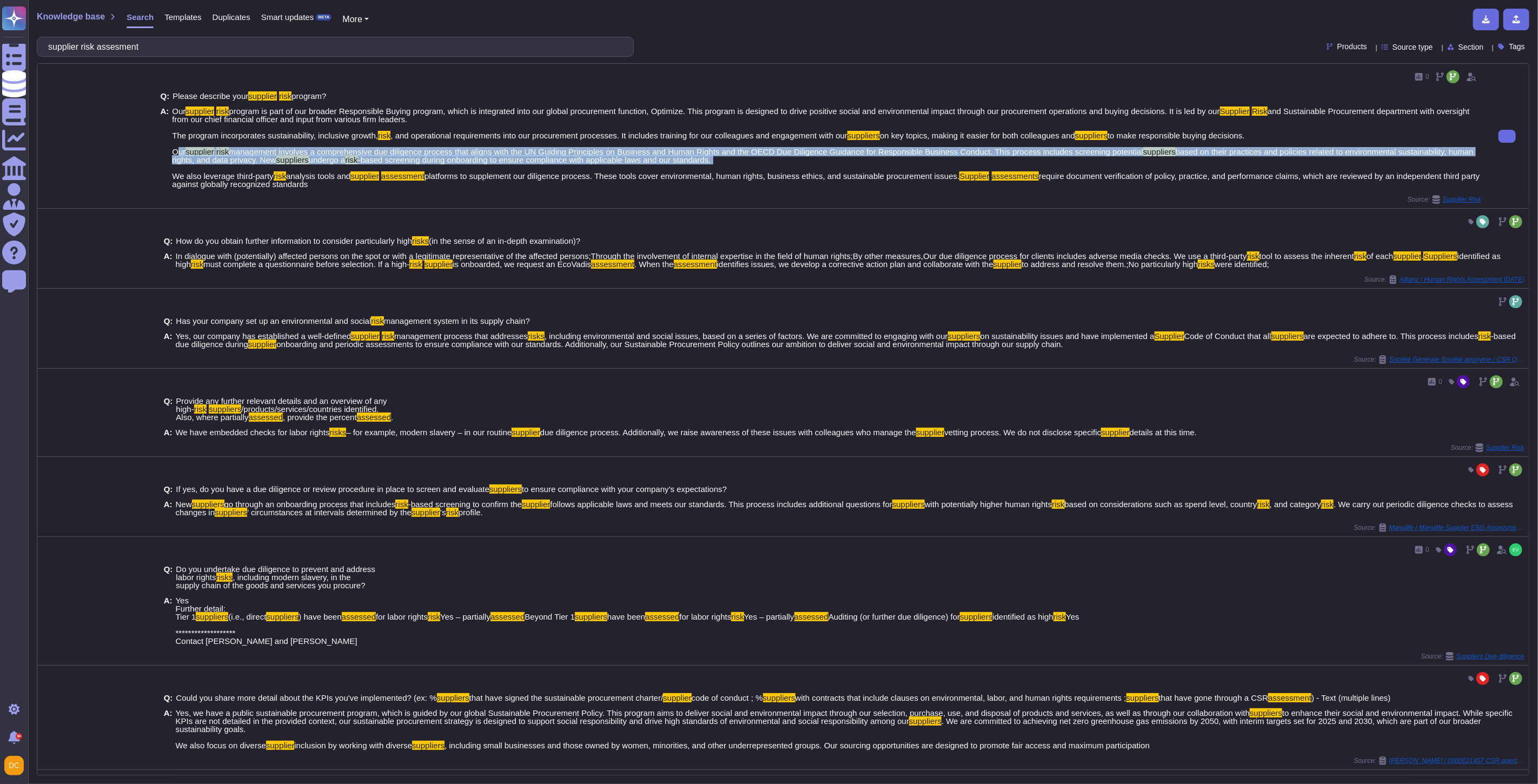
click at [265, 156] on span "based on their practices and policies related to environmental sustainability, …" at bounding box center [822, 156] width 1301 height 17
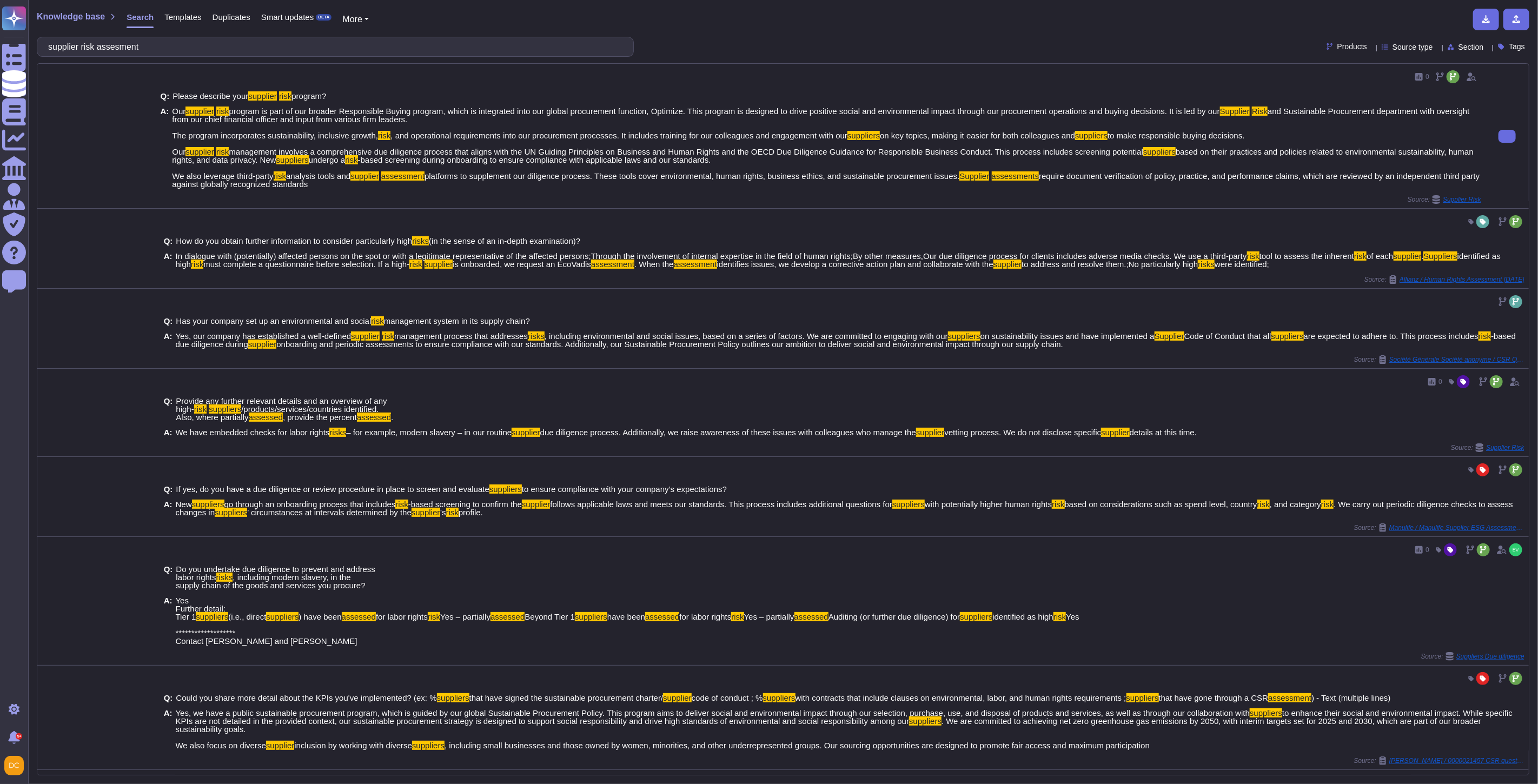
click at [277, 177] on span "require document verification of policy, practice, and performance claims, whic…" at bounding box center [825, 180] width 1308 height 17
drag, startPoint x: 330, startPoint y: 186, endPoint x: 171, endPoint y: 148, distance: 163.5
click at [172, 148] on span "Our supplier risk program is part of our broader Responsible Buying program, wh…" at bounding box center [826, 147] width 1309 height 81
copy span "Our supplier risk management involves a comprehensive due diligence process tha…"
